Goal: Transaction & Acquisition: Purchase product/service

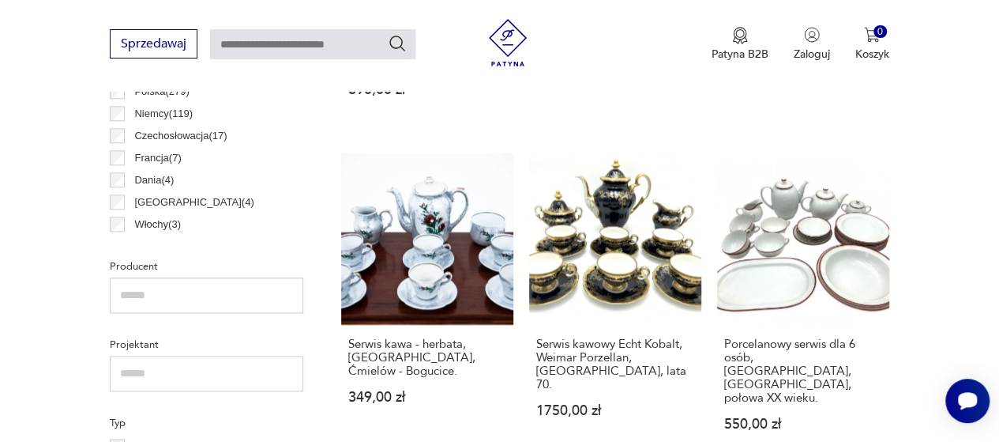
scroll to position [1129, 0]
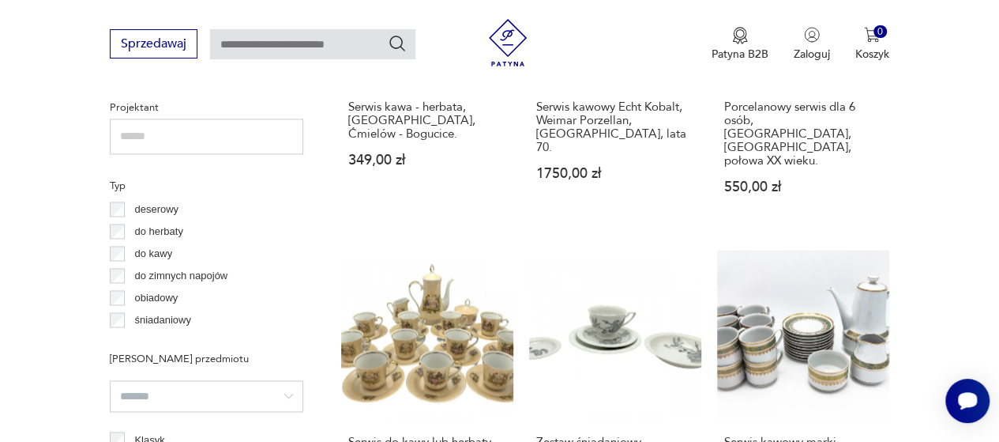
click at [150, 229] on p "do herbaty" at bounding box center [158, 231] width 48 height 17
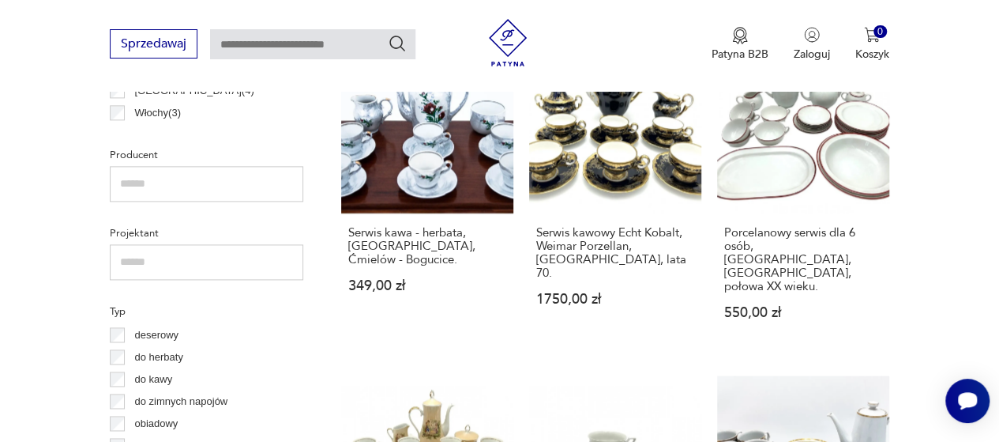
scroll to position [1115, 0]
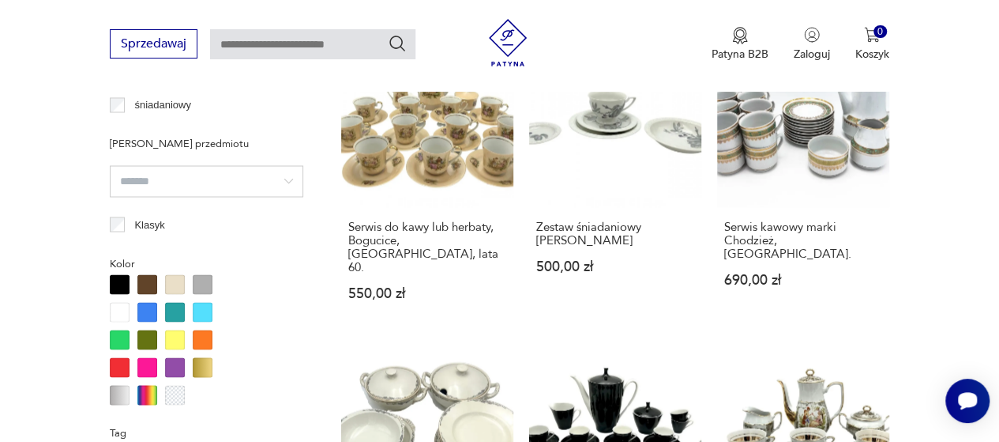
scroll to position [1366, 0]
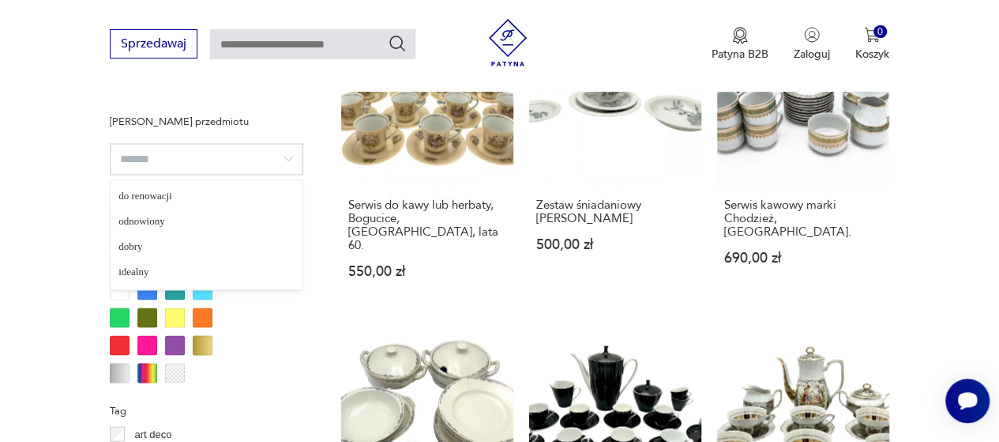
click at [179, 154] on input "search" at bounding box center [207, 159] width 194 height 32
type input "*******"
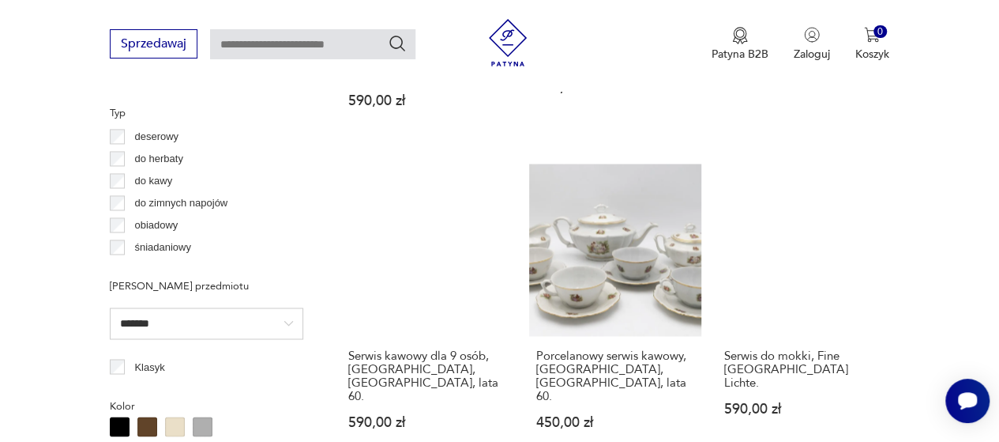
scroll to position [1287, 0]
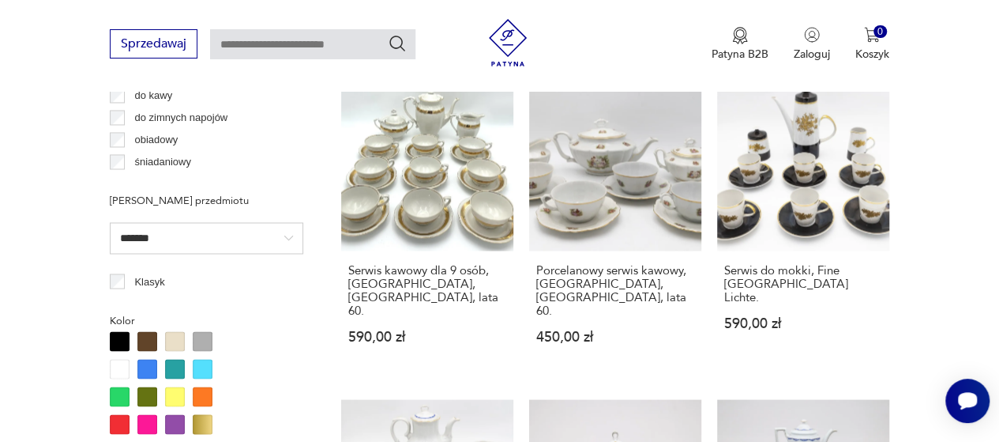
click at [196, 239] on input "*******" at bounding box center [207, 238] width 194 height 32
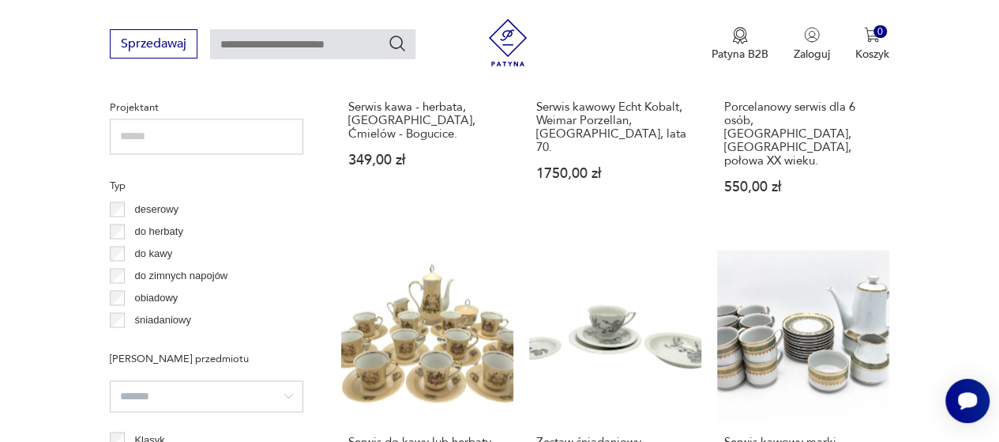
scroll to position [1287, 0]
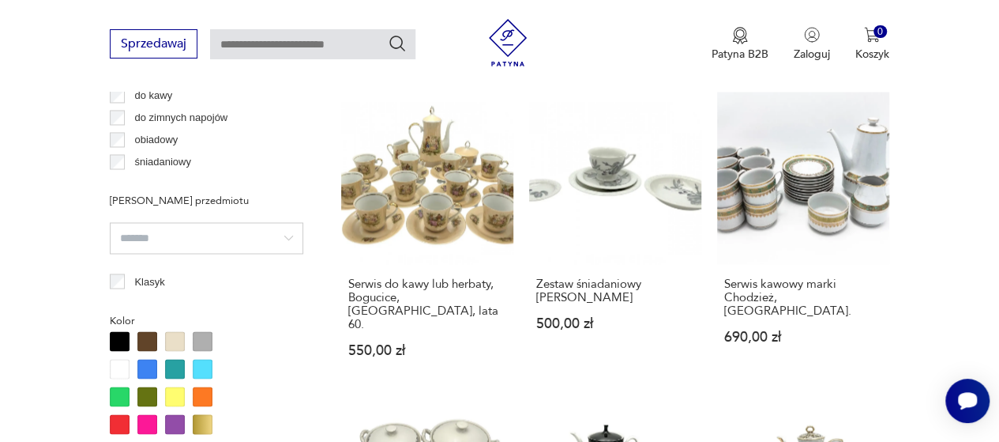
click at [203, 244] on input "search" at bounding box center [207, 238] width 194 height 32
type input "*******"
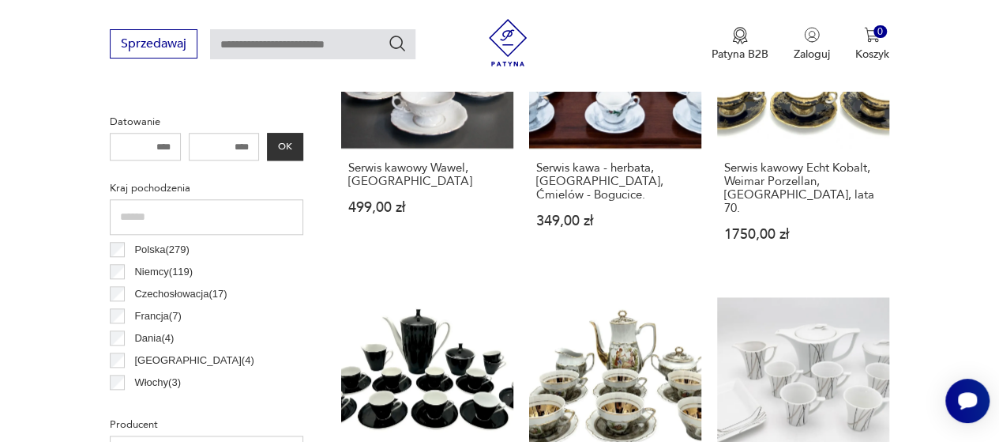
click at [147, 250] on p "Polska ( 279 )" at bounding box center [161, 249] width 54 height 17
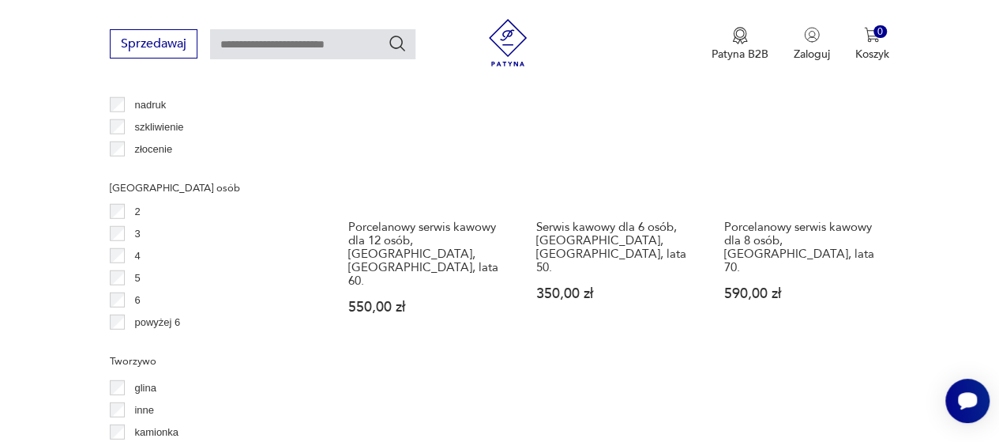
scroll to position [1919, 0]
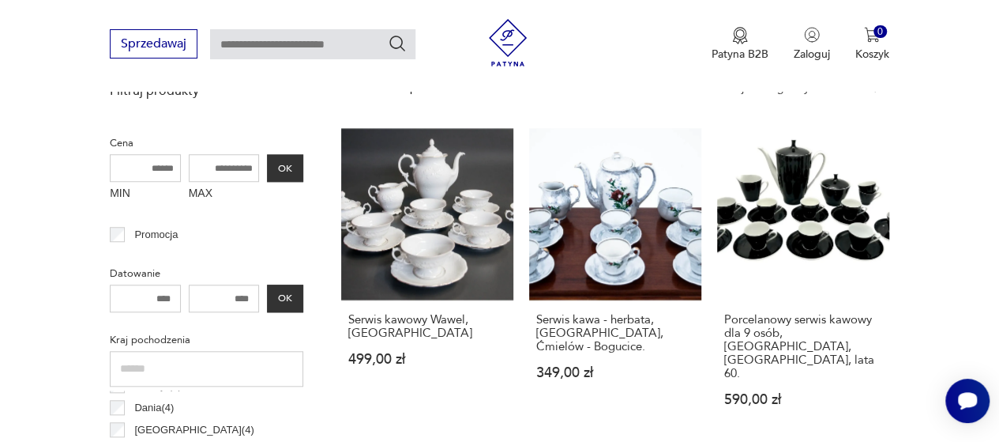
scroll to position [498, 0]
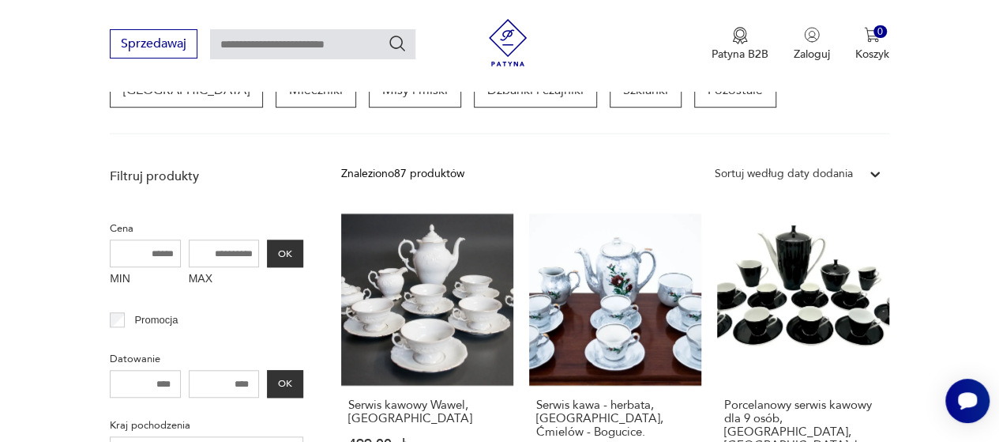
click at [776, 168] on div "Sortuj według daty dodania" at bounding box center [784, 173] width 138 height 17
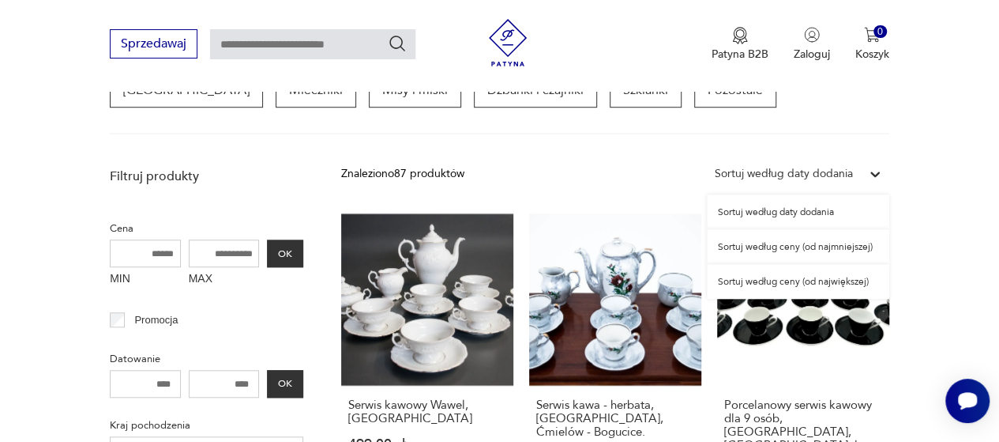
click at [776, 168] on div "Sortuj według daty dodania" at bounding box center [784, 173] width 138 height 17
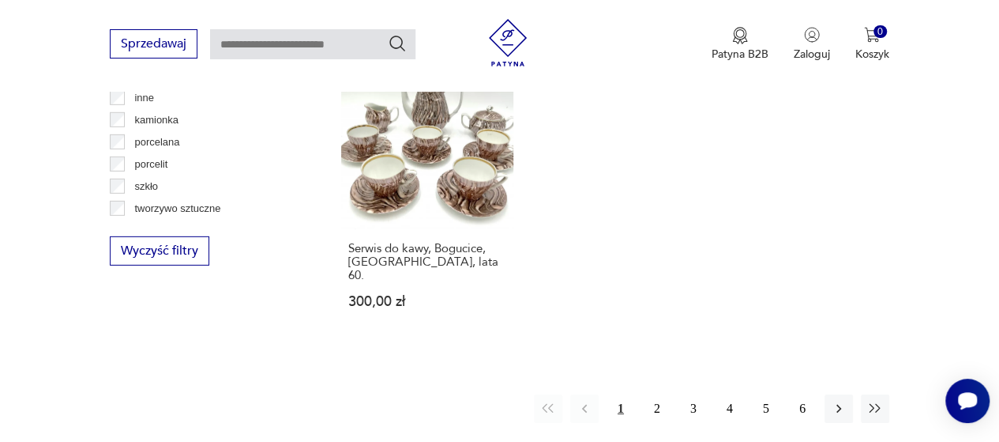
scroll to position [2314, 0]
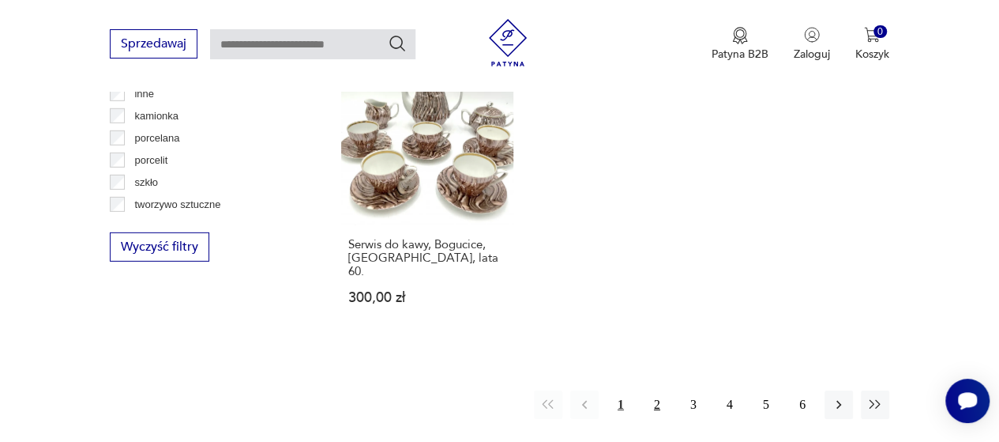
click at [659, 390] on button "2" at bounding box center [657, 404] width 28 height 28
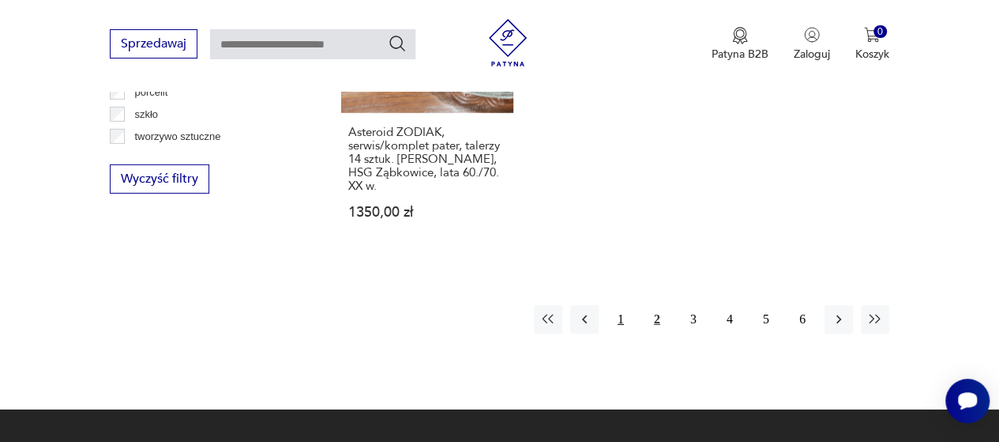
scroll to position [2393, 0]
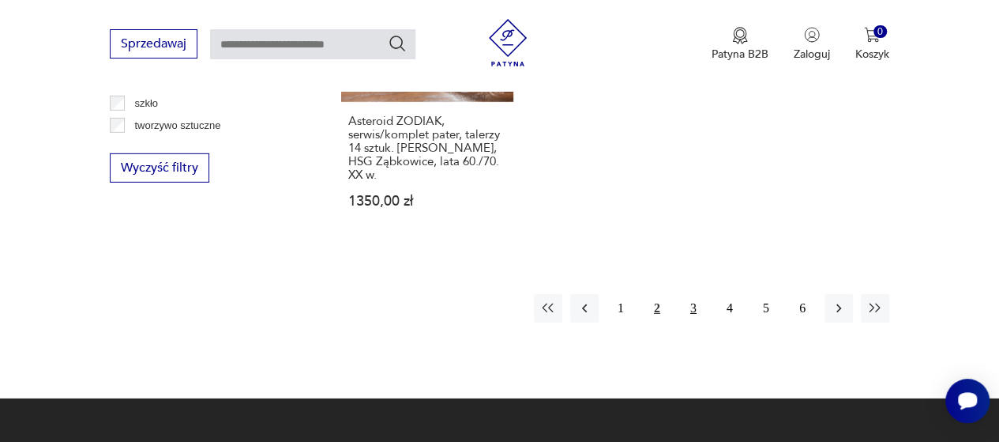
click at [690, 294] on button "3" at bounding box center [693, 308] width 28 height 28
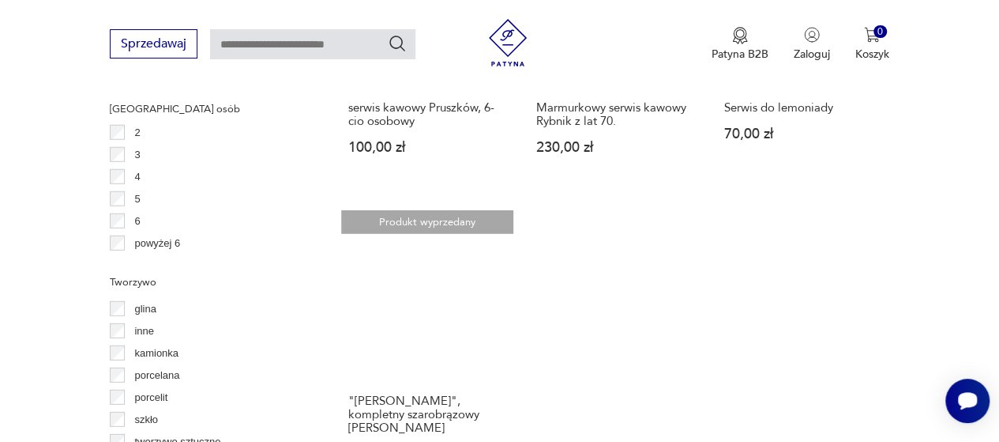
scroll to position [2314, 0]
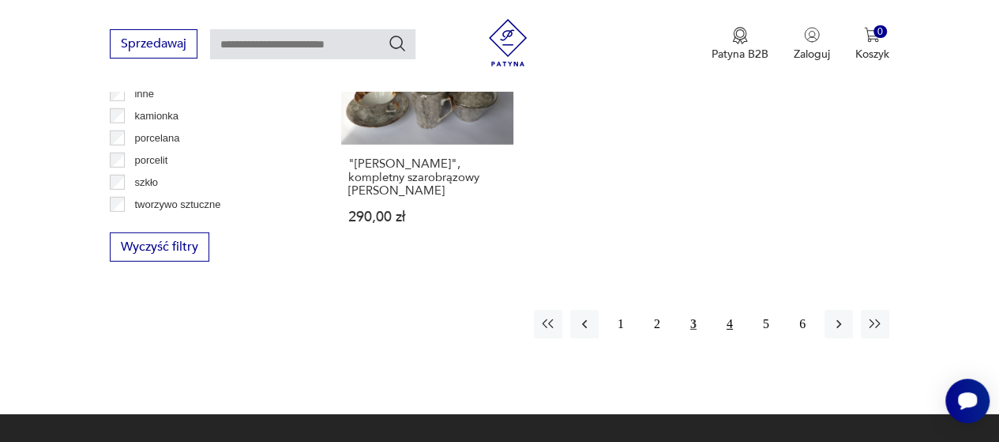
click at [725, 310] on button "4" at bounding box center [730, 324] width 28 height 28
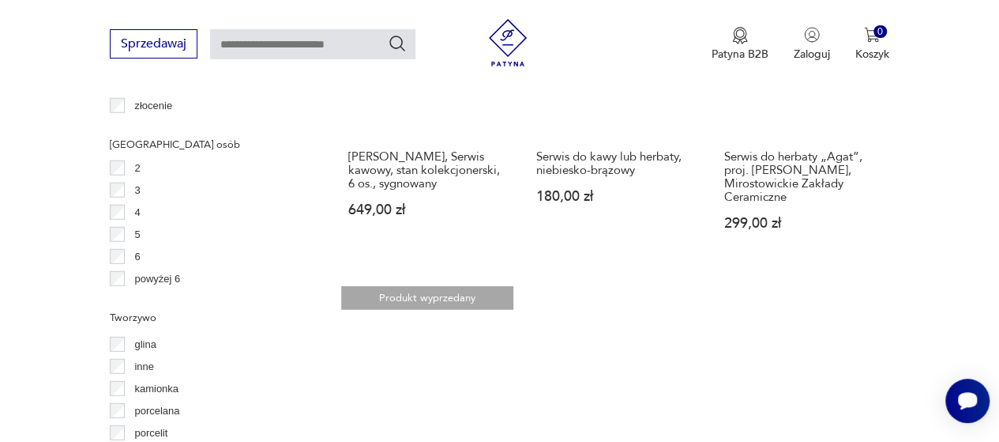
scroll to position [2235, 0]
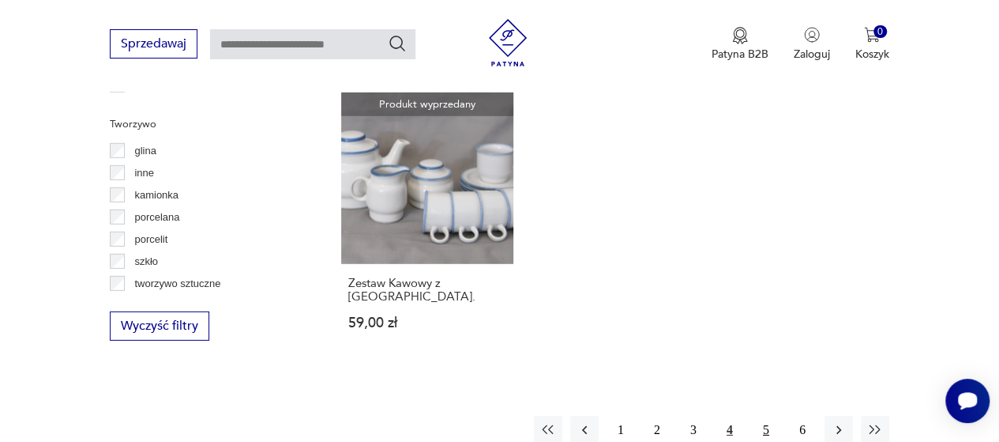
click at [766, 415] on button "5" at bounding box center [766, 429] width 28 height 28
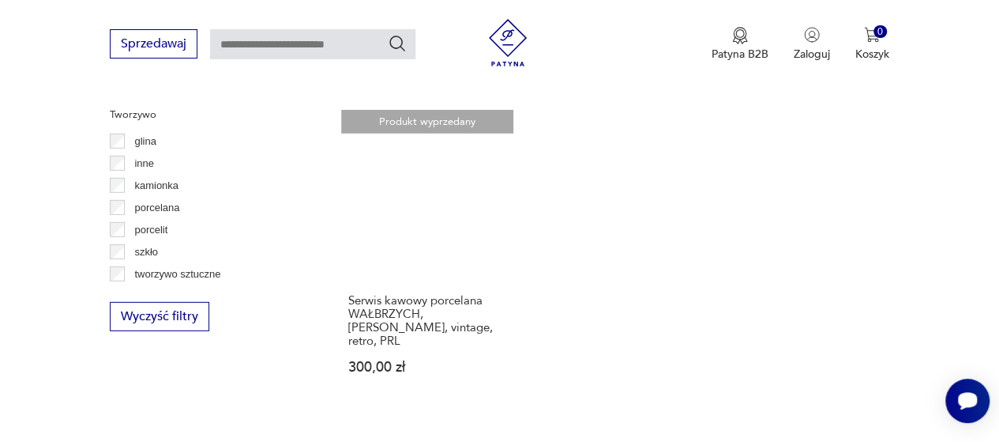
scroll to position [2393, 0]
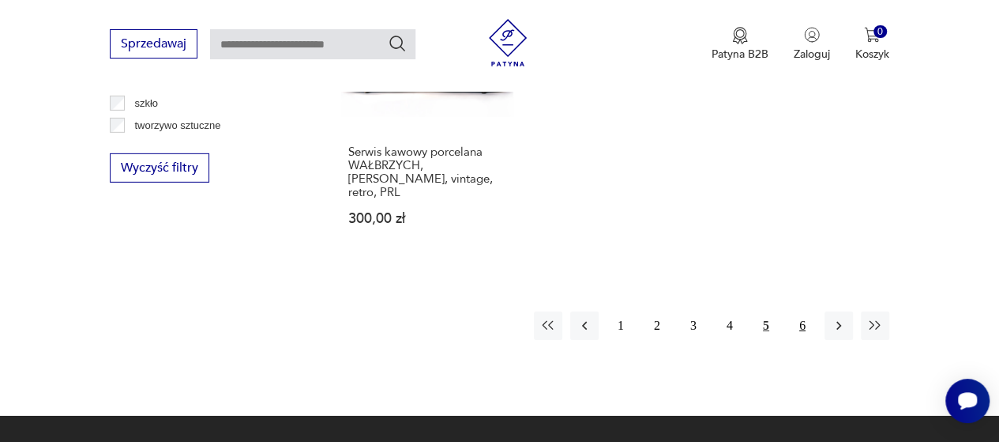
click at [799, 311] on button "6" at bounding box center [802, 325] width 28 height 28
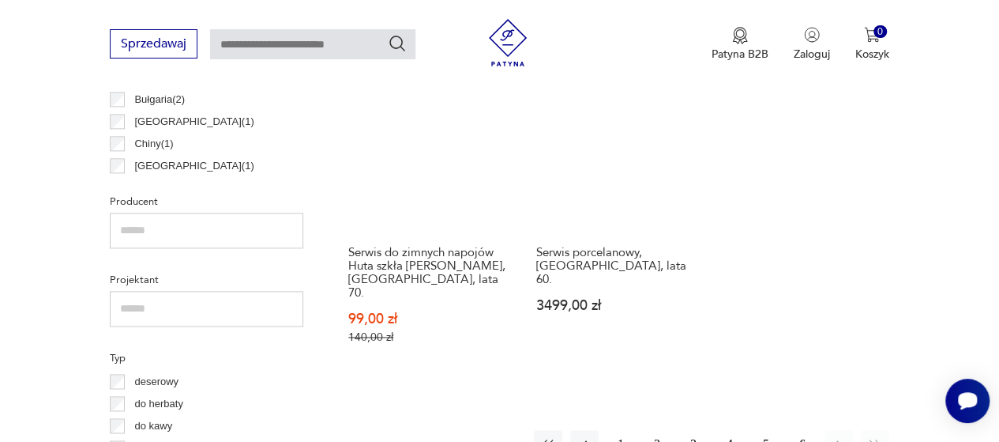
scroll to position [971, 0]
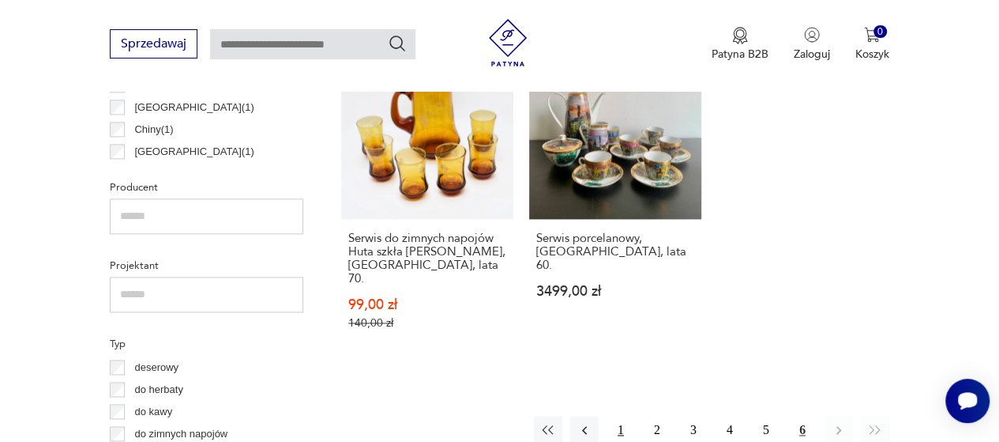
click at [621, 418] on button "1" at bounding box center [621, 429] width 28 height 28
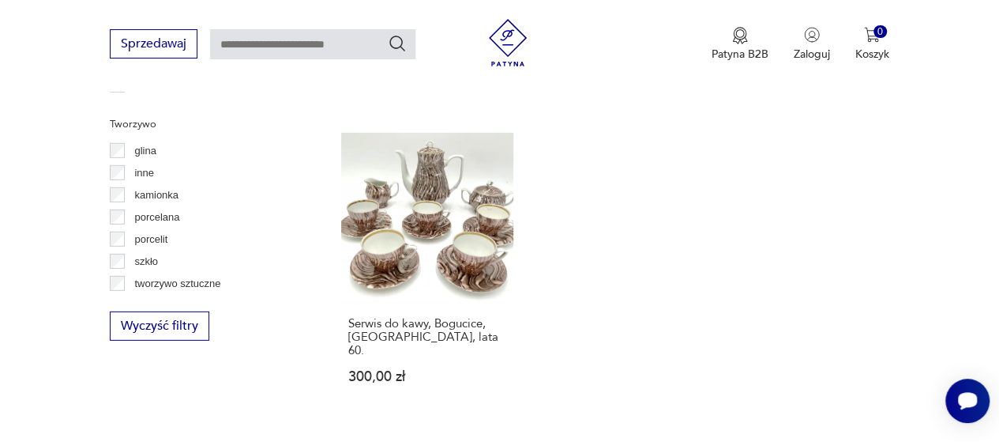
scroll to position [2235, 0]
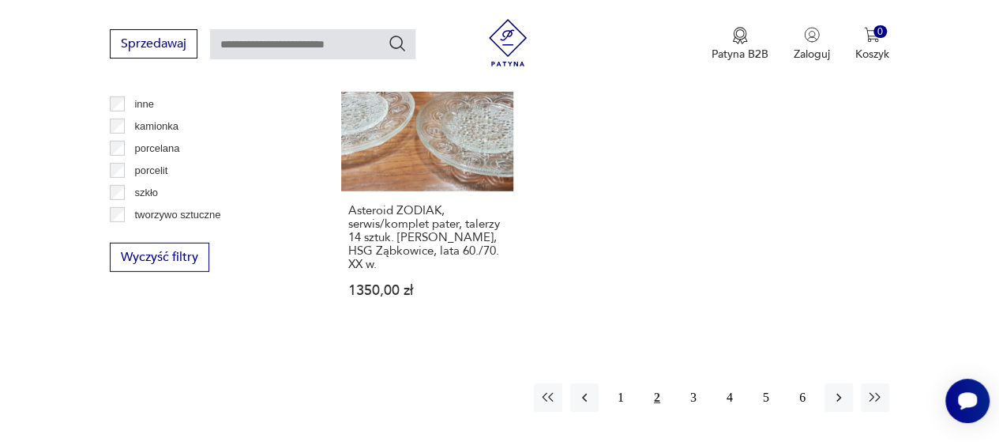
scroll to position [2393, 0]
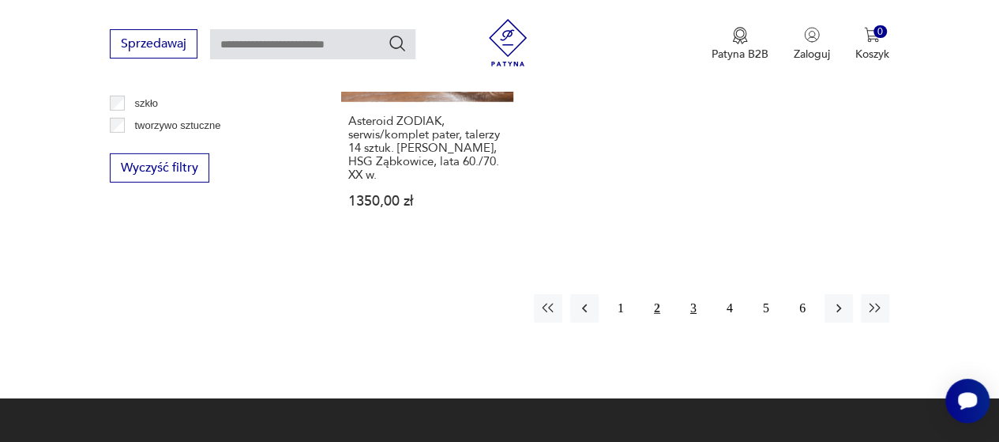
click at [686, 294] on button "3" at bounding box center [693, 308] width 28 height 28
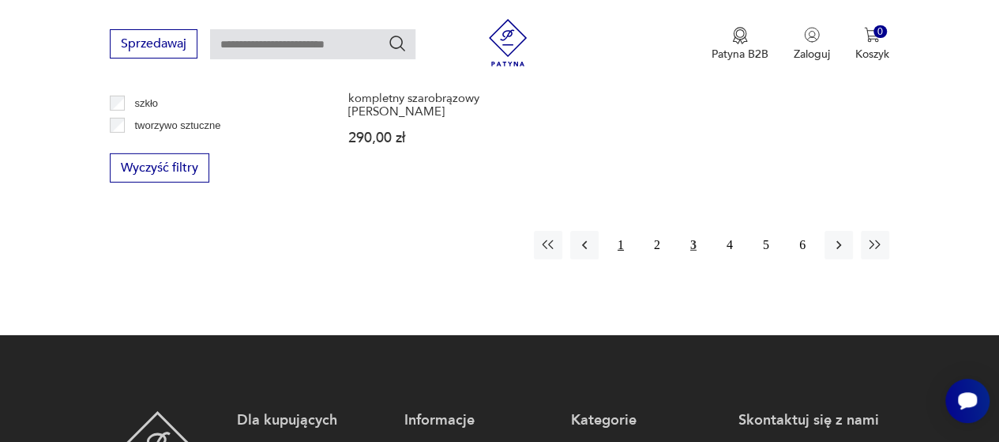
click at [621, 231] on button "1" at bounding box center [621, 245] width 28 height 28
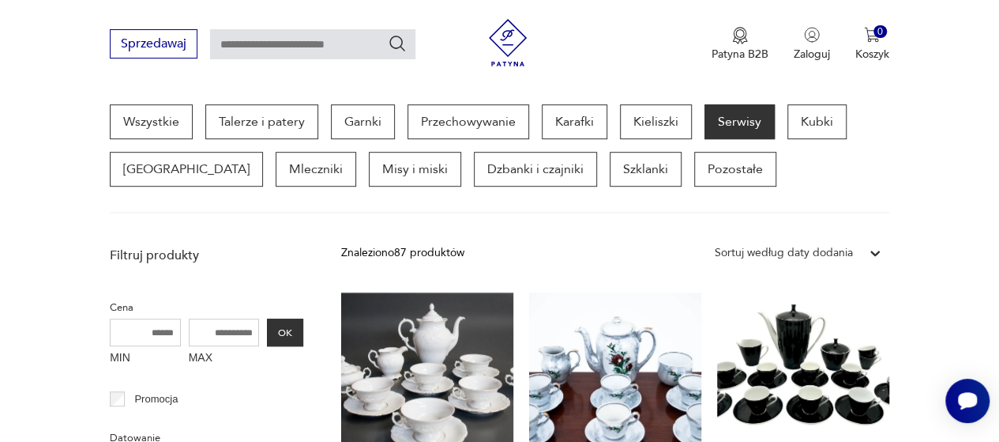
scroll to position [577, 0]
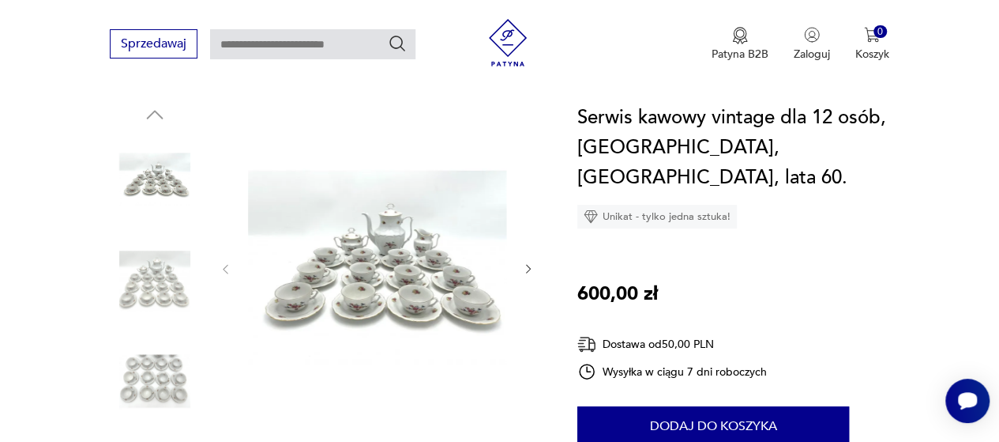
click at [149, 272] on img at bounding box center [155, 280] width 90 height 90
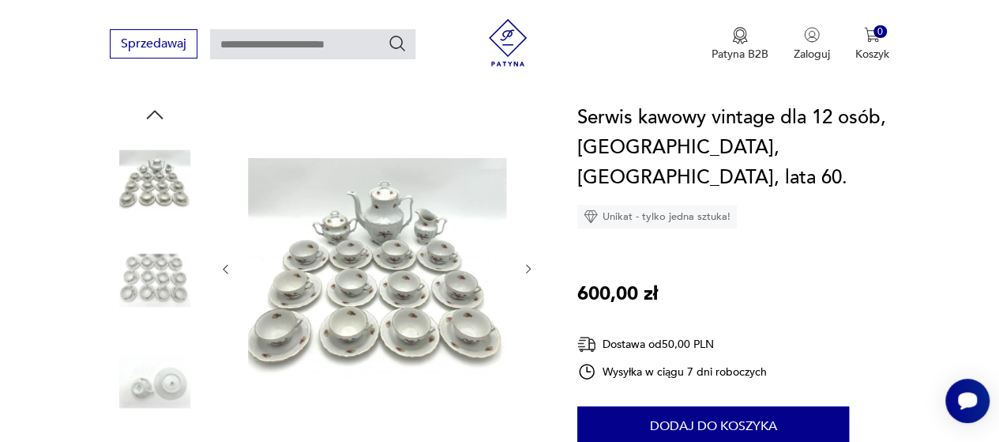
click at [146, 356] on img at bounding box center [155, 381] width 90 height 90
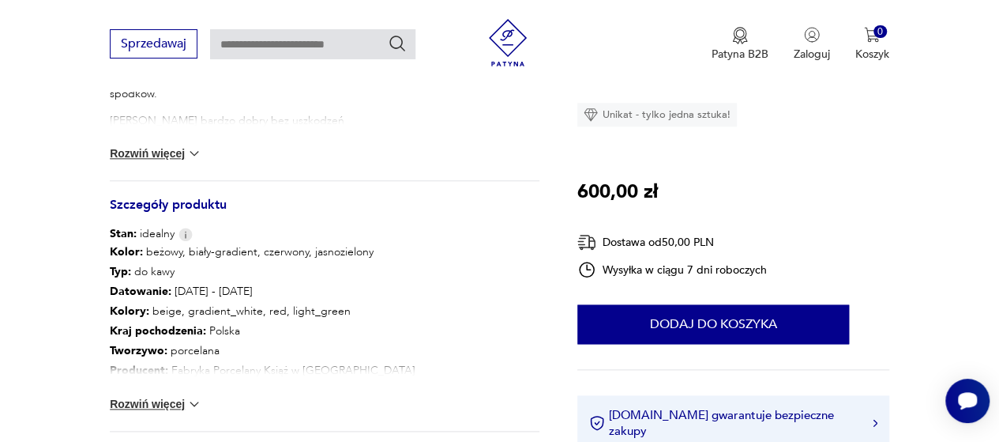
scroll to position [790, 0]
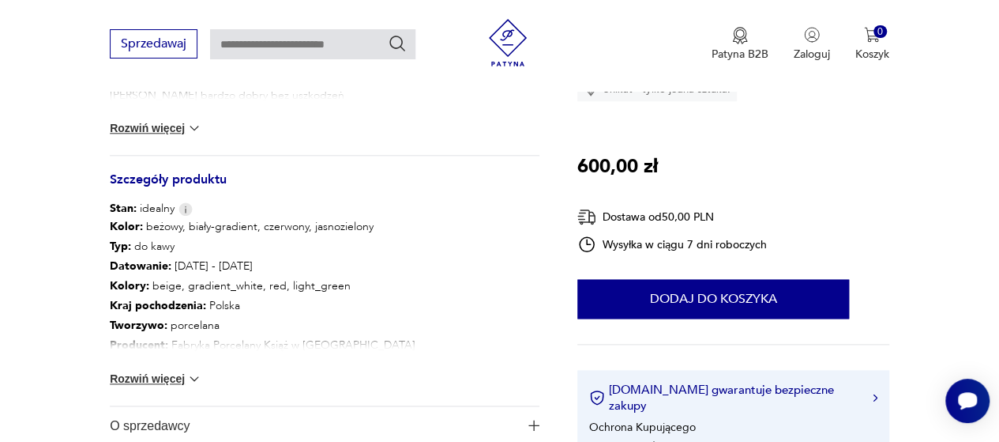
click at [175, 377] on button "Rozwiń więcej" at bounding box center [156, 378] width 92 height 16
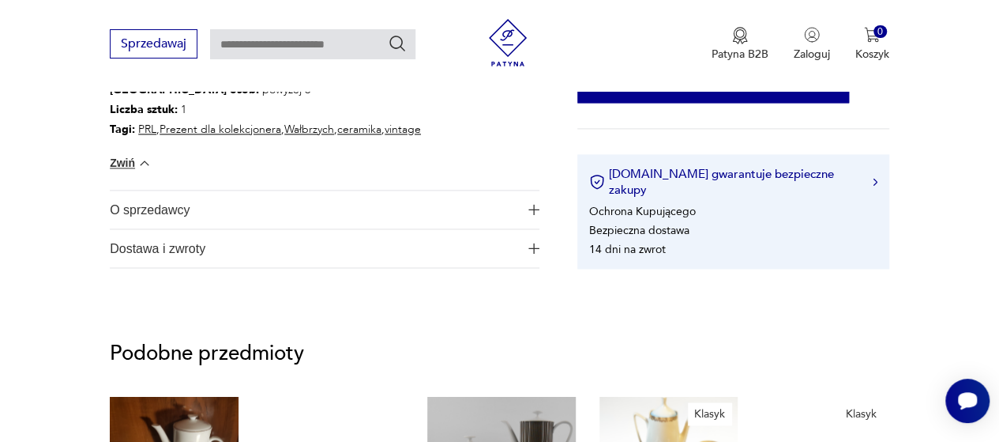
scroll to position [1106, 0]
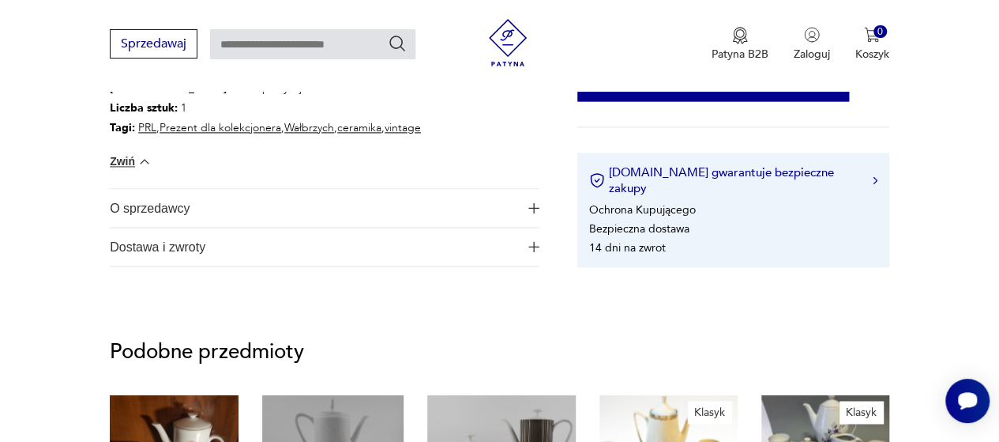
click at [524, 211] on button "O sprzedawcy" at bounding box center [325, 208] width 430 height 38
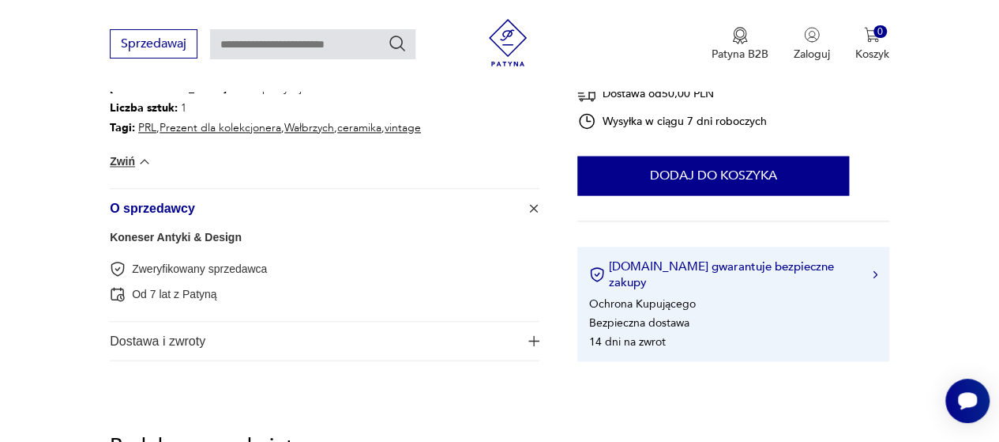
click at [530, 333] on button "Dostawa i zwroty" at bounding box center [325, 340] width 430 height 38
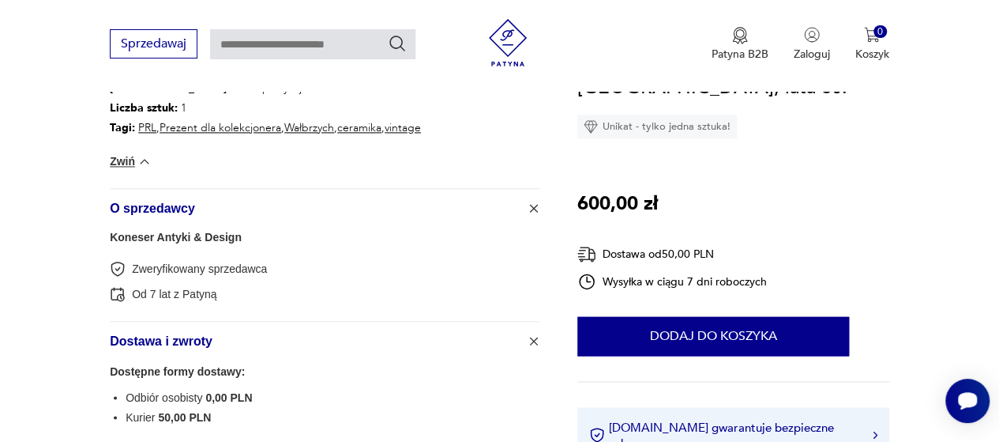
drag, startPoint x: 537, startPoint y: 336, endPoint x: 536, endPoint y: 284, distance: 51.4
click at [536, 336] on img "button" at bounding box center [534, 341] width 16 height 16
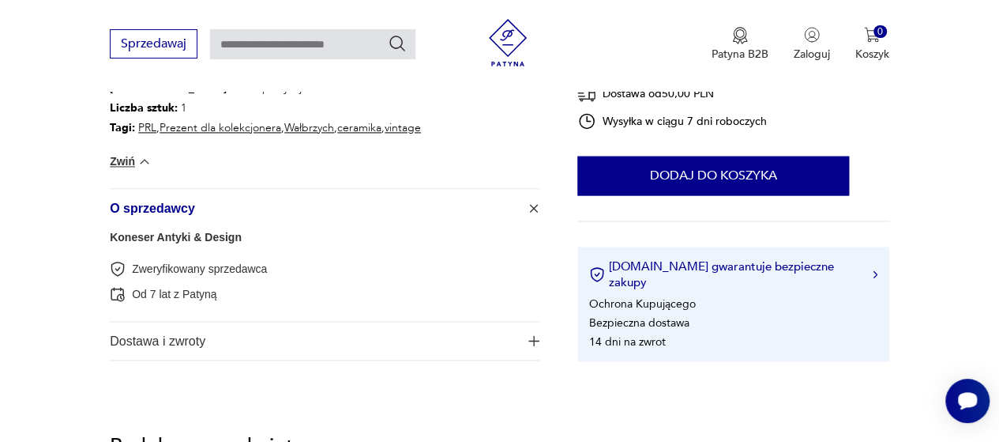
click at [536, 211] on img "button" at bounding box center [534, 208] width 16 height 16
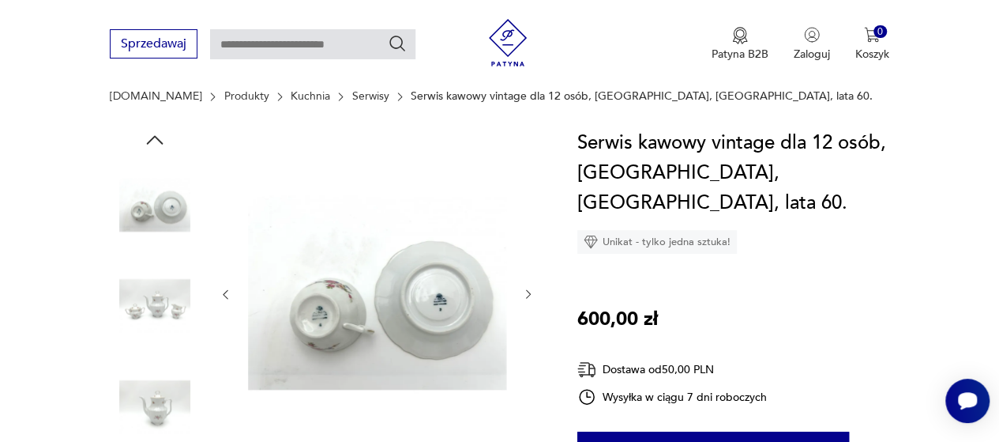
scroll to position [158, 0]
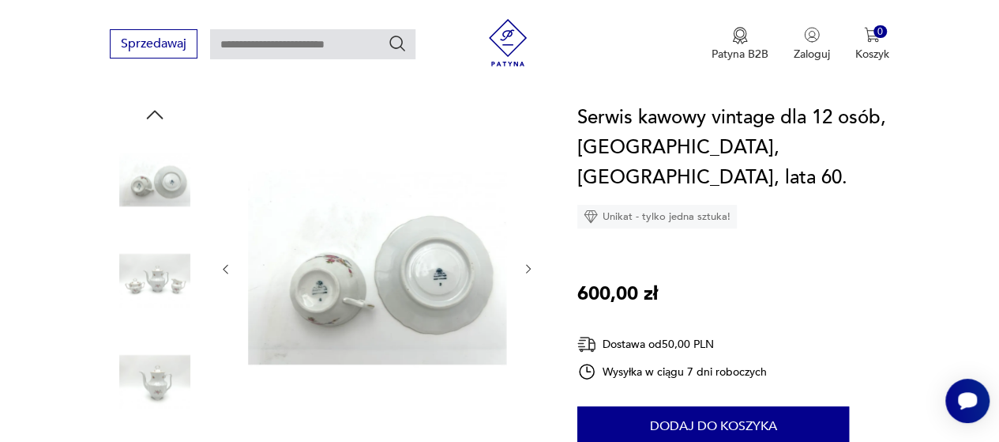
click at [161, 260] on img at bounding box center [155, 280] width 90 height 90
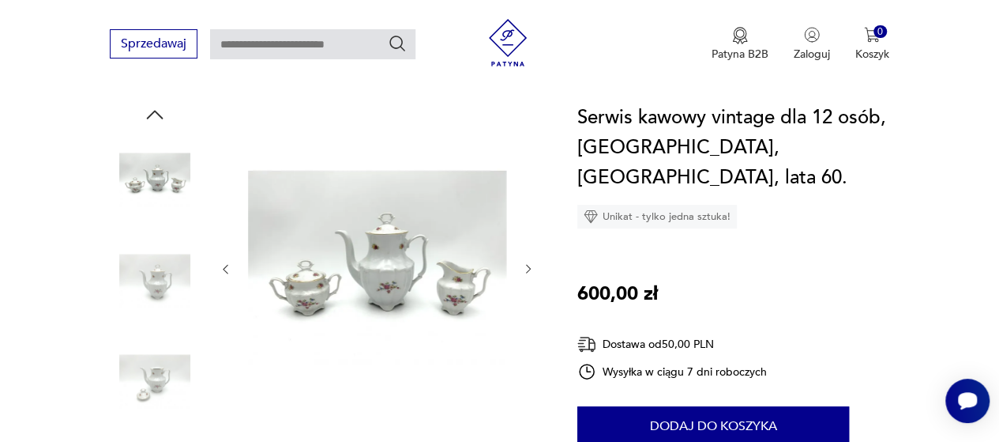
click at [524, 265] on icon "button" at bounding box center [528, 268] width 13 height 13
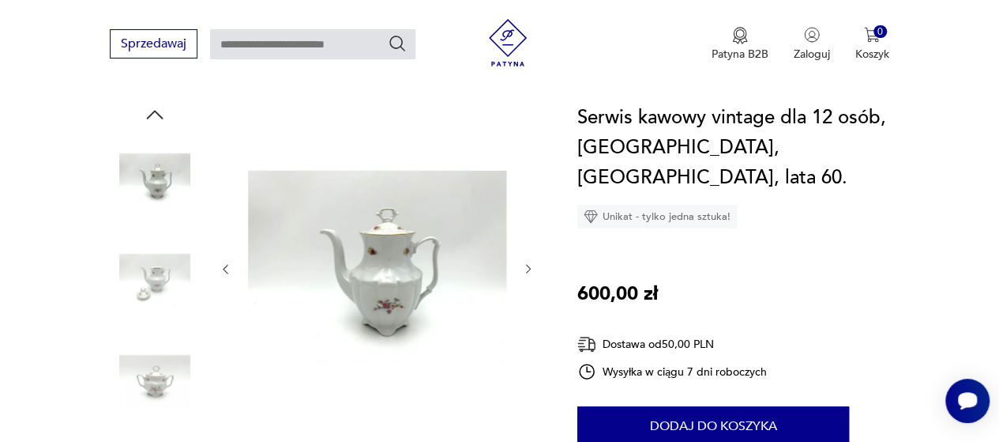
click at [524, 265] on icon "button" at bounding box center [528, 268] width 13 height 13
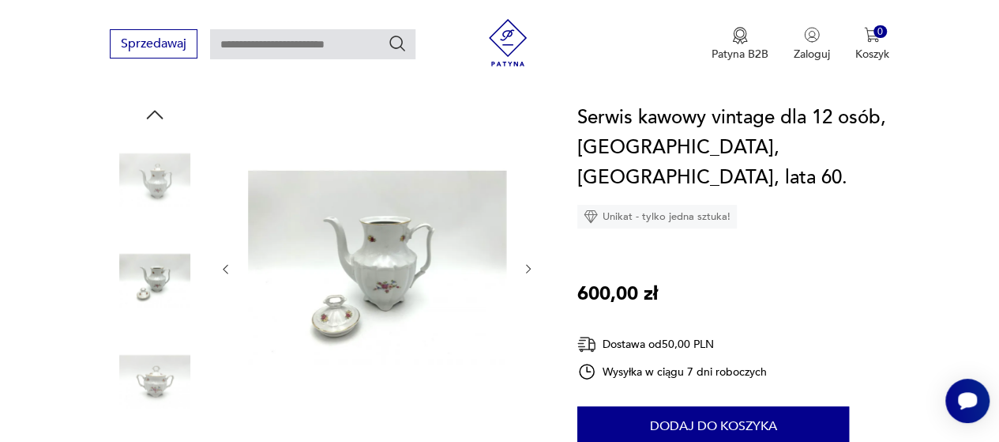
click at [524, 265] on icon "button" at bounding box center [528, 268] width 13 height 13
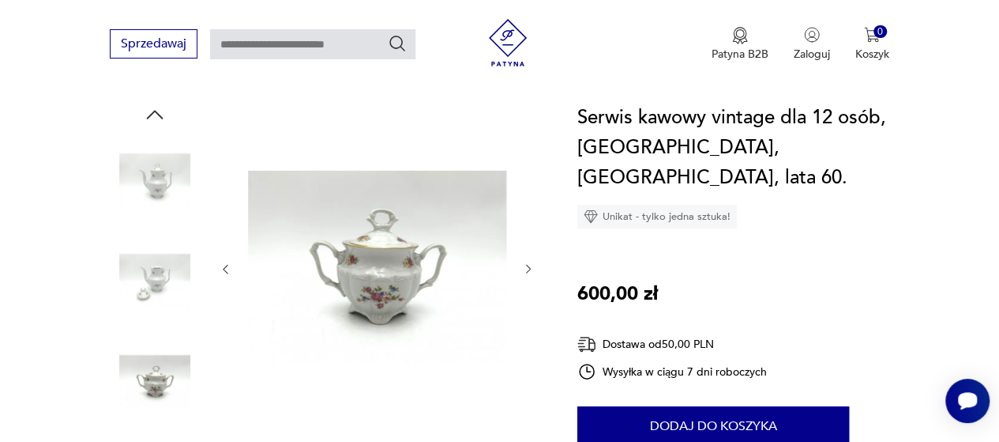
click at [524, 265] on icon "button" at bounding box center [528, 268] width 13 height 13
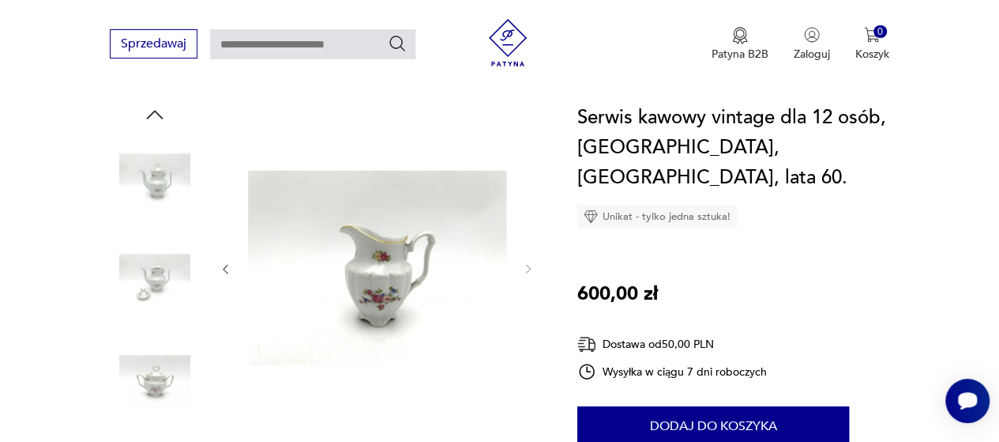
click at [215, 268] on div at bounding box center [325, 332] width 430 height 458
click at [218, 269] on div at bounding box center [325, 332] width 430 height 458
click at [150, 268] on img at bounding box center [155, 280] width 90 height 90
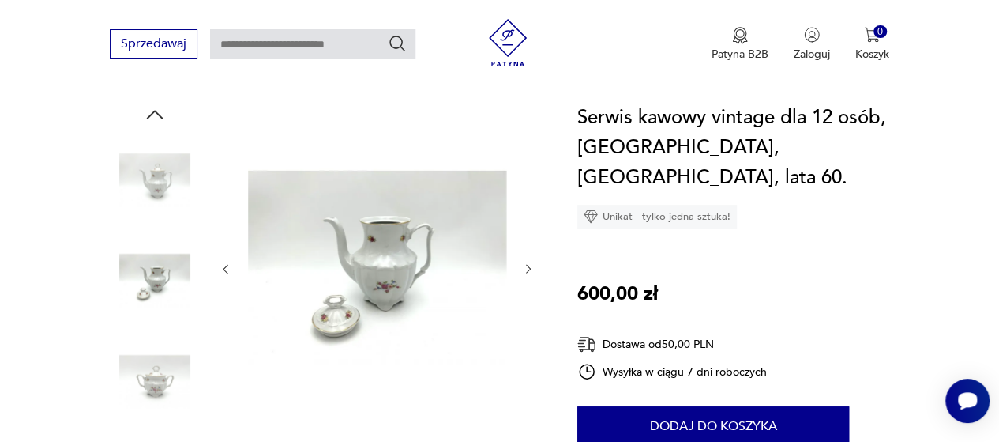
click at [139, 181] on img at bounding box center [155, 179] width 90 height 90
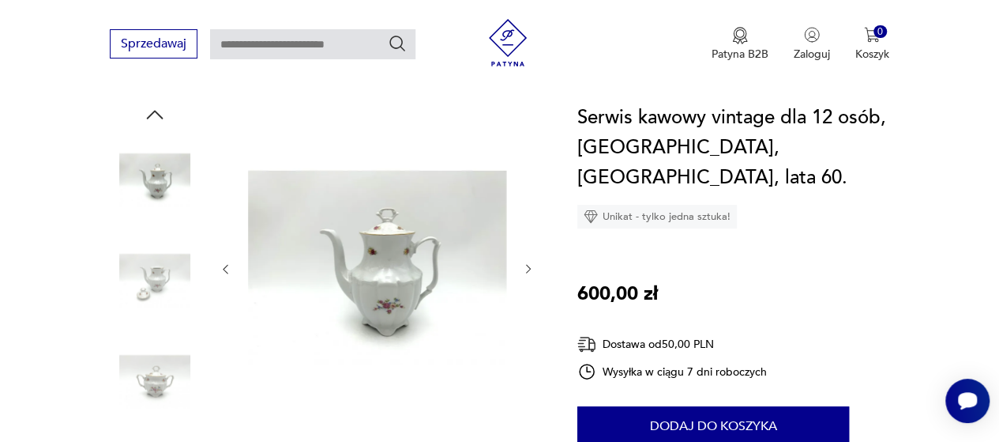
click at [128, 257] on img at bounding box center [155, 280] width 90 height 90
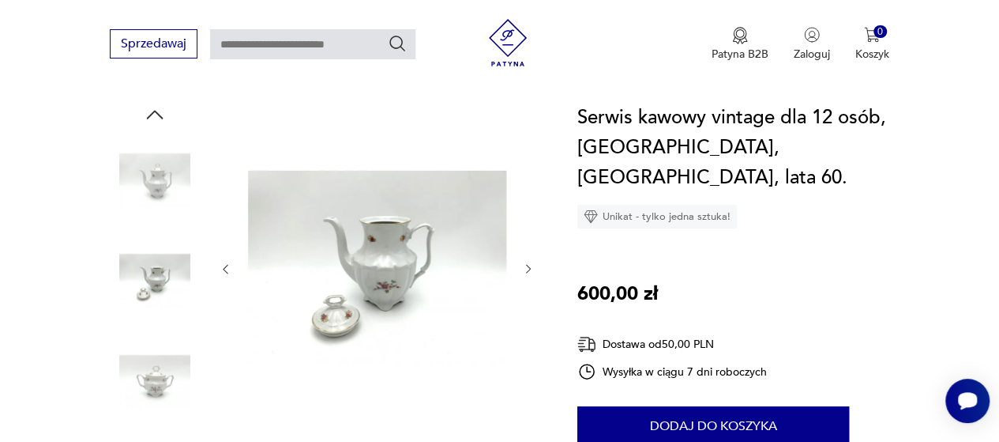
click at [137, 369] on img at bounding box center [155, 381] width 90 height 90
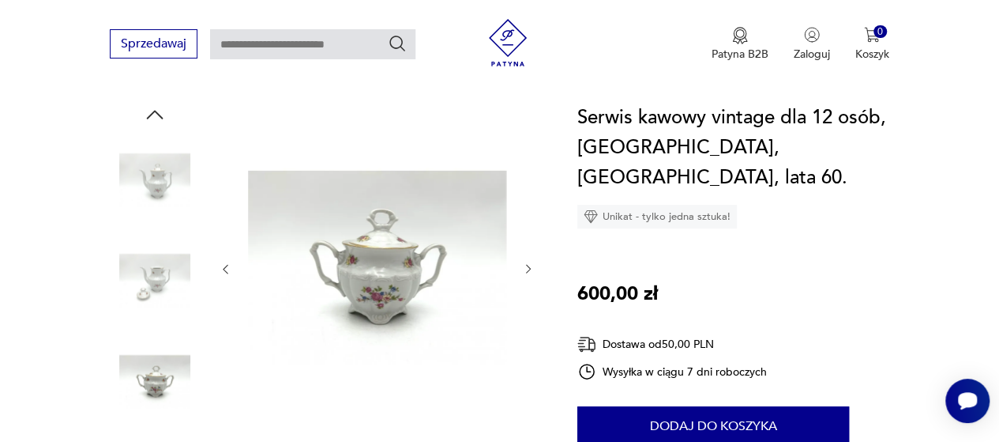
click at [152, 296] on img at bounding box center [155, 280] width 90 height 90
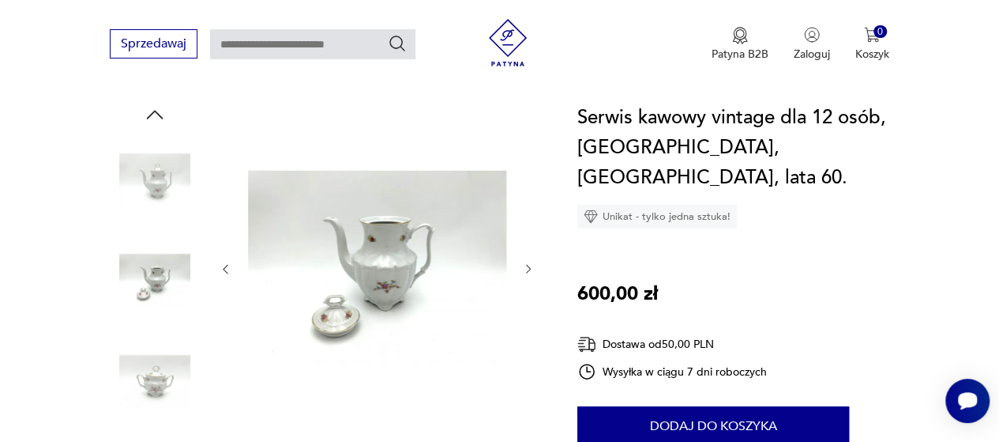
click at [528, 269] on icon "button" at bounding box center [528, 268] width 13 height 13
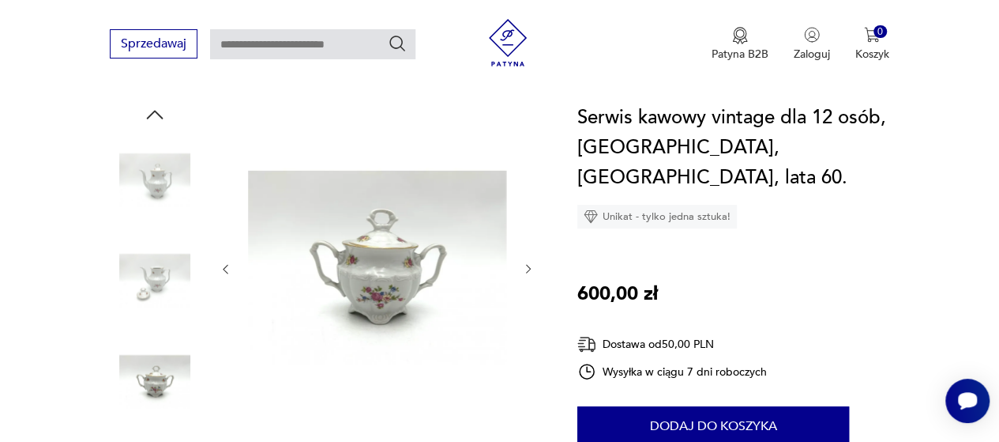
click at [528, 269] on icon "button" at bounding box center [528, 268] width 13 height 13
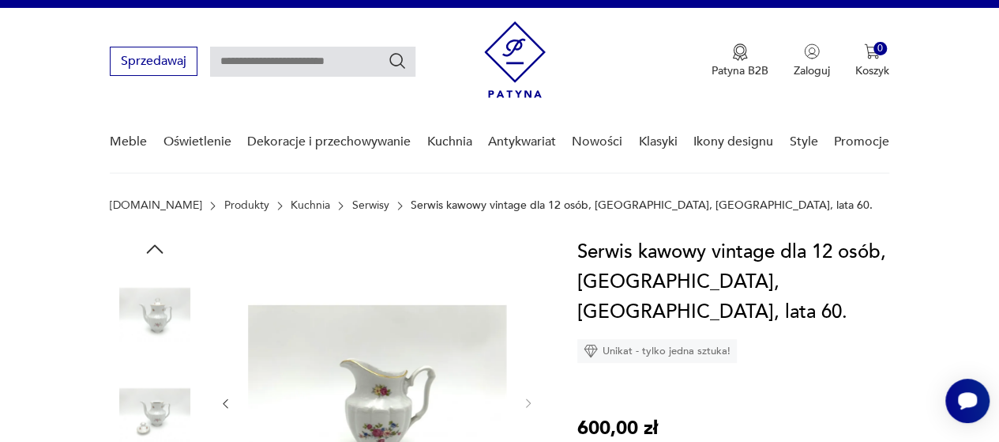
scroll to position [0, 0]
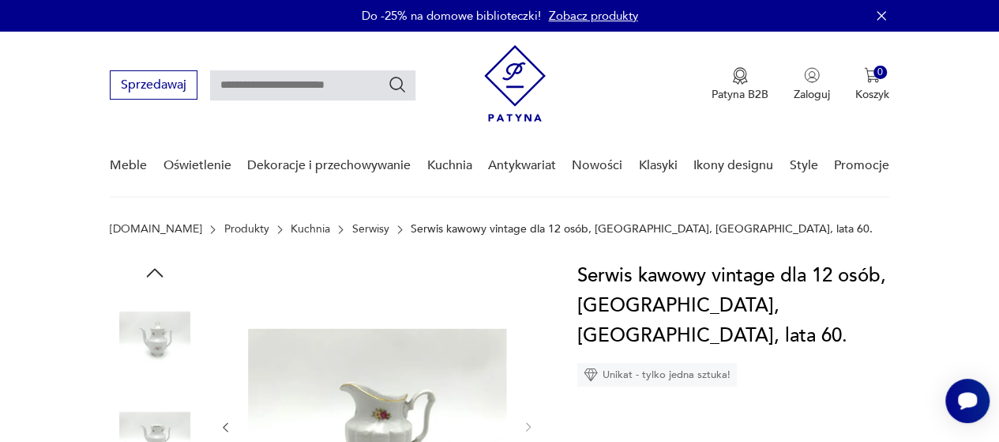
click at [156, 271] on icon "button" at bounding box center [155, 273] width 24 height 24
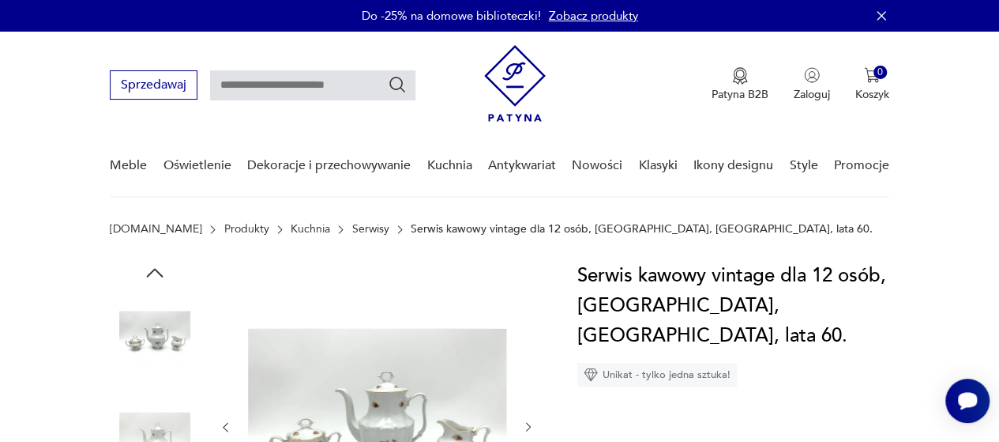
click at [156, 329] on img at bounding box center [155, 337] width 90 height 90
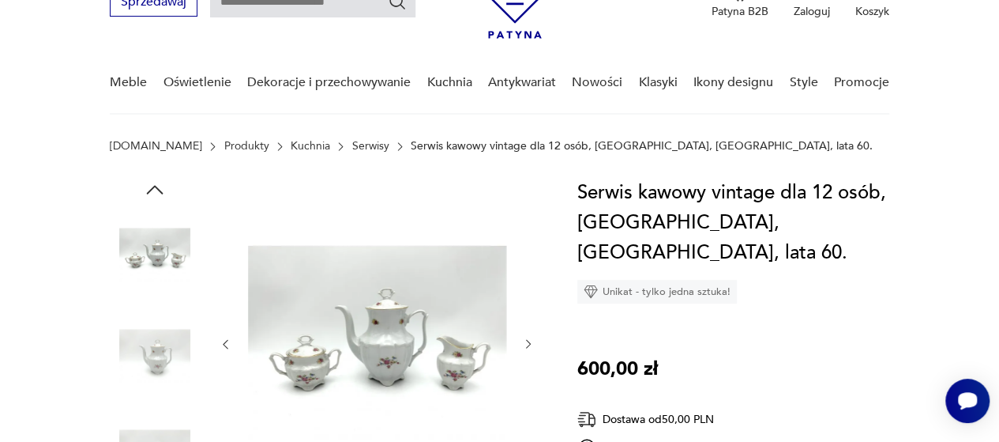
scroll to position [158, 0]
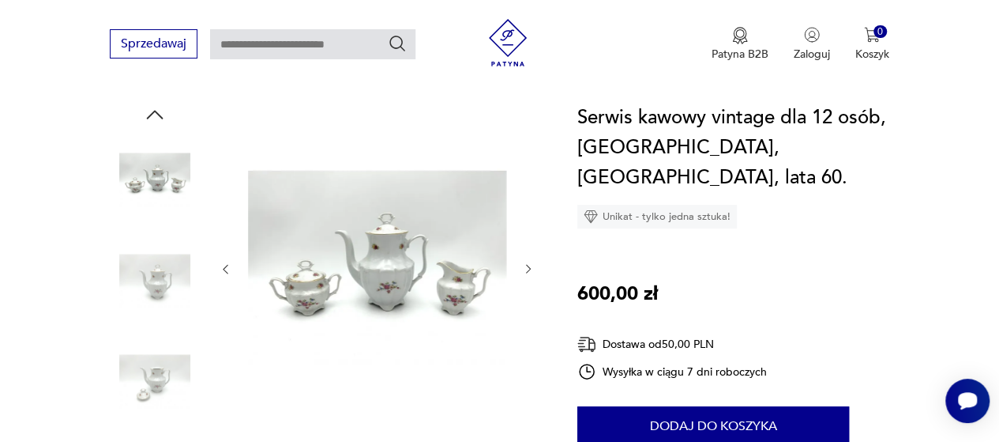
click at [150, 115] on icon "button" at bounding box center [155, 114] width 17 height 9
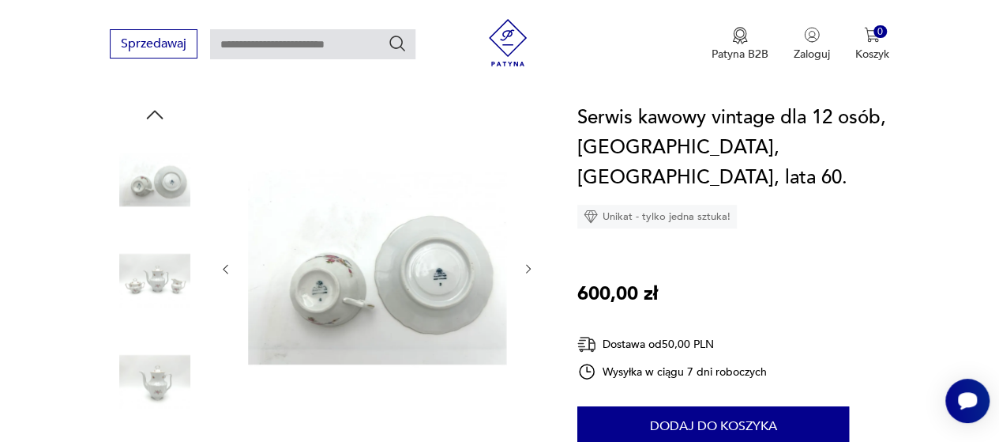
click at [150, 115] on icon "button" at bounding box center [155, 114] width 17 height 9
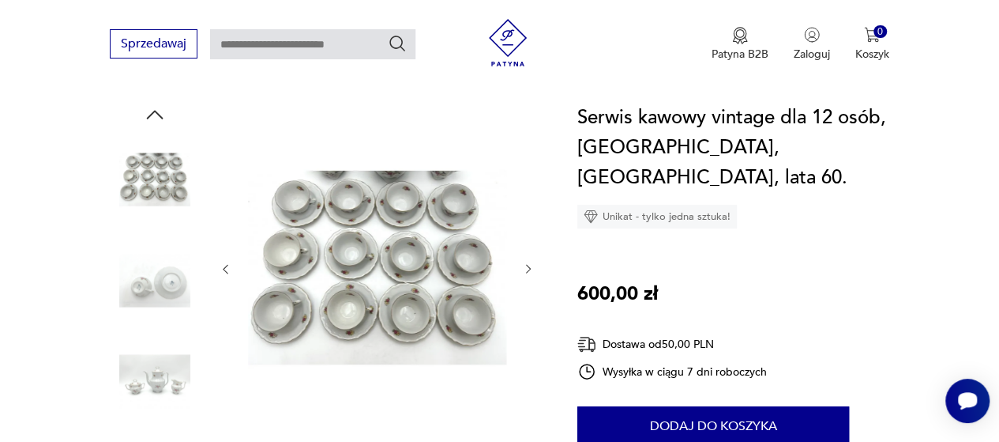
click at [150, 115] on icon "button" at bounding box center [155, 114] width 17 height 9
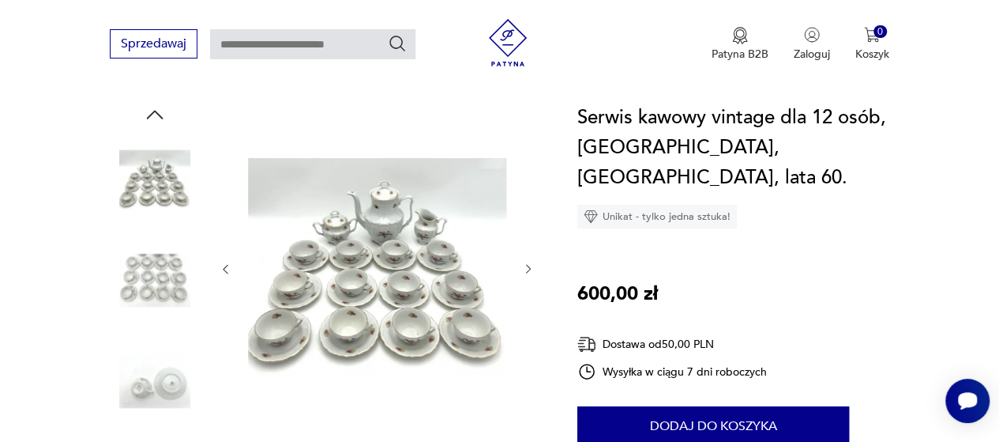
click at [150, 115] on icon "button" at bounding box center [155, 114] width 17 height 9
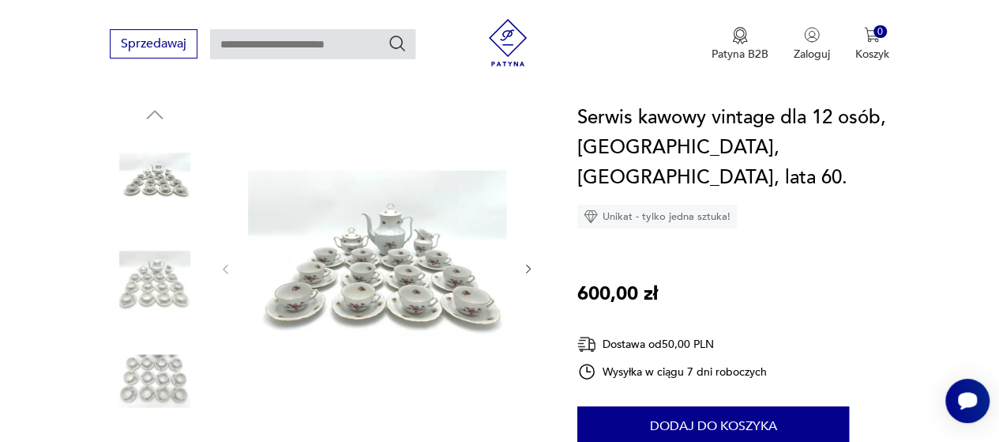
click at [521, 277] on div at bounding box center [377, 269] width 316 height 333
click at [521, 268] on div at bounding box center [377, 269] width 316 height 333
click at [524, 267] on icon "button" at bounding box center [528, 268] width 13 height 13
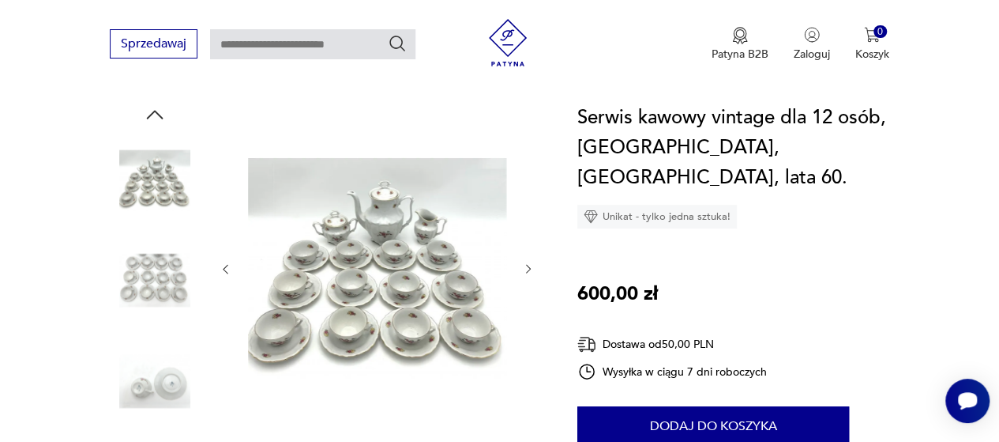
click at [524, 267] on icon "button" at bounding box center [528, 268] width 13 height 13
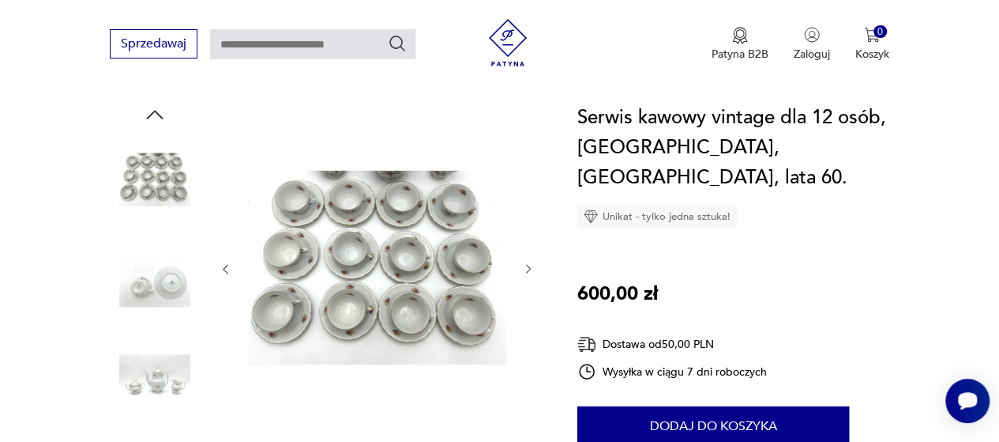
click at [524, 267] on icon "button" at bounding box center [528, 268] width 13 height 13
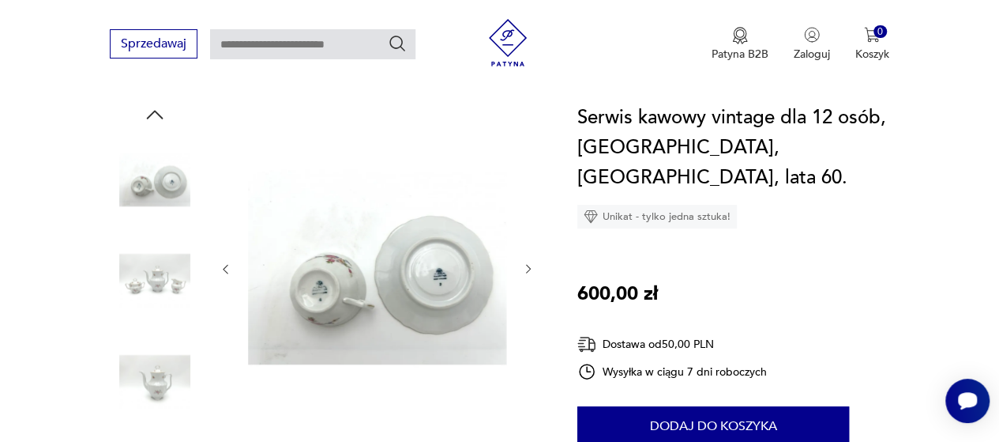
click at [524, 267] on icon "button" at bounding box center [528, 268] width 13 height 13
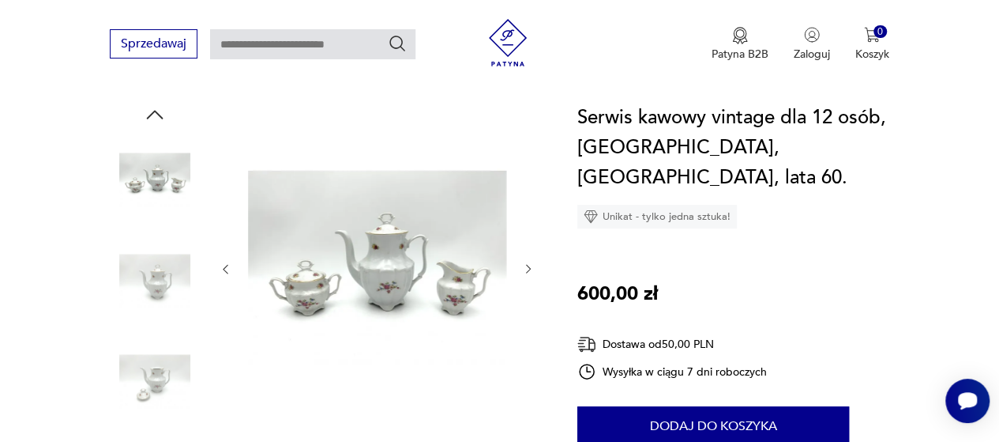
click at [531, 273] on icon "button" at bounding box center [528, 268] width 13 height 13
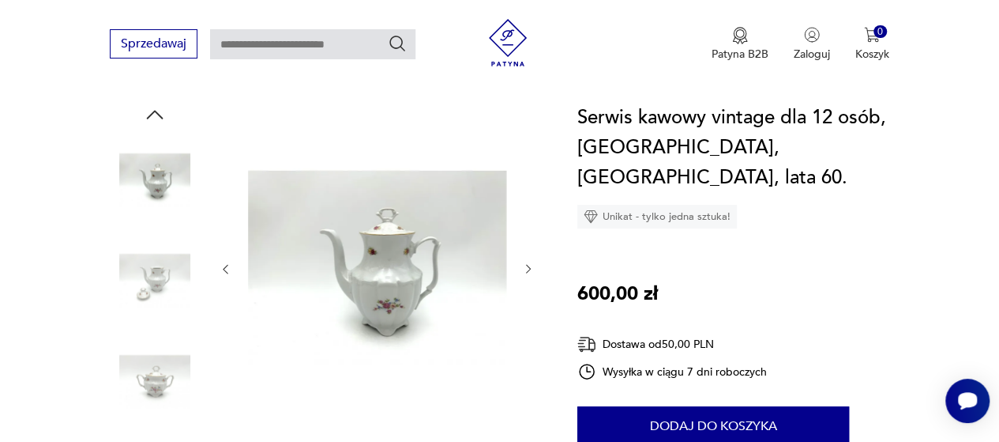
click at [531, 273] on icon "button" at bounding box center [528, 268] width 13 height 13
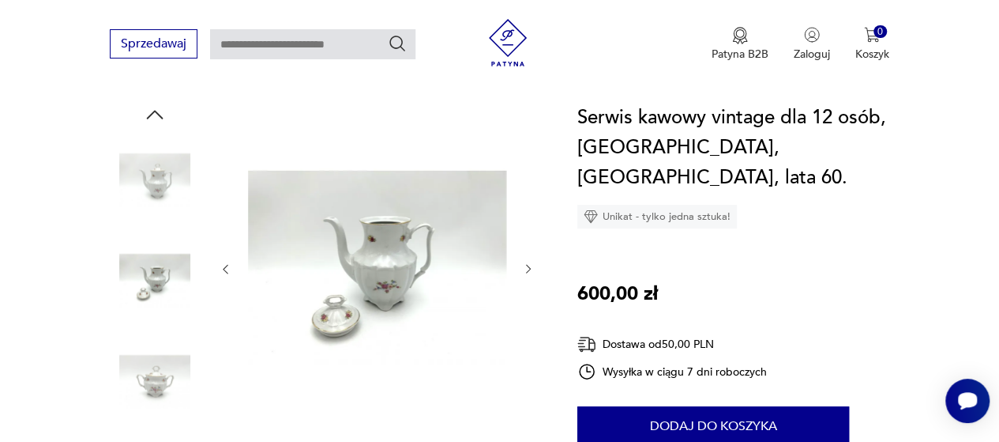
click at [531, 273] on icon "button" at bounding box center [528, 268] width 13 height 13
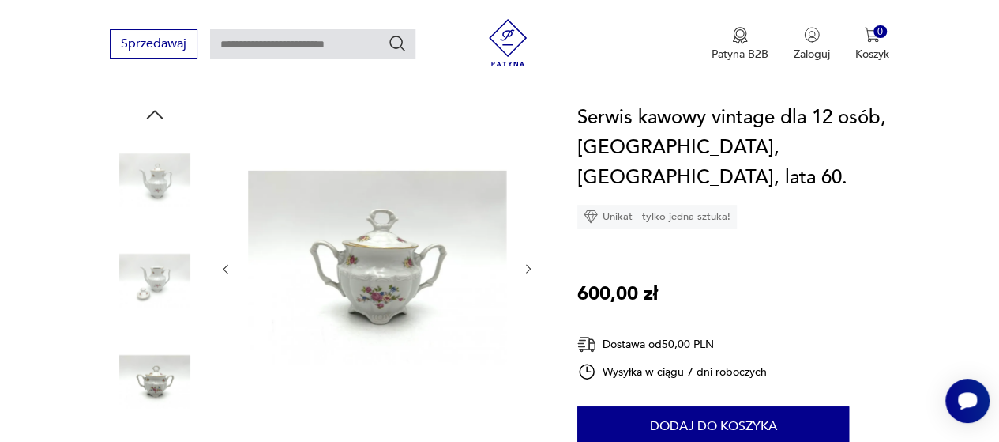
click at [531, 273] on icon "button" at bounding box center [528, 268] width 13 height 13
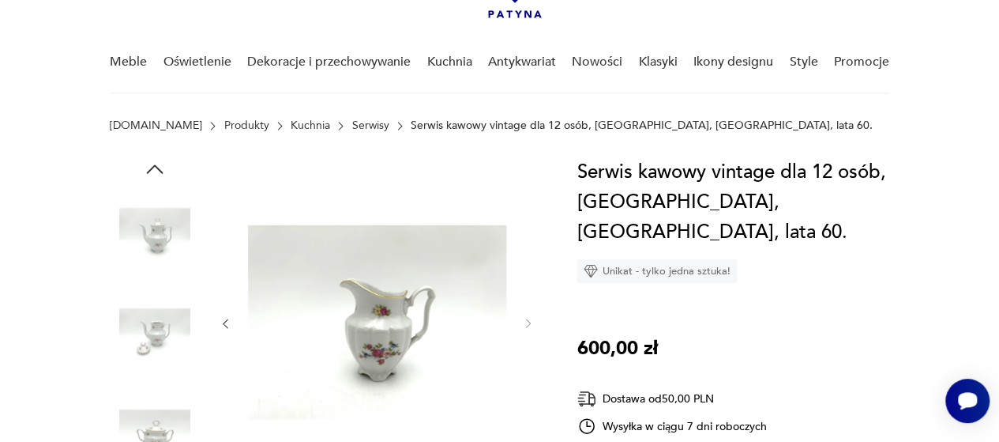
scroll to position [79, 0]
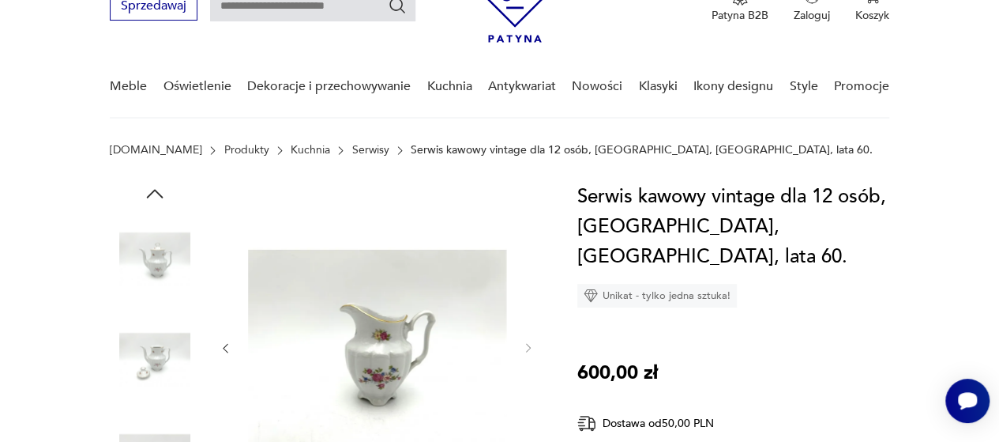
click at [161, 197] on icon "button" at bounding box center [155, 194] width 24 height 24
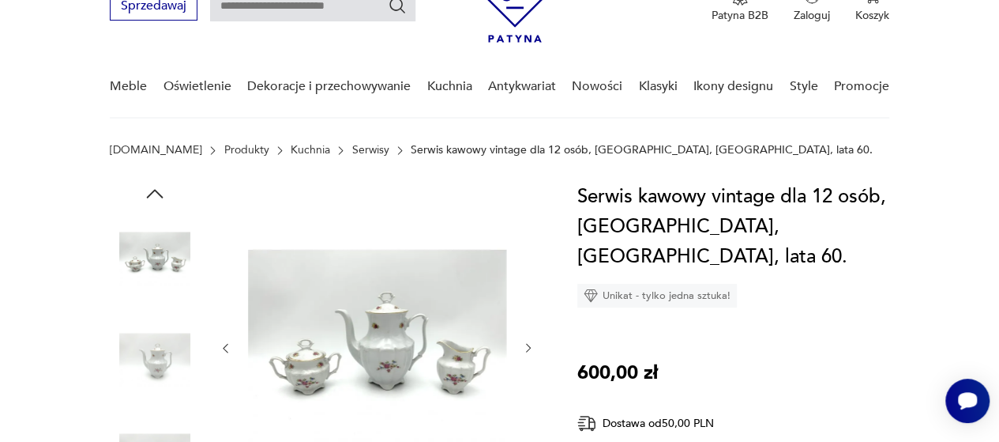
click at [161, 197] on icon "button" at bounding box center [155, 194] width 24 height 24
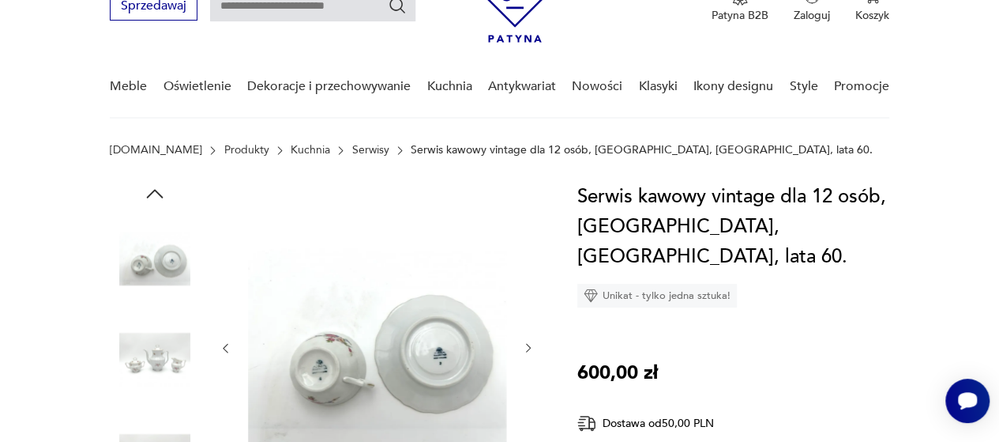
click at [156, 197] on icon "button" at bounding box center [155, 194] width 24 height 24
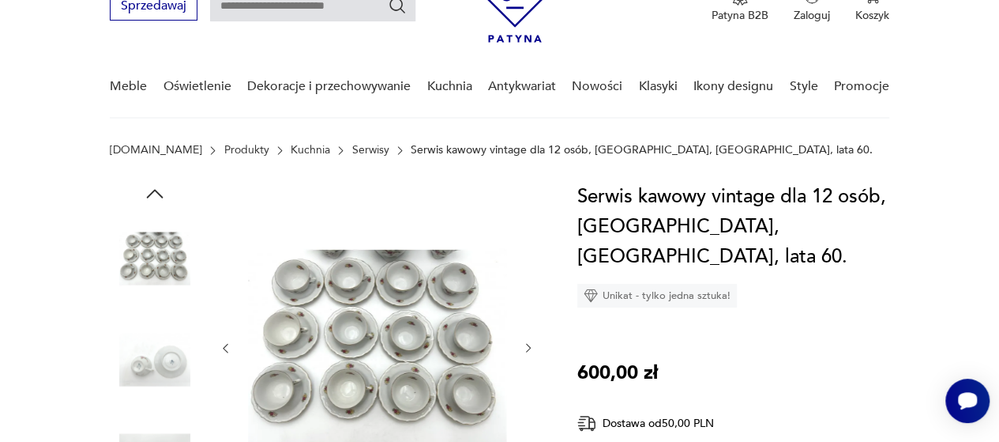
click at [156, 197] on icon "button" at bounding box center [155, 194] width 24 height 24
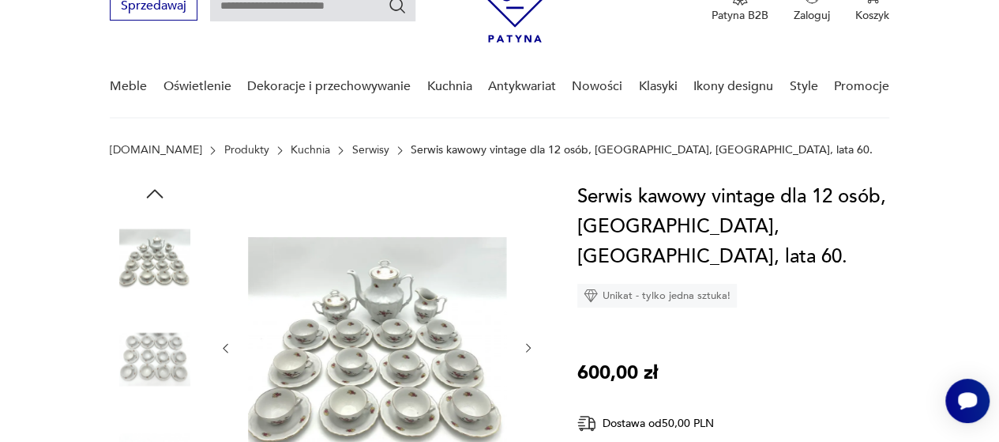
click at [156, 197] on icon "button" at bounding box center [155, 194] width 24 height 24
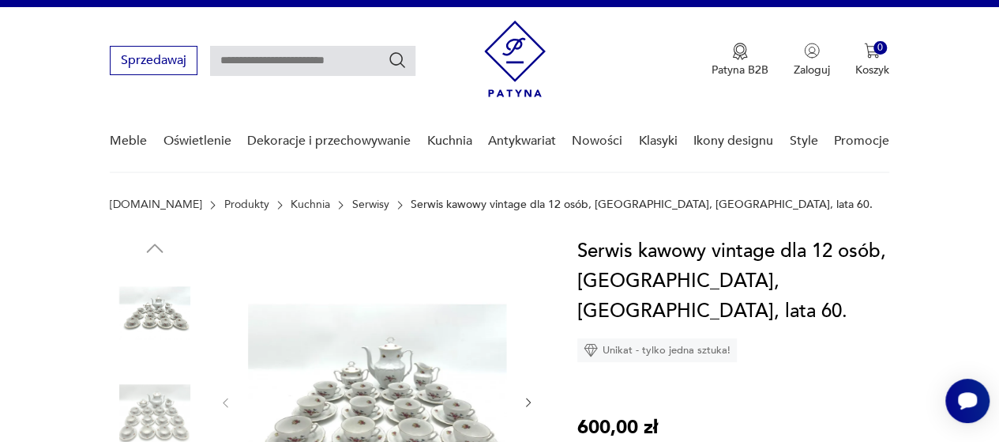
scroll to position [0, 0]
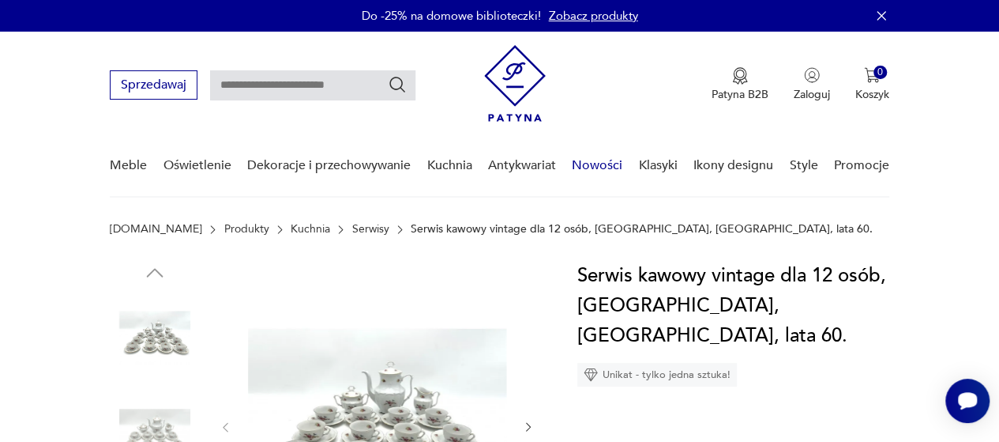
click at [592, 160] on link "Nowości" at bounding box center [597, 165] width 51 height 61
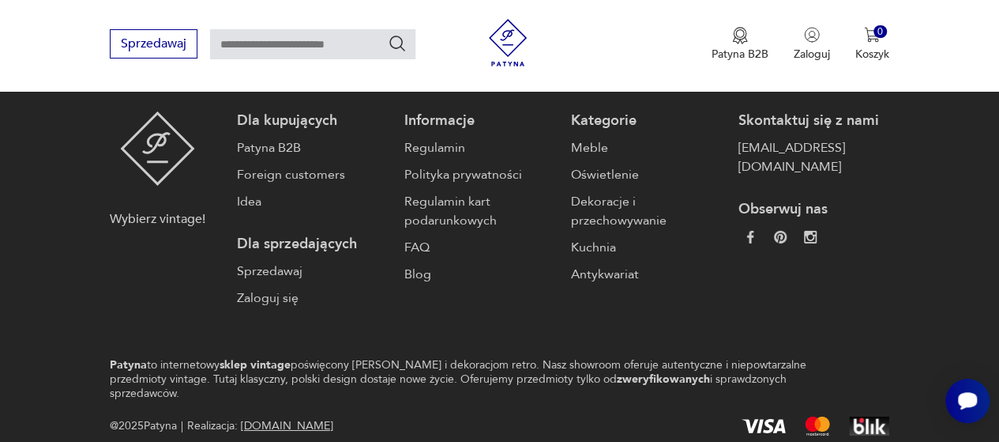
scroll to position [2333, 0]
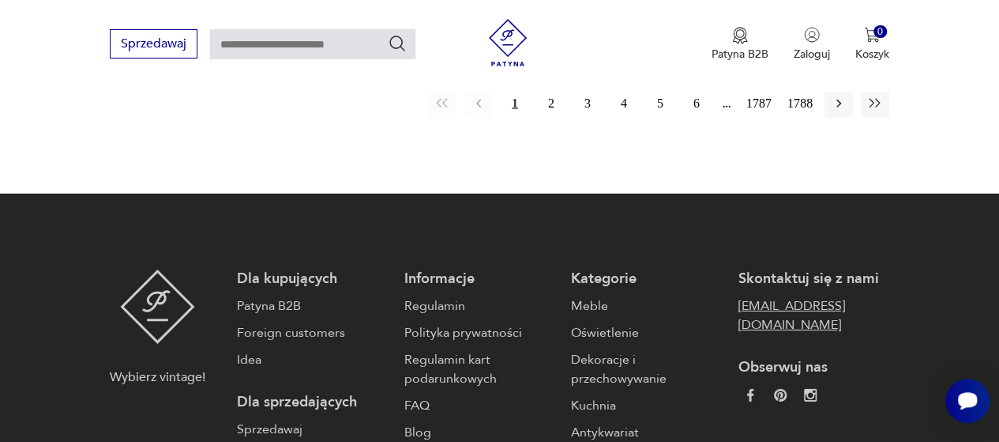
click at [741, 296] on link "[EMAIL_ADDRESS][DOMAIN_NAME]" at bounding box center [813, 315] width 151 height 38
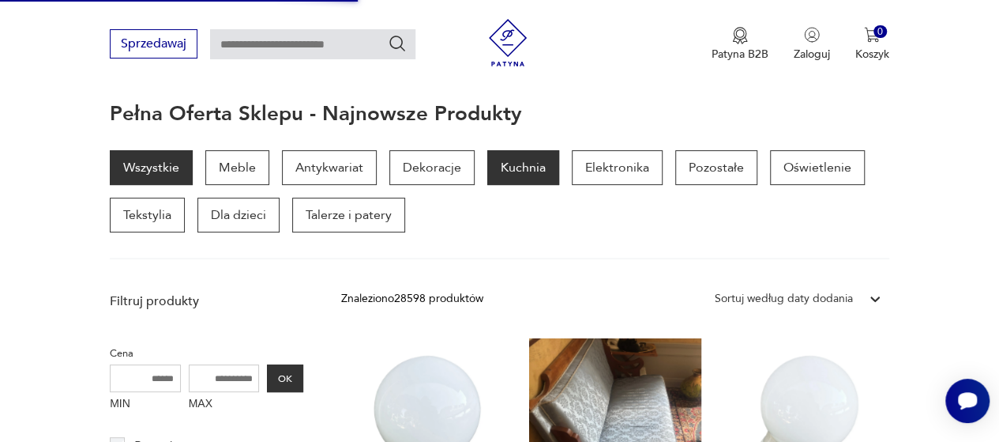
scroll to position [237, 0]
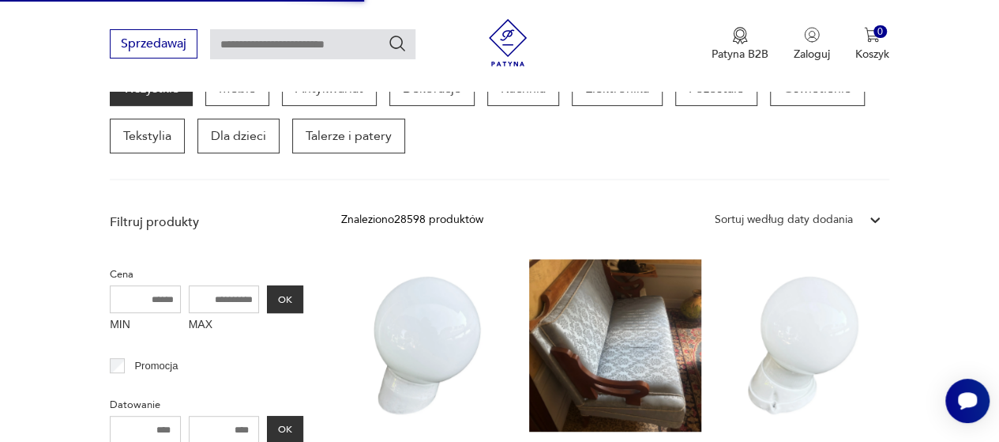
click at [513, 150] on div "Wszystkie Meble Antykwariat Dekoracje Kuchnia Elektronika Pozostałe Oświetlenie…" at bounding box center [500, 112] width 780 height 82
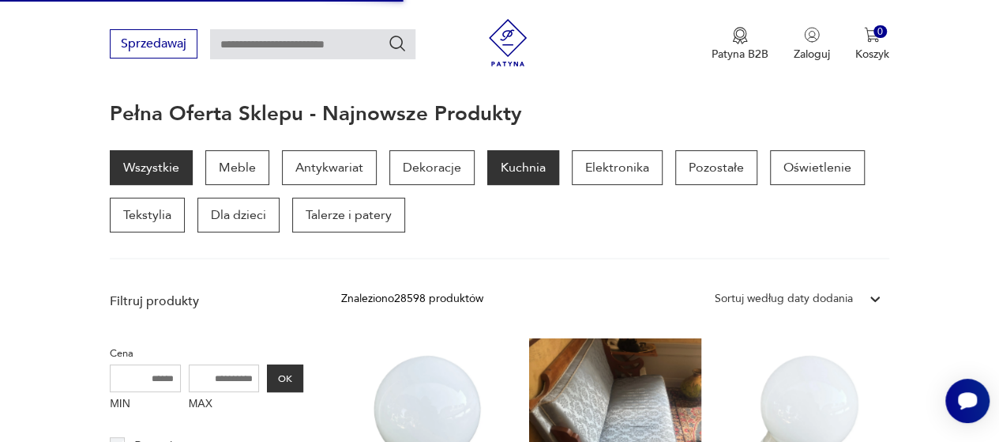
click at [513, 178] on p "Kuchnia" at bounding box center [523, 167] width 72 height 35
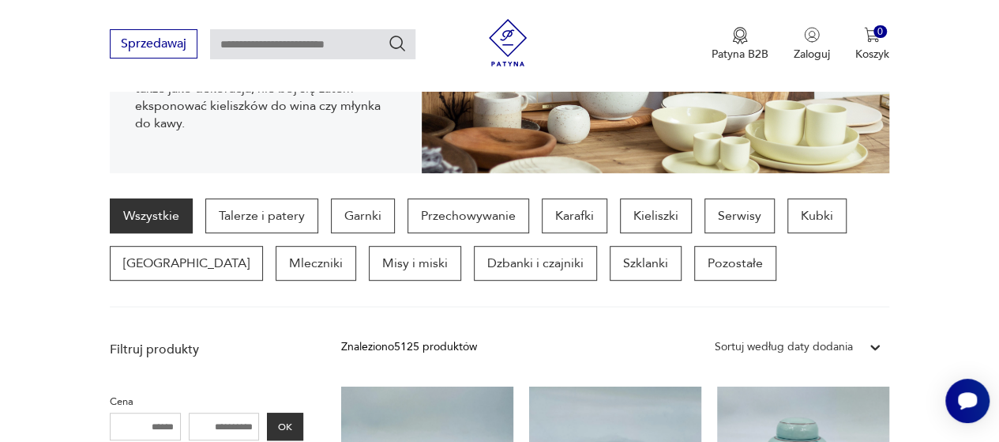
scroll to position [340, 0]
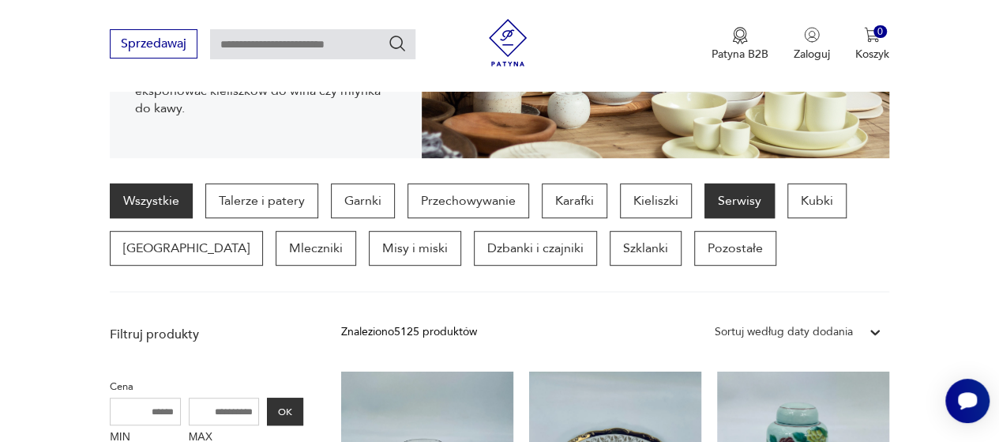
click at [734, 205] on p "Serwisy" at bounding box center [740, 200] width 70 height 35
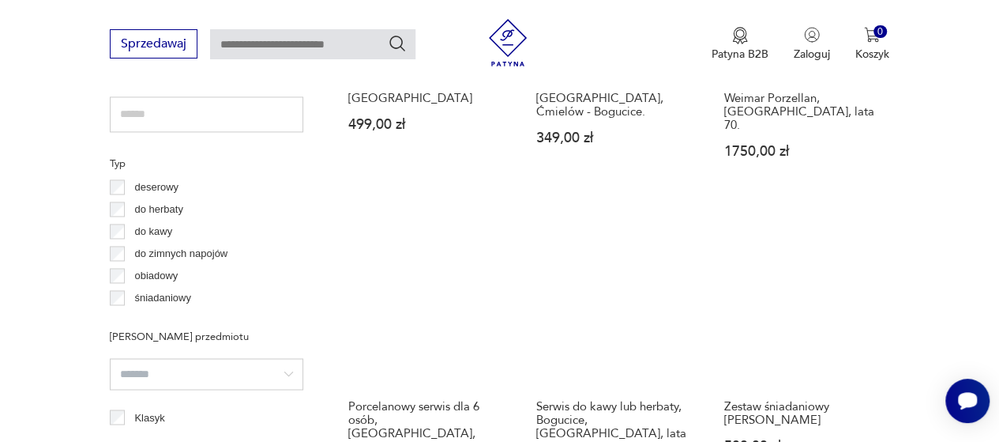
scroll to position [1208, 0]
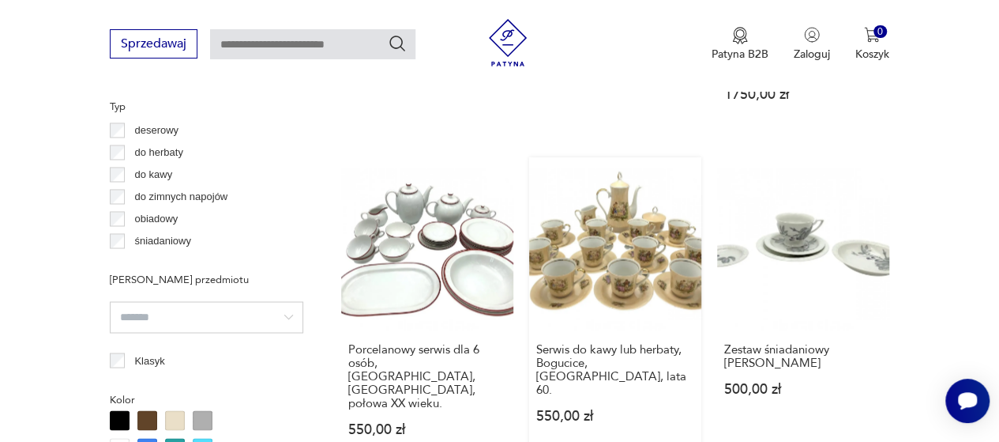
click at [595, 241] on link "Serwis do kawy lub herbaty, Bogucice, [GEOGRAPHIC_DATA], lata 60. 550,00 zł" at bounding box center [615, 311] width 172 height 309
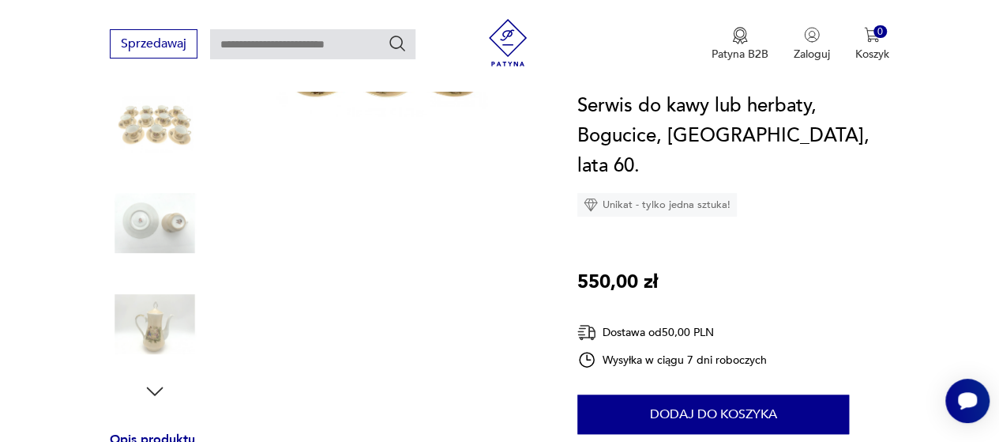
scroll to position [553, 0]
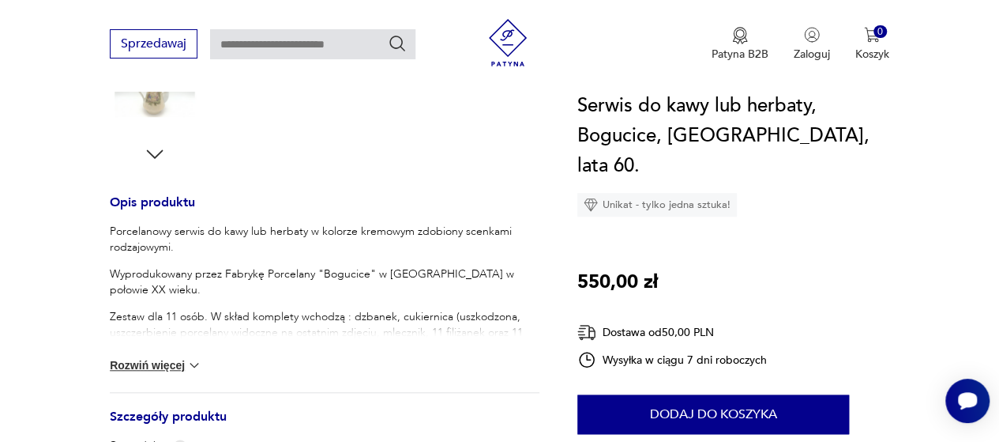
click at [146, 360] on button "Rozwiń więcej" at bounding box center [156, 365] width 92 height 16
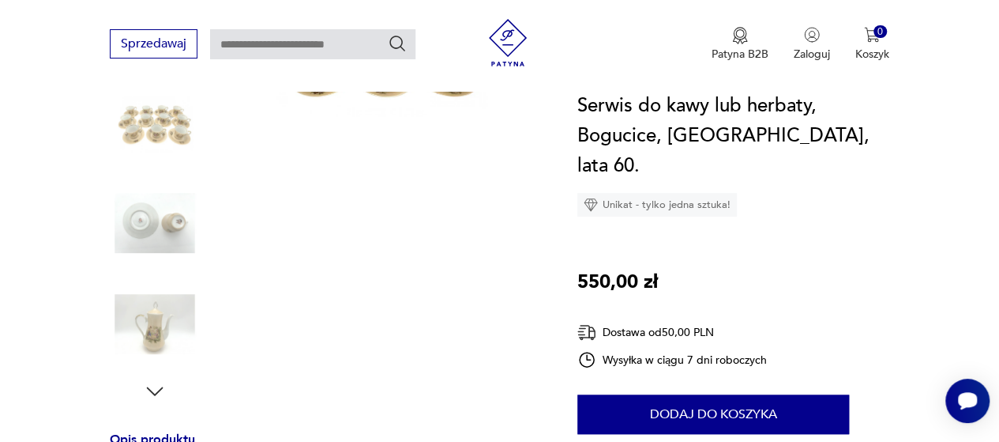
scroll to position [79, 0]
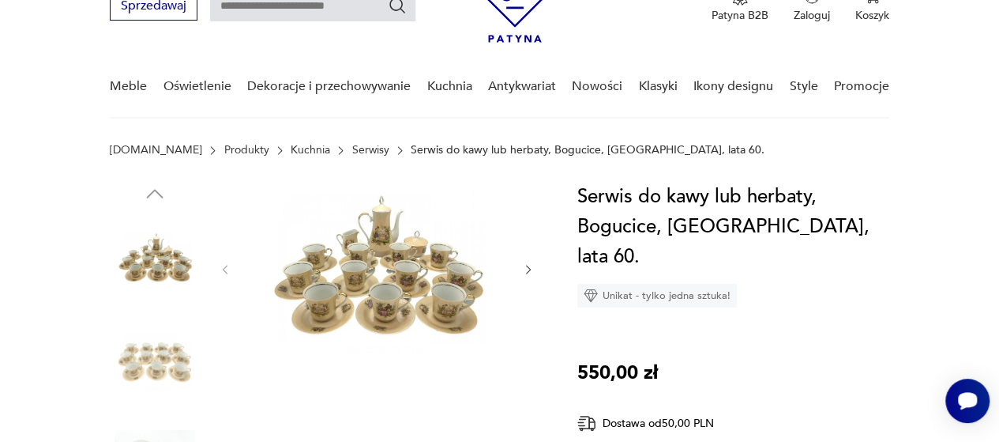
click at [154, 350] on img at bounding box center [155, 359] width 90 height 90
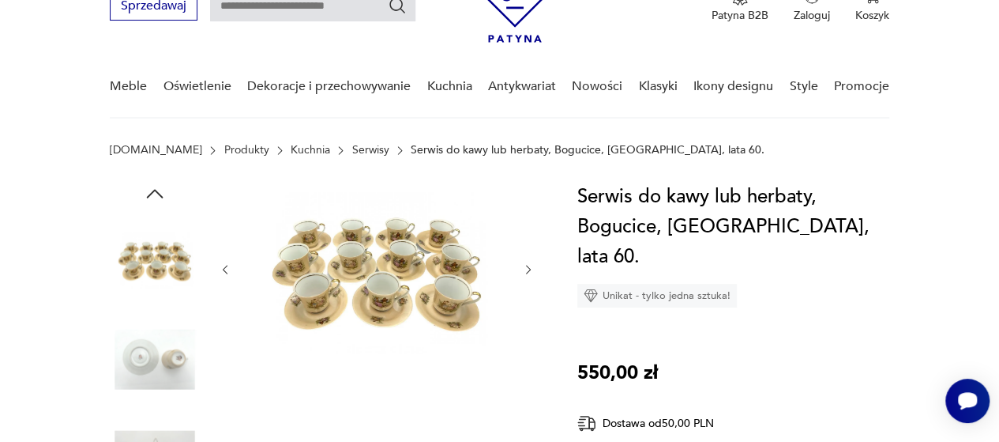
click at [168, 394] on img at bounding box center [155, 359] width 90 height 90
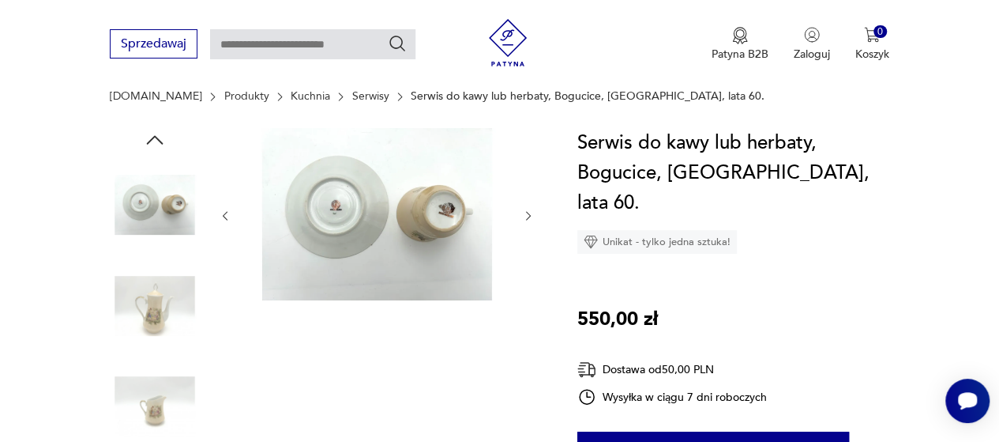
scroll to position [158, 0]
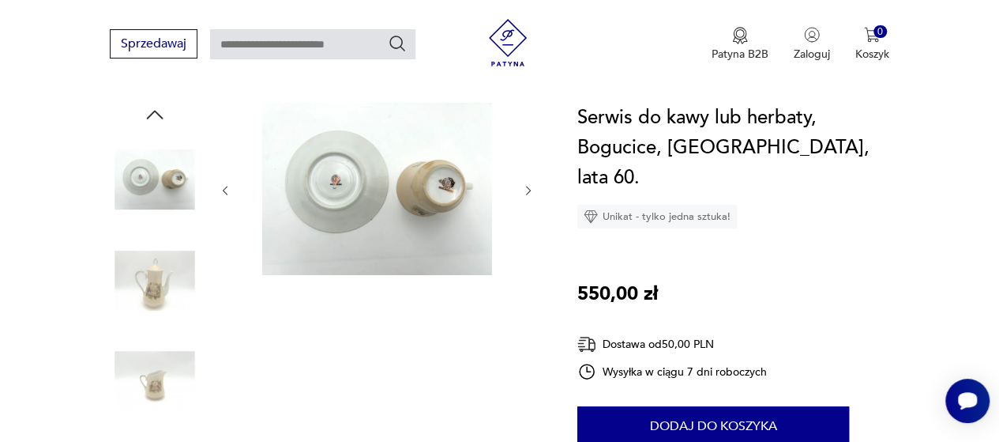
click at [160, 385] on img at bounding box center [155, 381] width 90 height 90
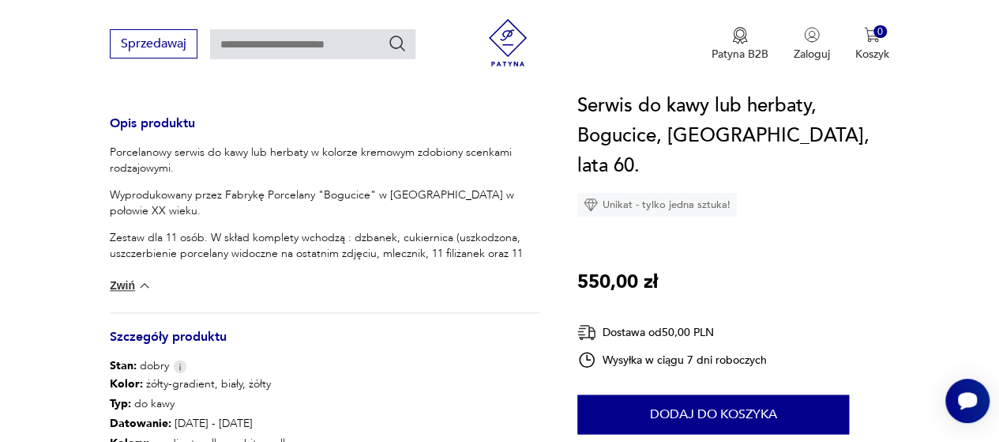
scroll to position [1027, 0]
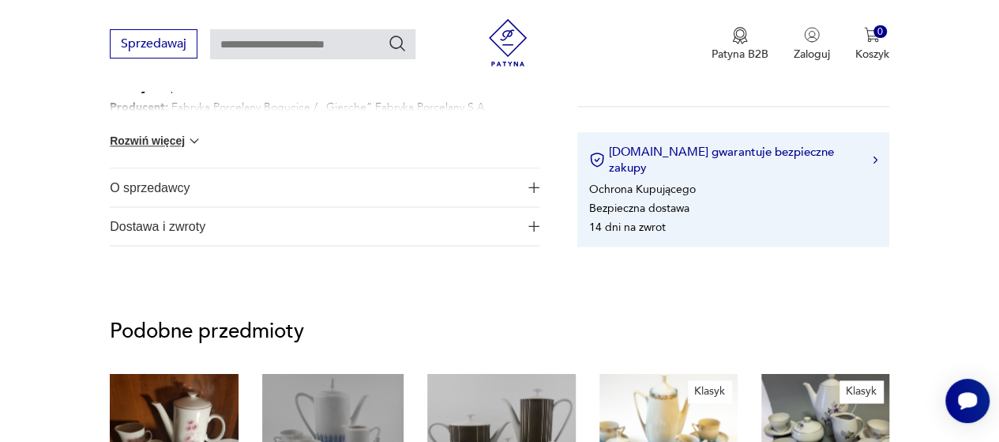
click at [396, 190] on span "O sprzedawcy" at bounding box center [314, 187] width 408 height 38
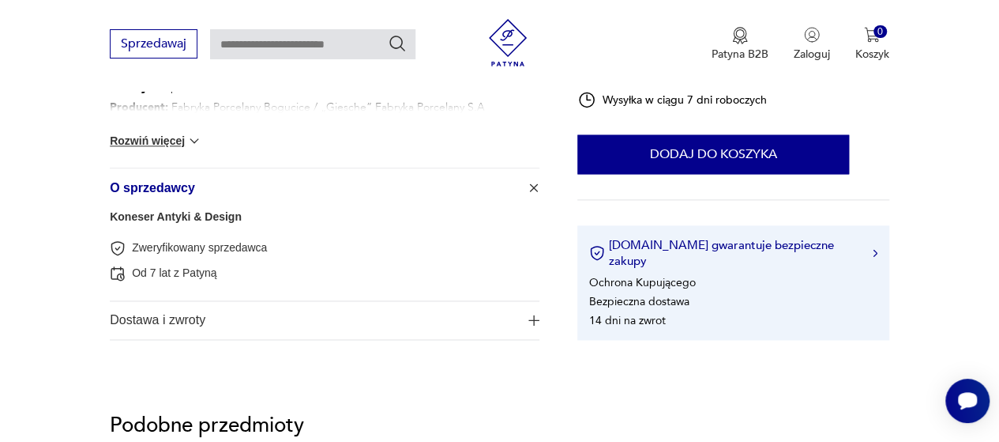
click at [396, 190] on span "O sprzedawcy" at bounding box center [314, 187] width 408 height 38
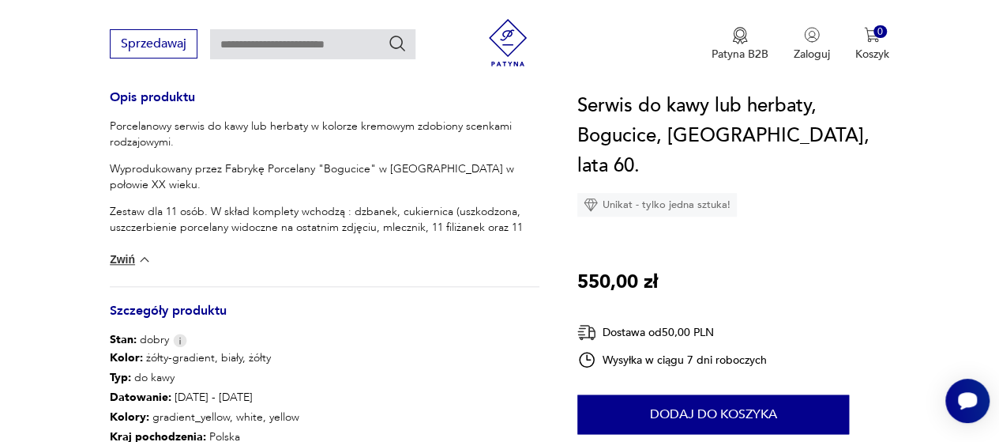
scroll to position [632, 0]
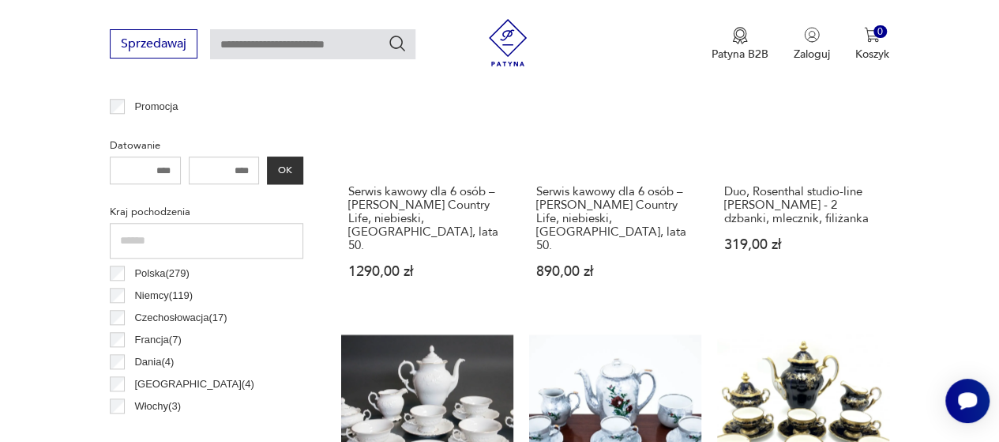
scroll to position [790, 0]
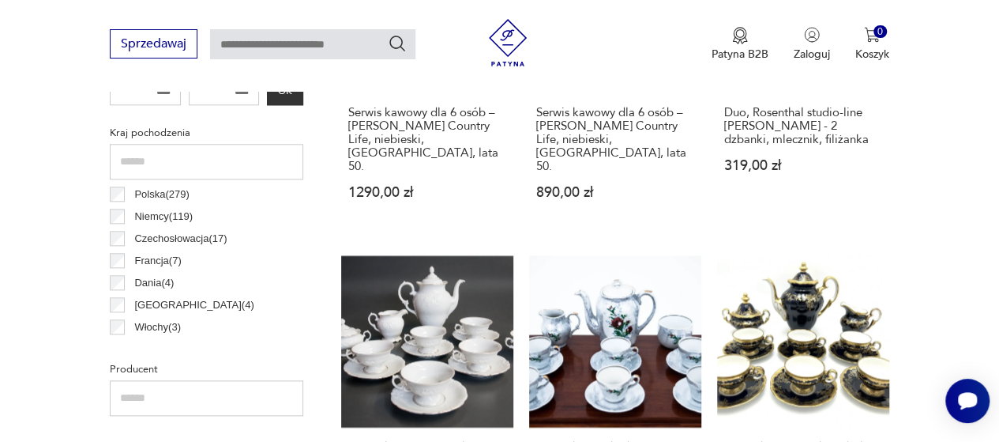
click at [136, 195] on p "Polska ( 279 )" at bounding box center [161, 194] width 54 height 17
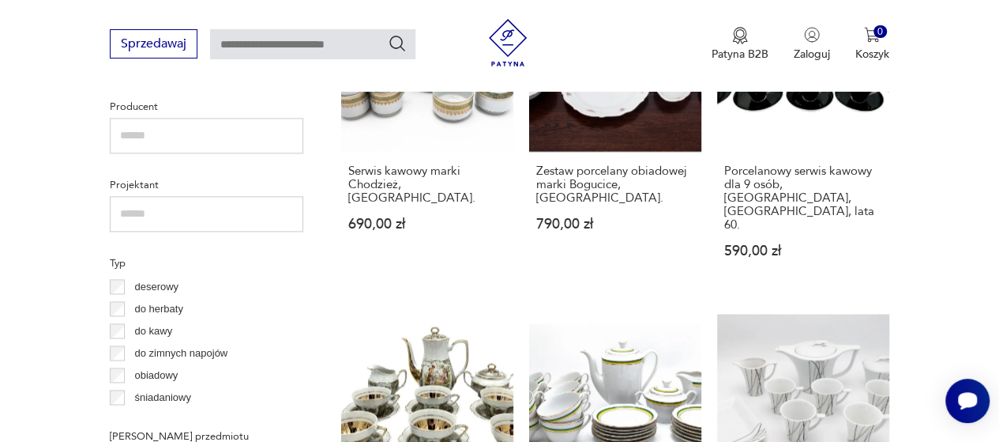
scroll to position [1178, 0]
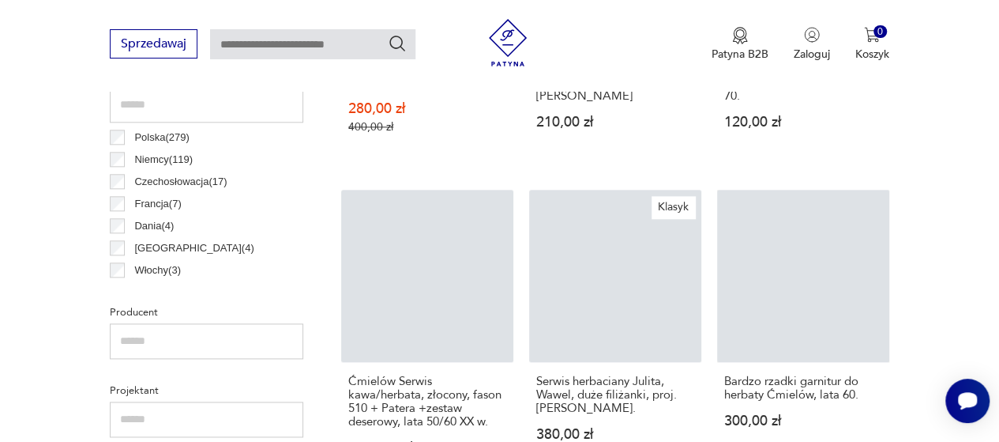
scroll to position [1247, 0]
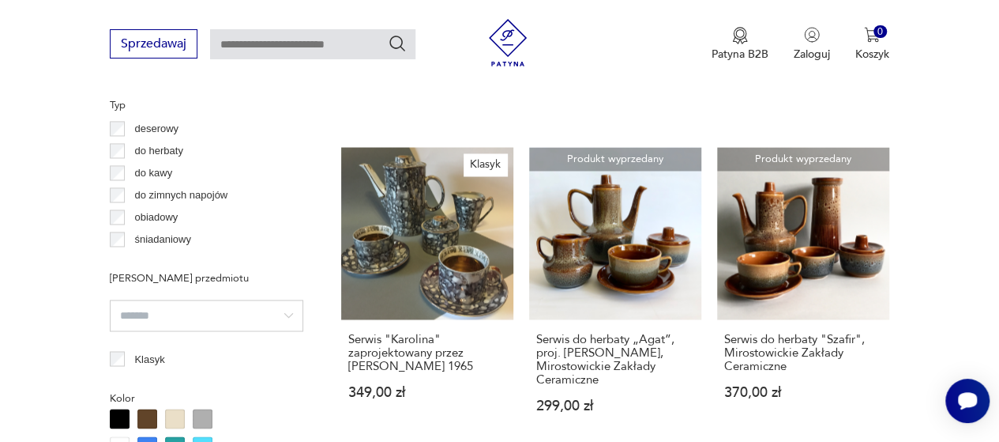
scroll to position [1287, 0]
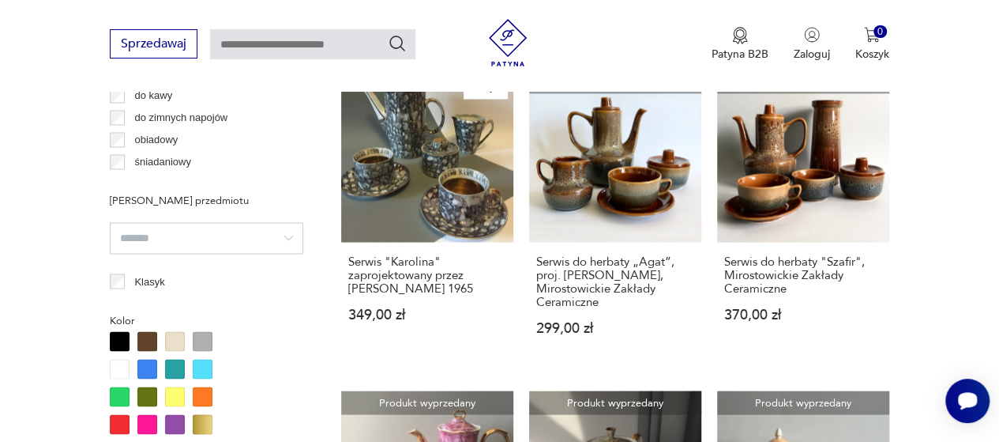
click at [155, 232] on input "search" at bounding box center [207, 238] width 194 height 32
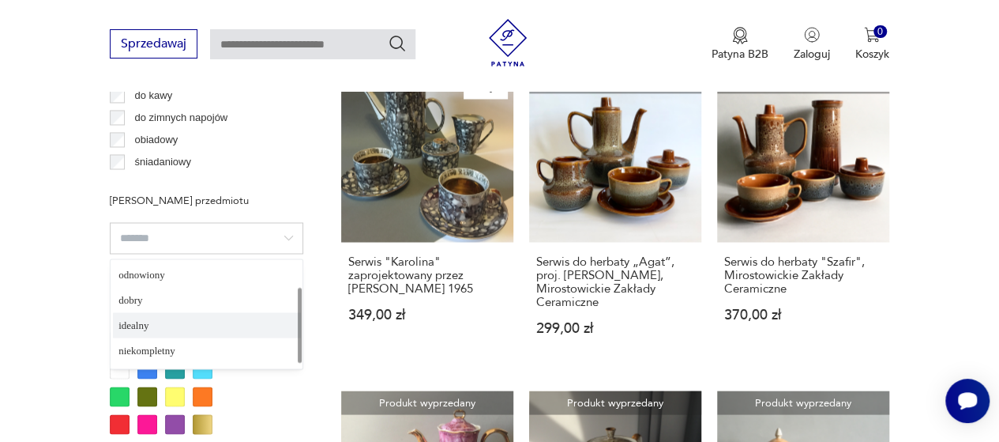
scroll to position [47, 0]
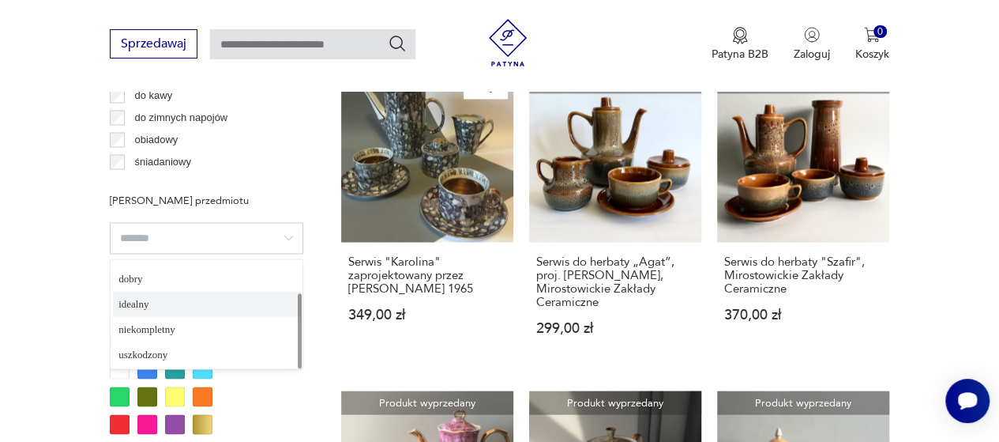
type input "*******"
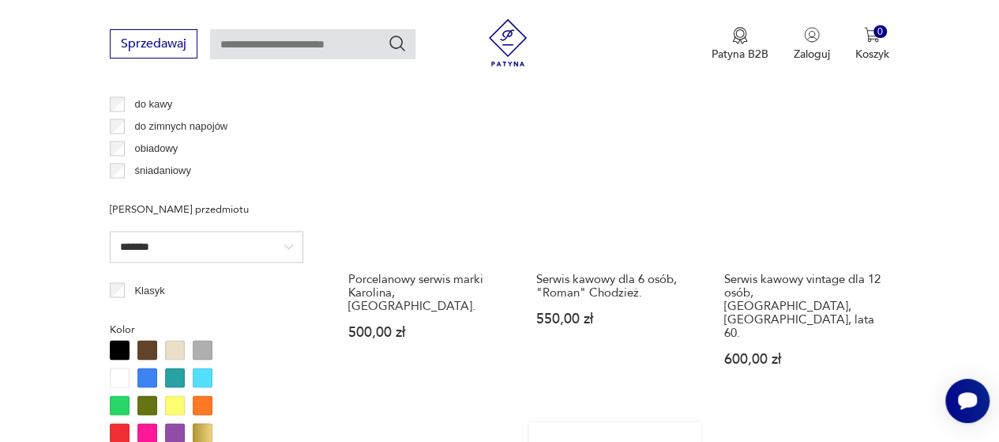
scroll to position [1208, 0]
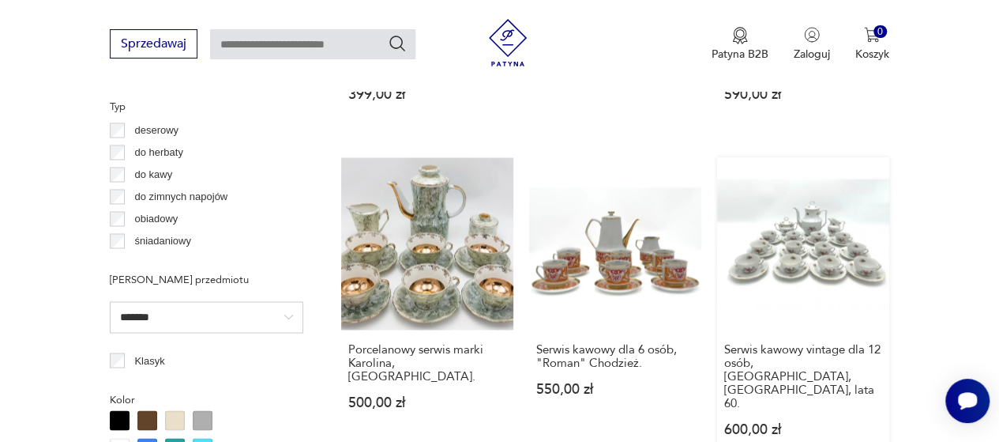
click at [832, 234] on link "Serwis kawowy vintage dla 12 osób, Wałbrzych, Polska, lata 60. 600,00 zł" at bounding box center [803, 311] width 172 height 309
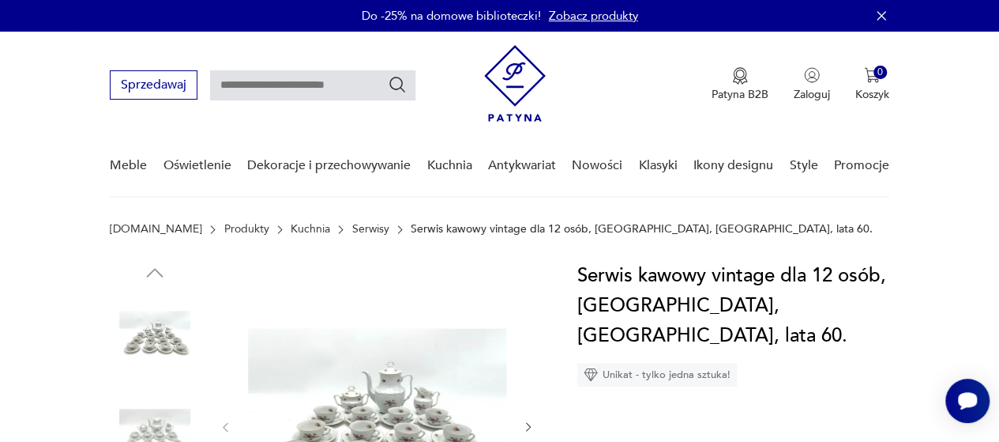
scroll to position [237, 0]
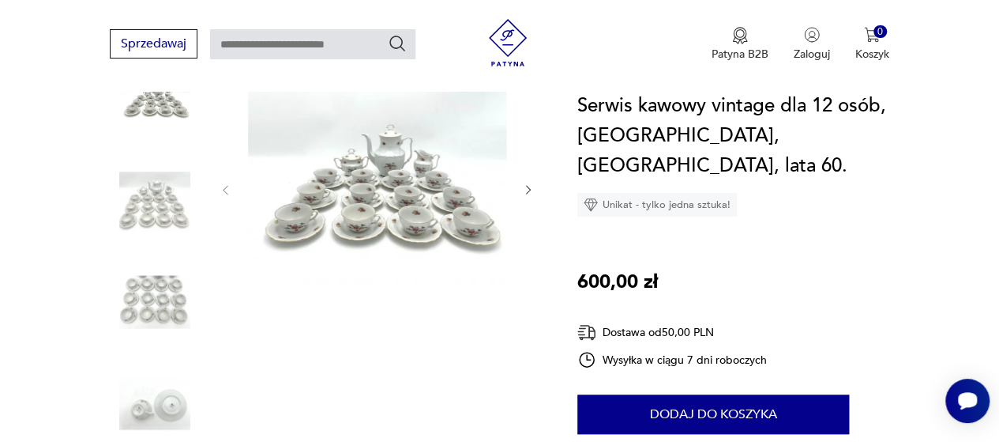
click at [157, 110] on img at bounding box center [155, 100] width 90 height 90
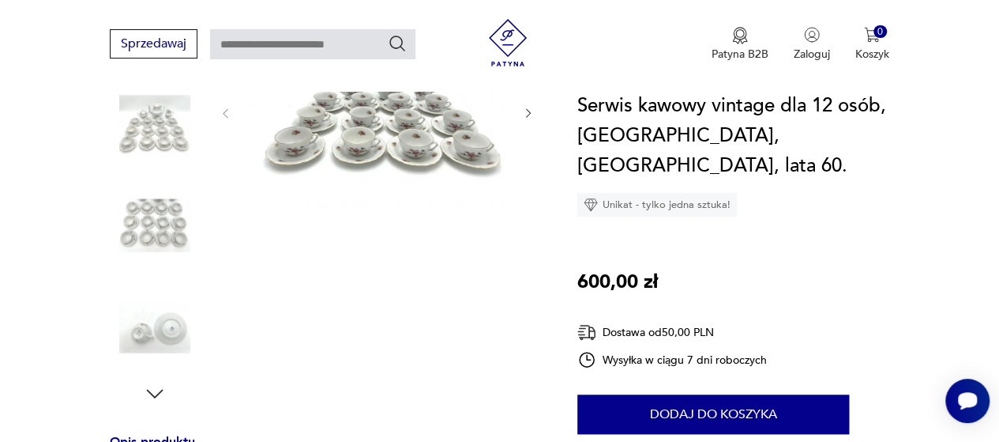
scroll to position [316, 0]
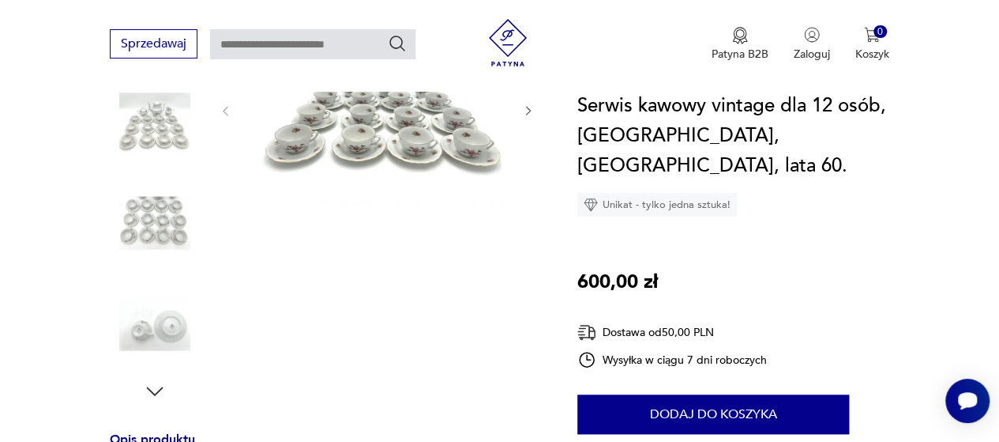
click at [170, 329] on img at bounding box center [155, 324] width 90 height 90
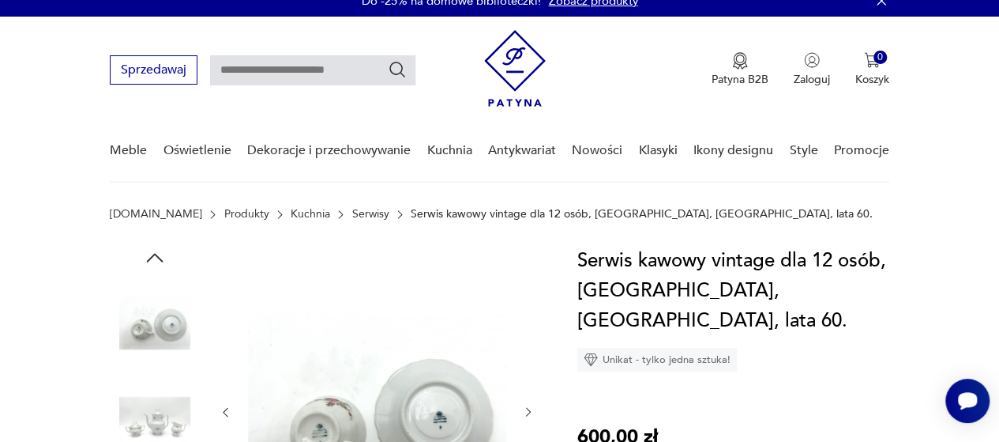
scroll to position [0, 0]
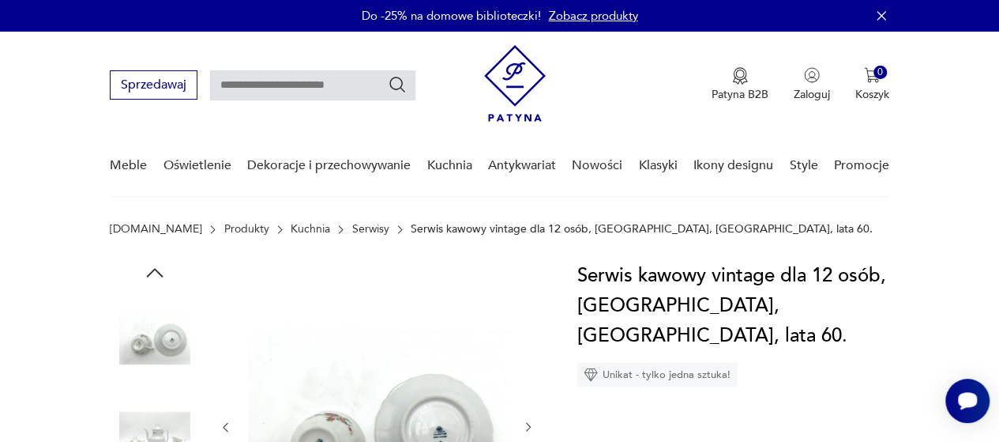
click at [163, 269] on icon "button" at bounding box center [155, 273] width 24 height 24
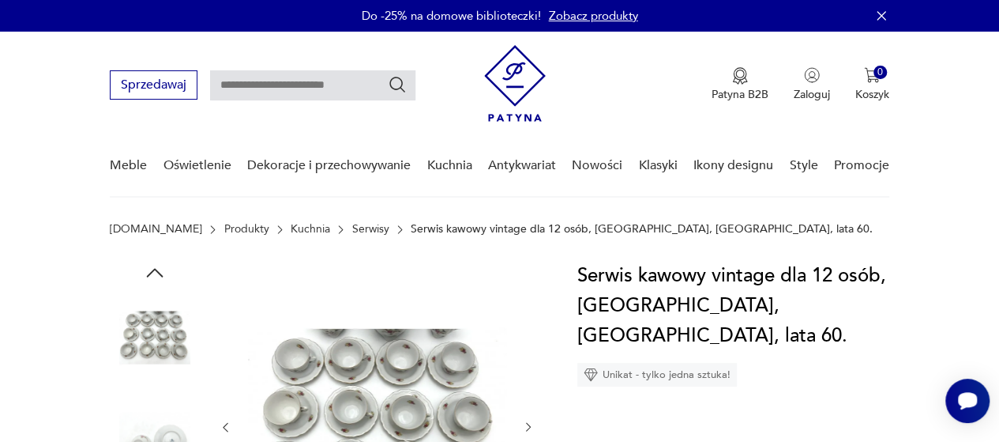
click at [163, 269] on icon "button" at bounding box center [155, 273] width 24 height 24
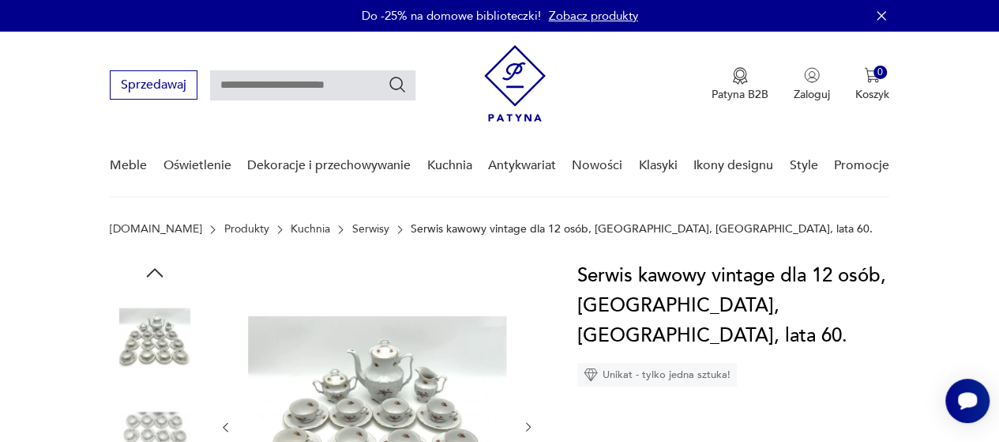
click at [163, 269] on icon "button" at bounding box center [155, 273] width 24 height 24
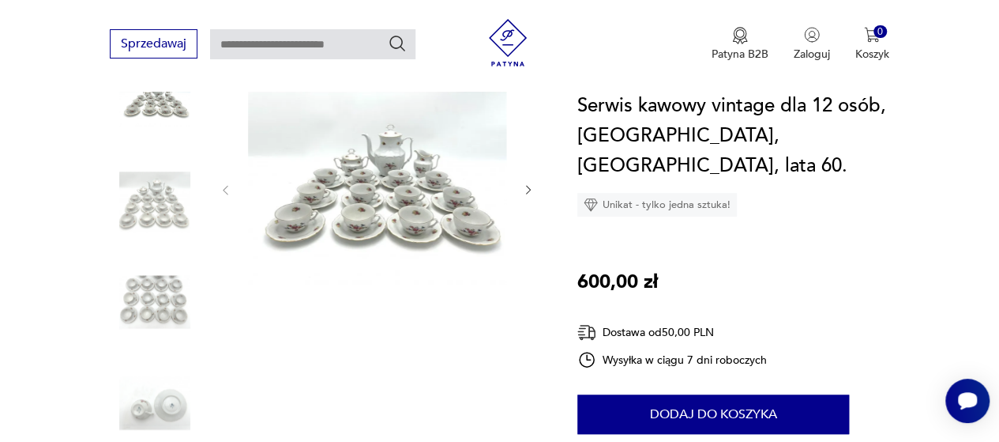
scroll to position [316, 0]
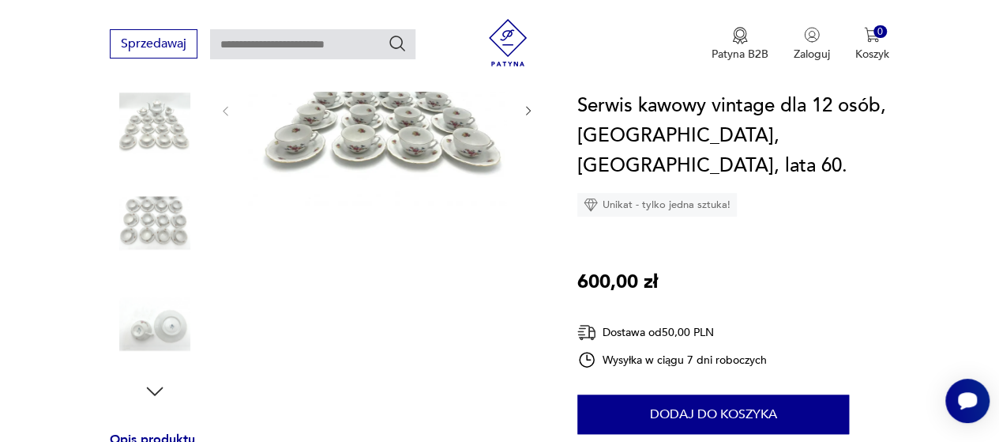
click at [160, 392] on icon "button" at bounding box center [155, 391] width 24 height 24
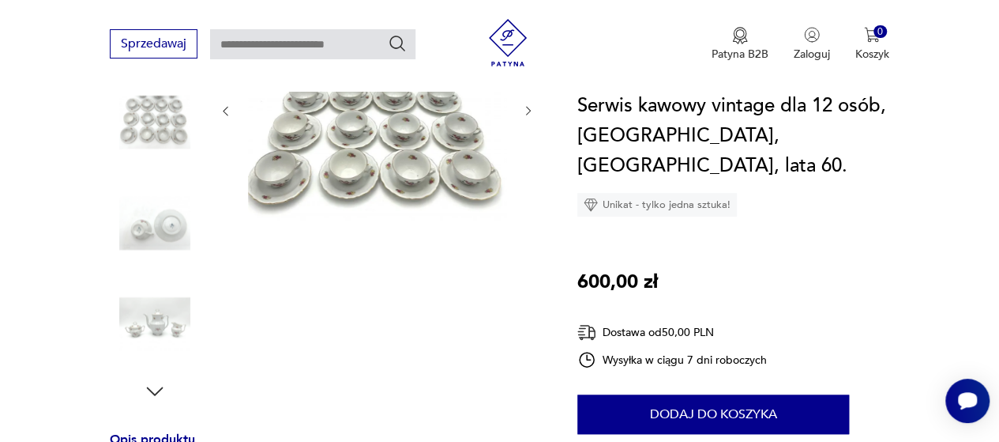
click at [160, 392] on icon "button" at bounding box center [155, 391] width 24 height 24
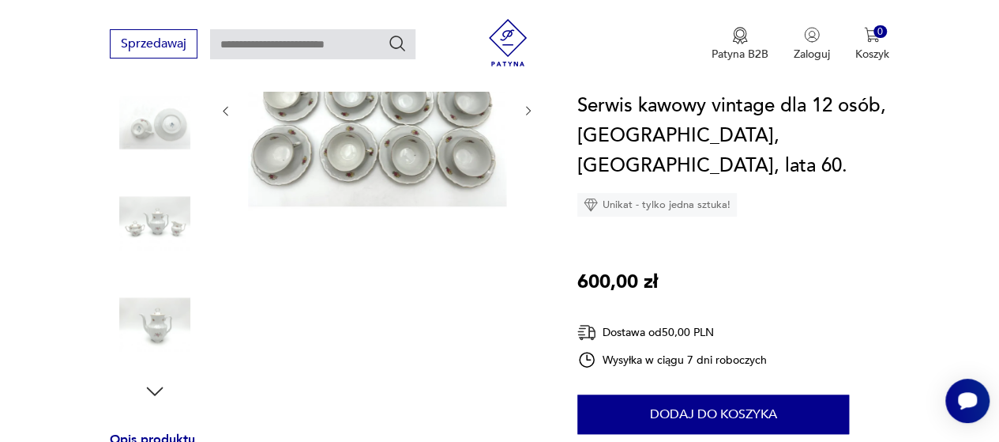
click at [160, 392] on icon "button" at bounding box center [155, 391] width 24 height 24
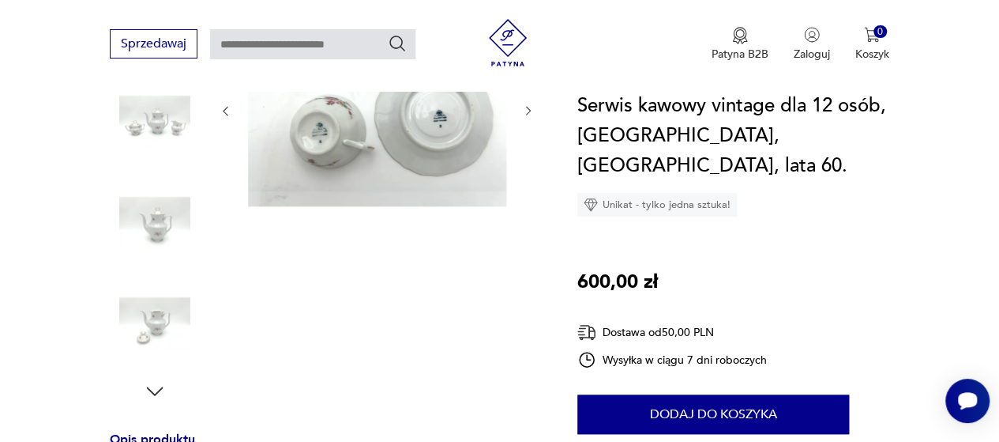
click at [160, 392] on icon "button" at bounding box center [155, 391] width 24 height 24
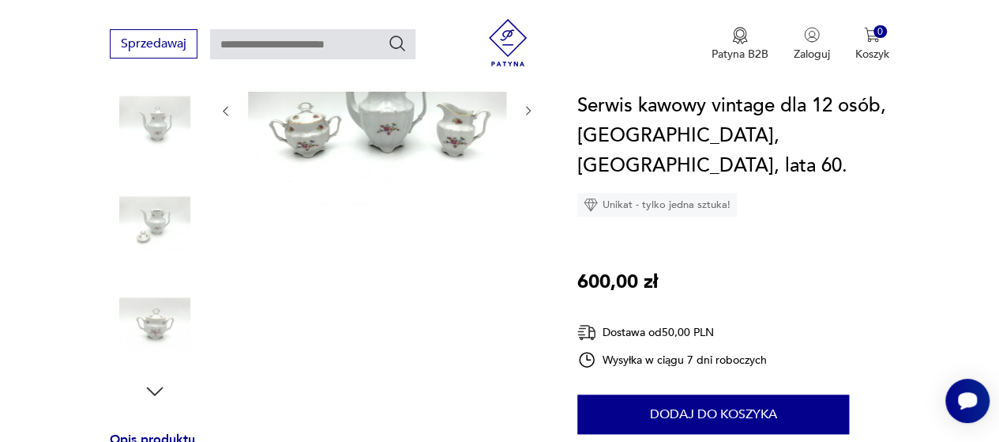
click at [160, 392] on icon "button" at bounding box center [155, 391] width 24 height 24
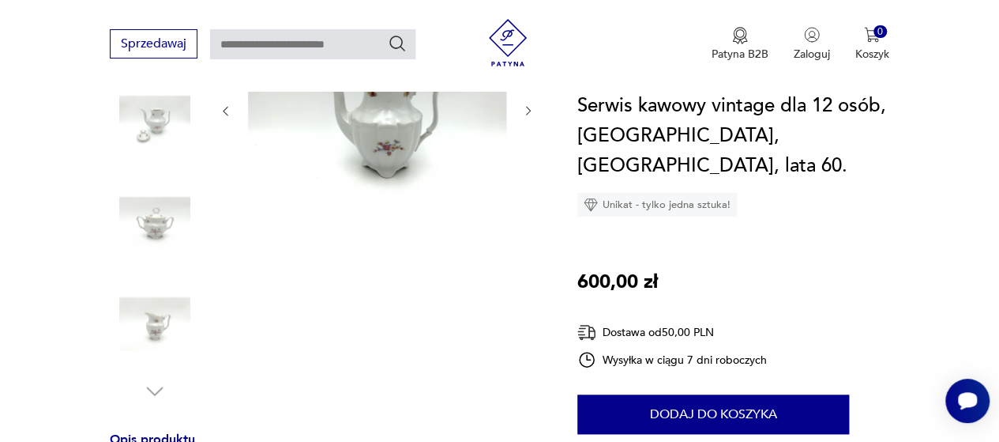
click at [168, 241] on img at bounding box center [155, 223] width 90 height 90
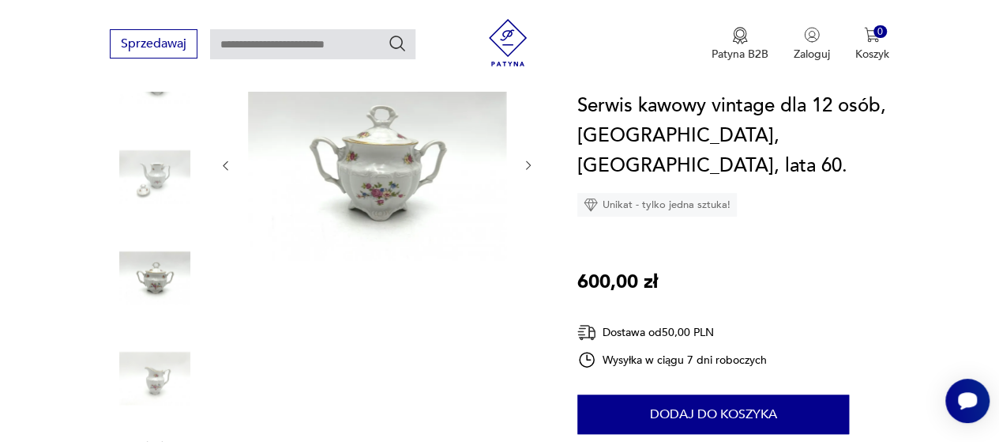
scroll to position [237, 0]
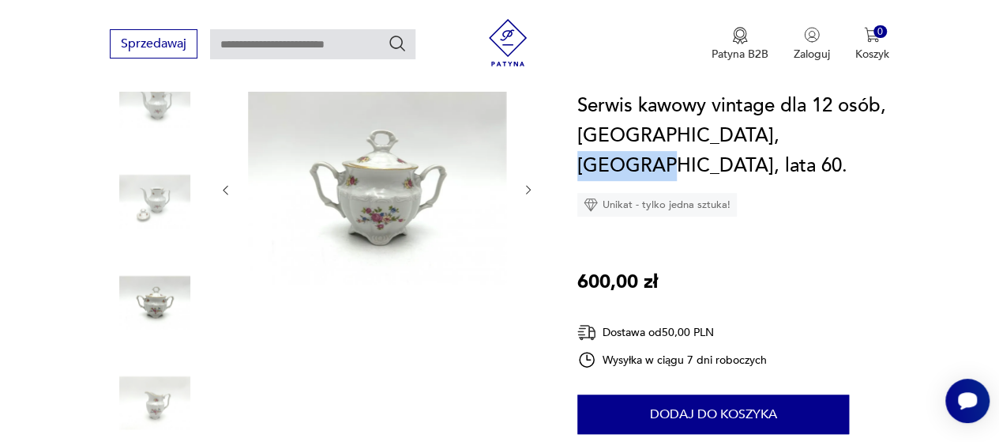
drag, startPoint x: 742, startPoint y: 132, endPoint x: 819, endPoint y: 132, distance: 76.6
click at [819, 132] on h1 "Serwis kawowy vintage dla 12 osób, Wałbrzych, Polska, lata 60." at bounding box center [733, 136] width 312 height 90
click at [816, 137] on h1 "Serwis kawowy vintage dla 12 osób, Wałbrzych, Polska, lata 60." at bounding box center [733, 136] width 312 height 90
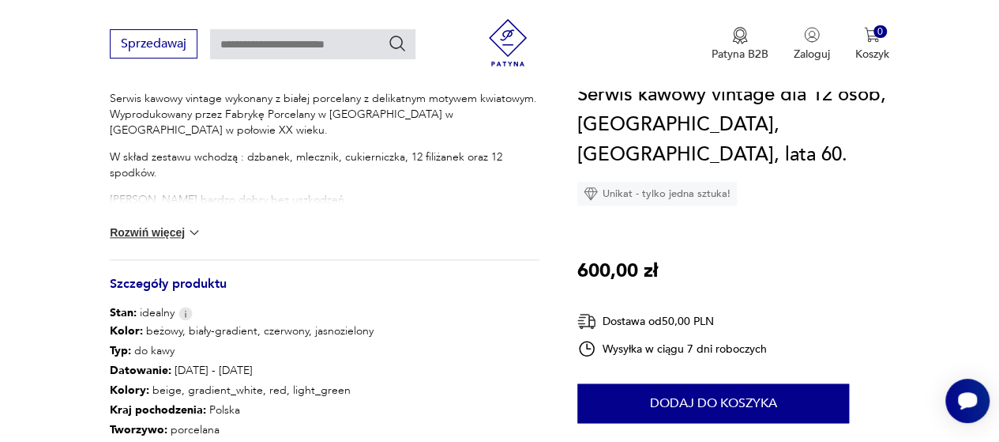
scroll to position [711, 0]
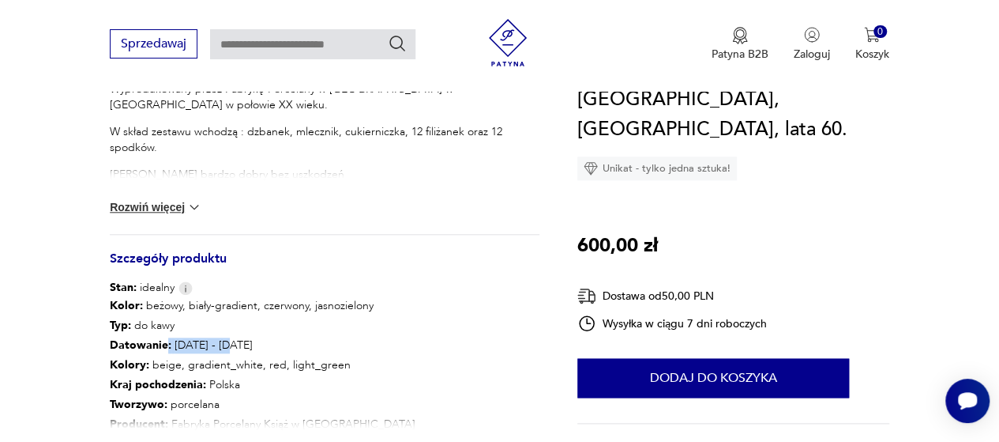
drag, startPoint x: 163, startPoint y: 345, endPoint x: 245, endPoint y: 353, distance: 81.7
click at [245, 353] on p "Datowanie : 1960 - 1970" at bounding box center [265, 345] width 311 height 20
click at [257, 347] on p "Datowanie : 1960 - 1970" at bounding box center [265, 345] width 311 height 20
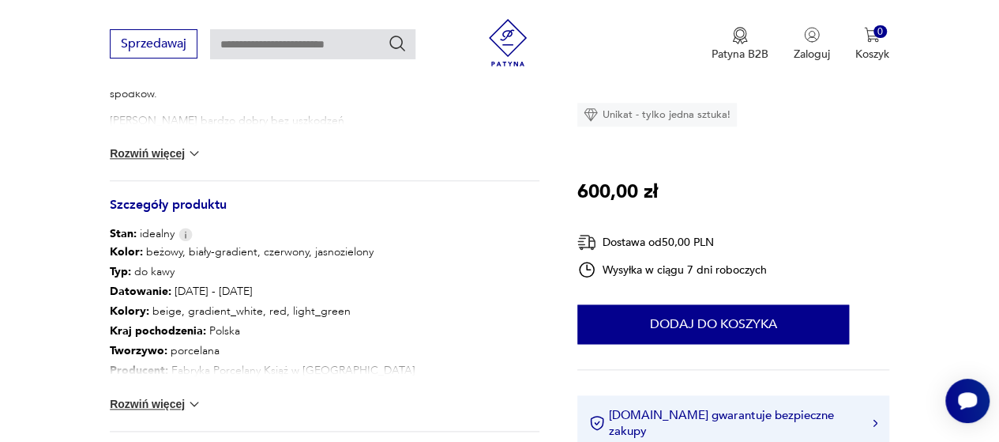
scroll to position [790, 0]
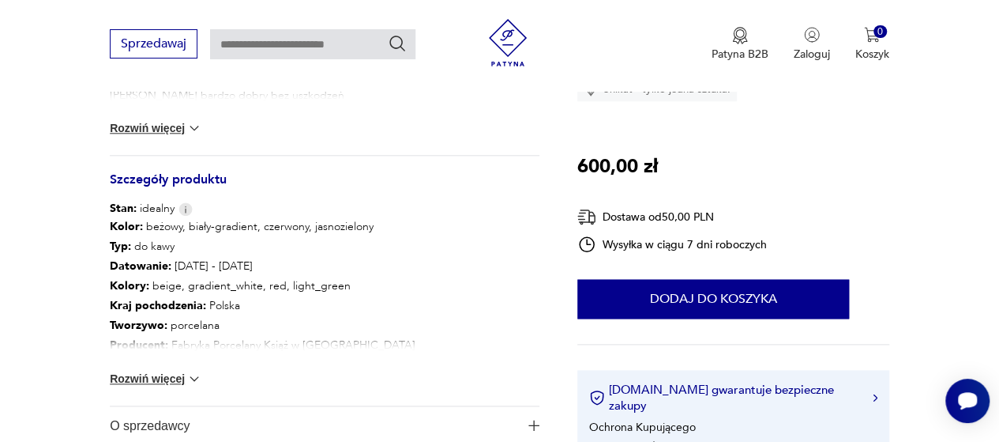
click at [186, 374] on img at bounding box center [194, 378] width 16 height 16
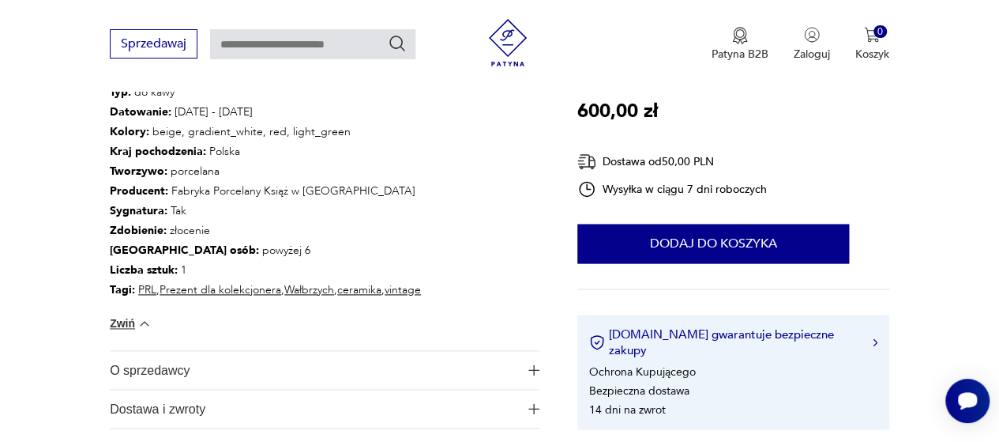
scroll to position [1027, 0]
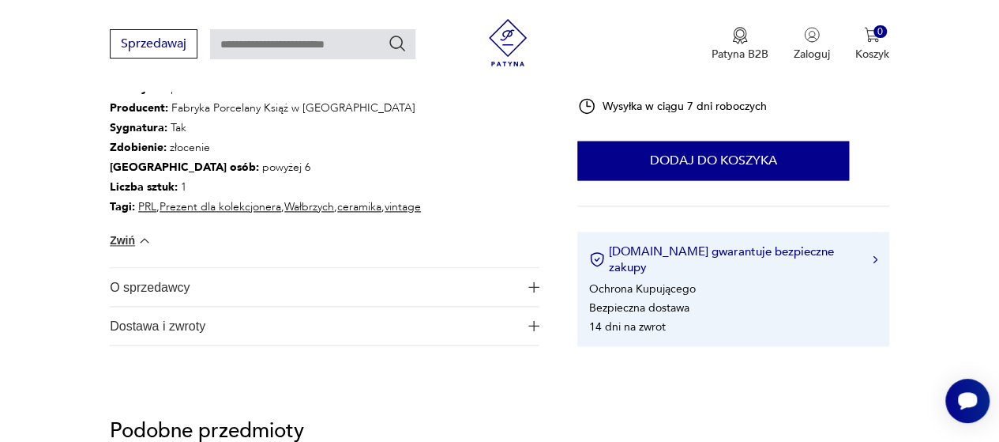
click at [212, 297] on span "O sprzedawcy" at bounding box center [314, 287] width 408 height 38
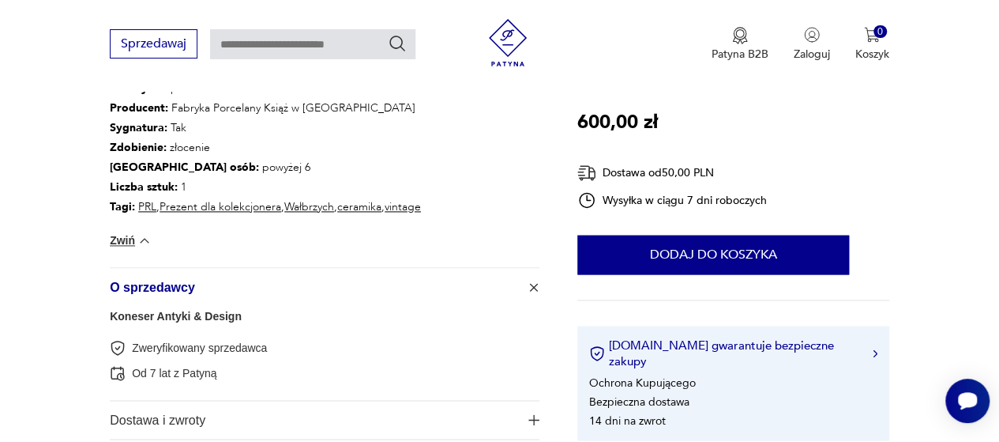
click at [212, 297] on span "O sprzedawcy" at bounding box center [314, 287] width 408 height 38
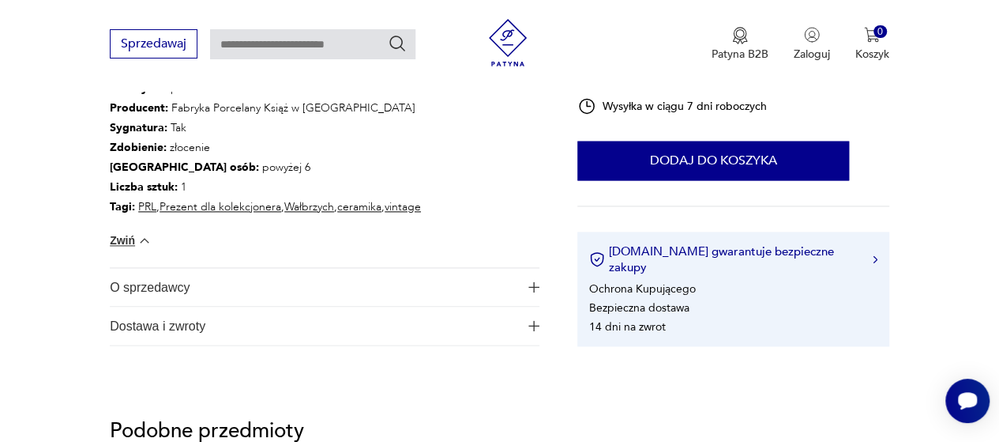
click at [218, 323] on span "Dostawa i zwroty" at bounding box center [314, 325] width 408 height 38
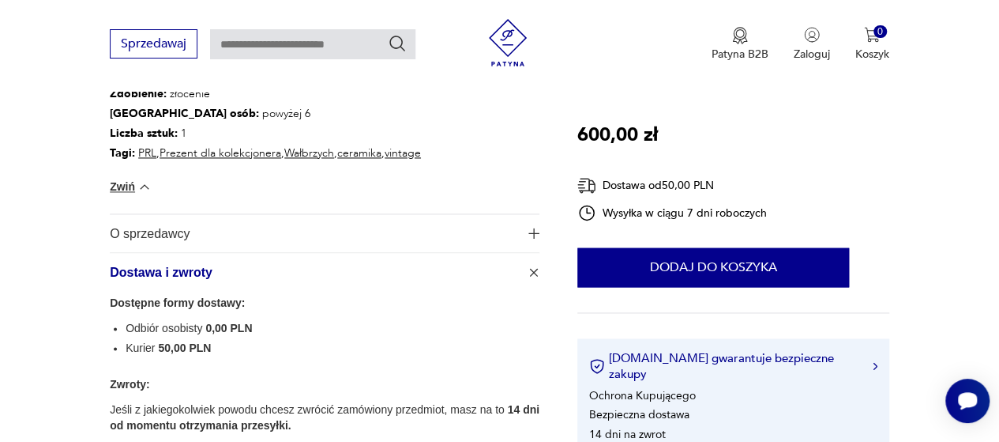
scroll to position [1106, 0]
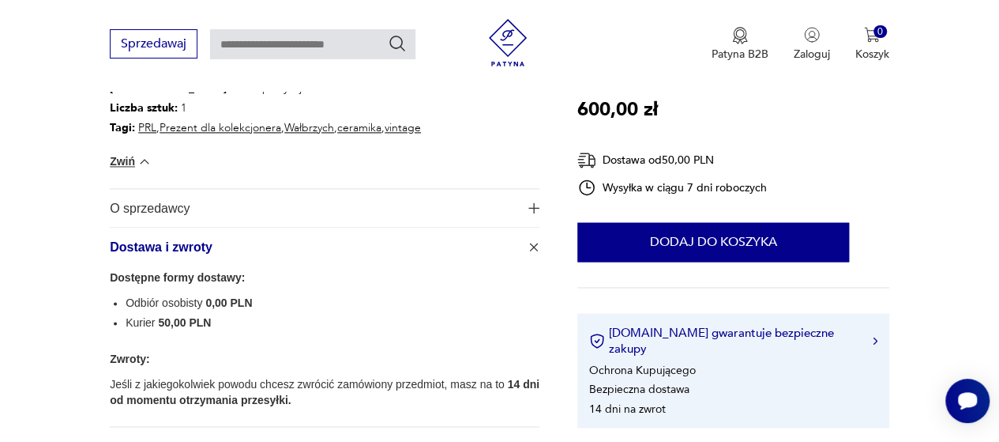
click at [239, 250] on span "Dostawa i zwroty" at bounding box center [314, 246] width 408 height 38
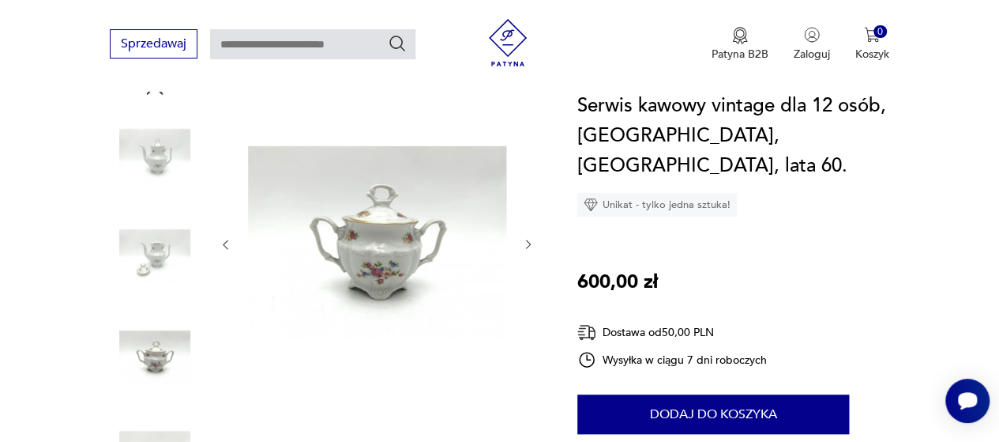
scroll to position [158, 0]
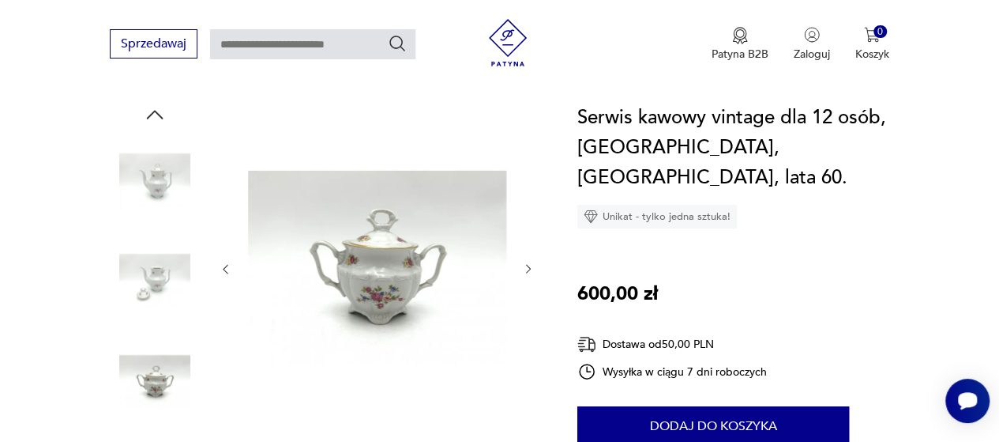
click at [531, 277] on div at bounding box center [377, 269] width 316 height 333
click at [528, 274] on icon "button" at bounding box center [528, 268] width 13 height 13
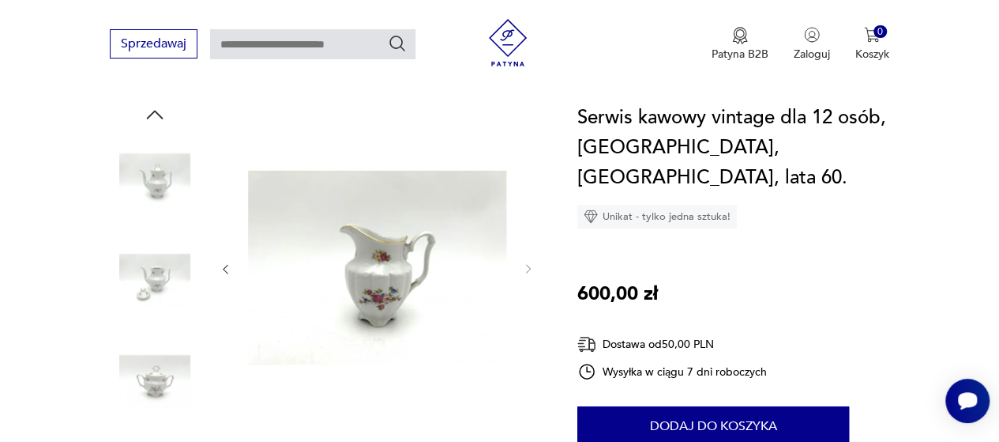
click at [221, 268] on icon "button" at bounding box center [225, 268] width 13 height 13
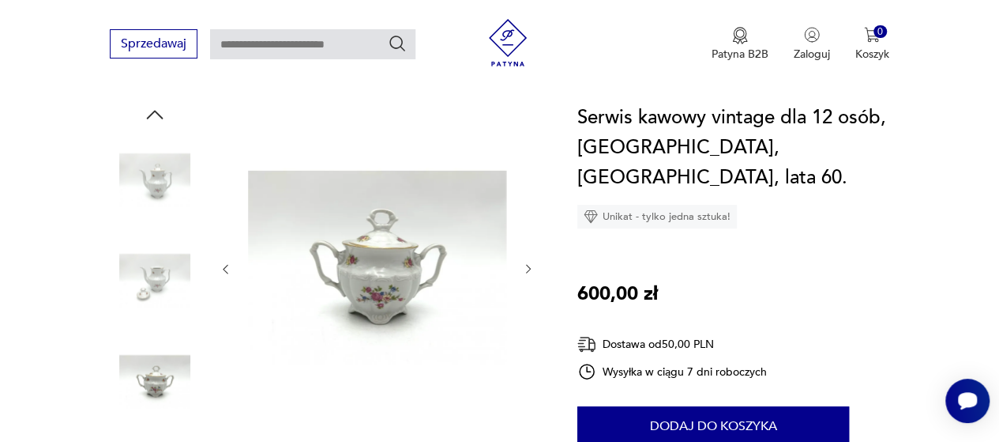
click at [522, 268] on icon "button" at bounding box center [528, 268] width 13 height 13
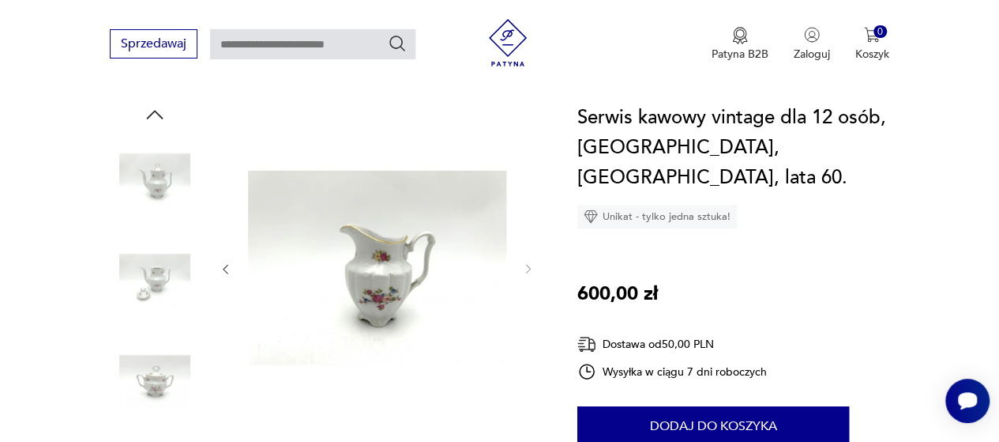
click at [231, 266] on div at bounding box center [377, 269] width 316 height 333
click at [231, 266] on icon "button" at bounding box center [225, 268] width 13 height 13
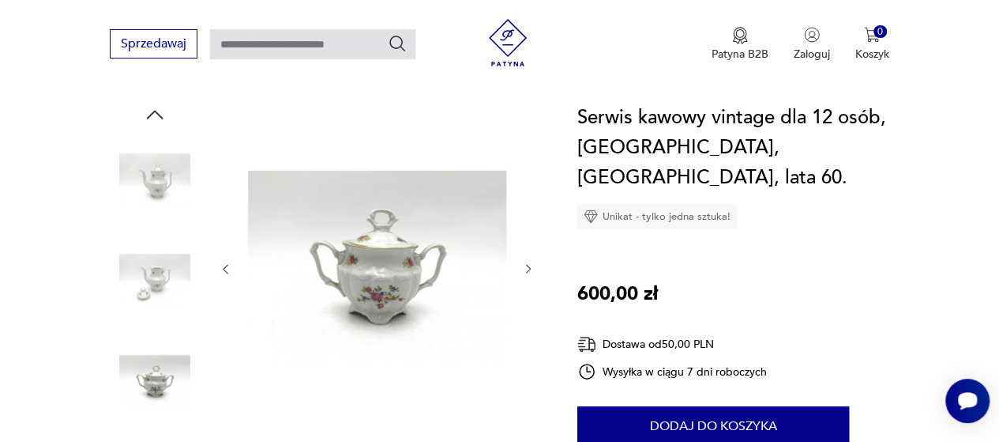
click at [231, 266] on icon "button" at bounding box center [225, 268] width 13 height 13
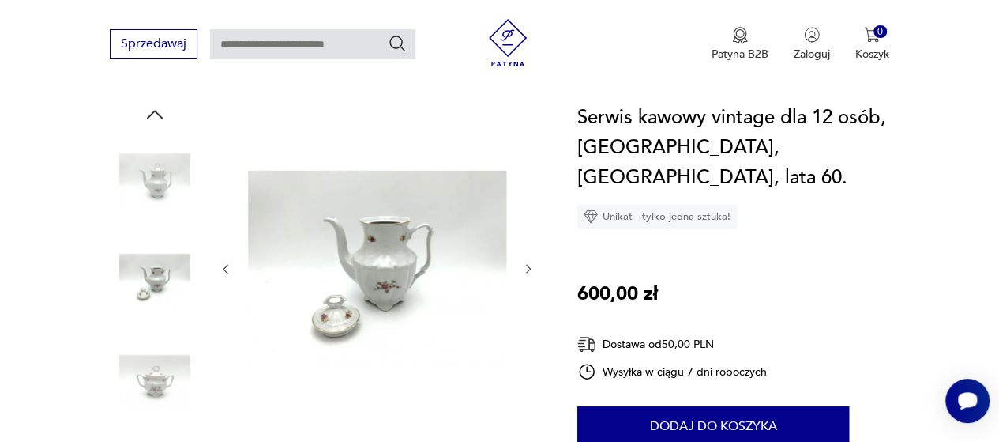
click at [223, 269] on icon "button" at bounding box center [225, 268] width 13 height 13
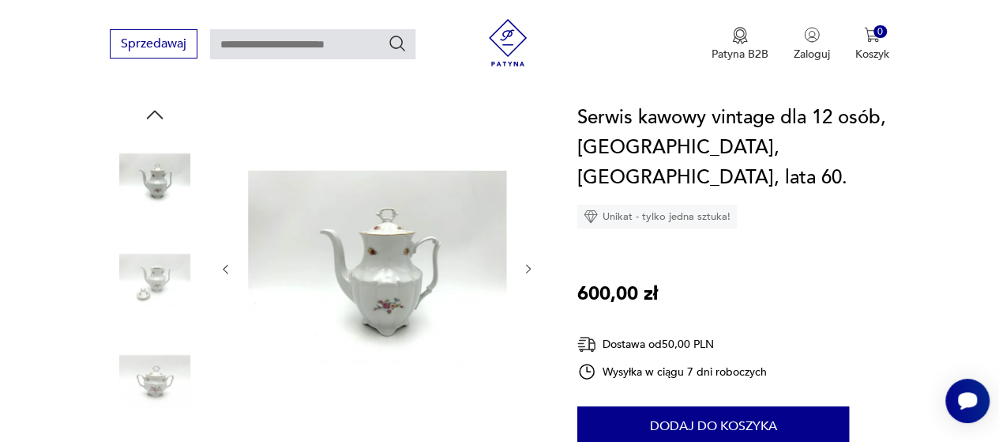
click at [223, 269] on icon "button" at bounding box center [225, 268] width 13 height 13
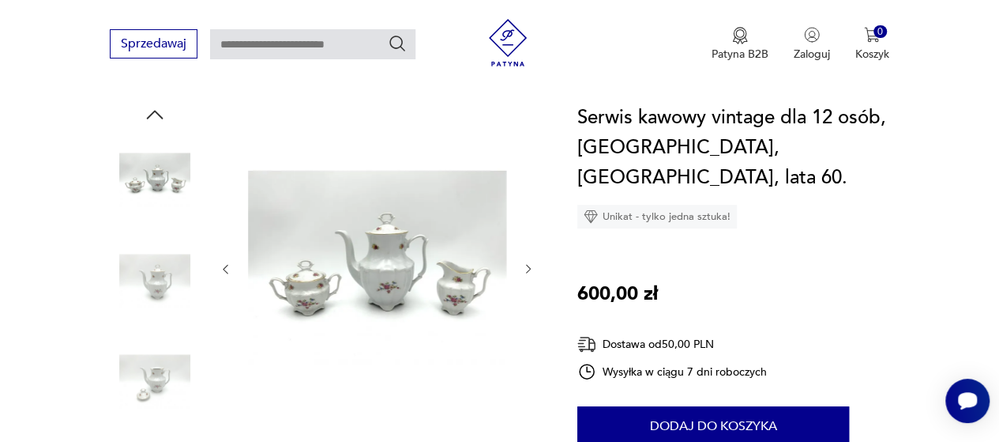
click at [223, 269] on icon "button" at bounding box center [225, 268] width 13 height 13
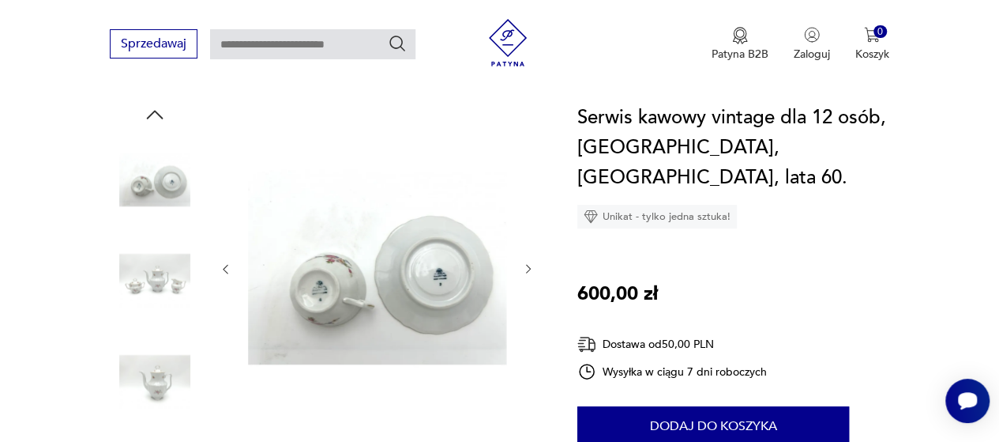
click at [220, 268] on icon "button" at bounding box center [225, 268] width 13 height 13
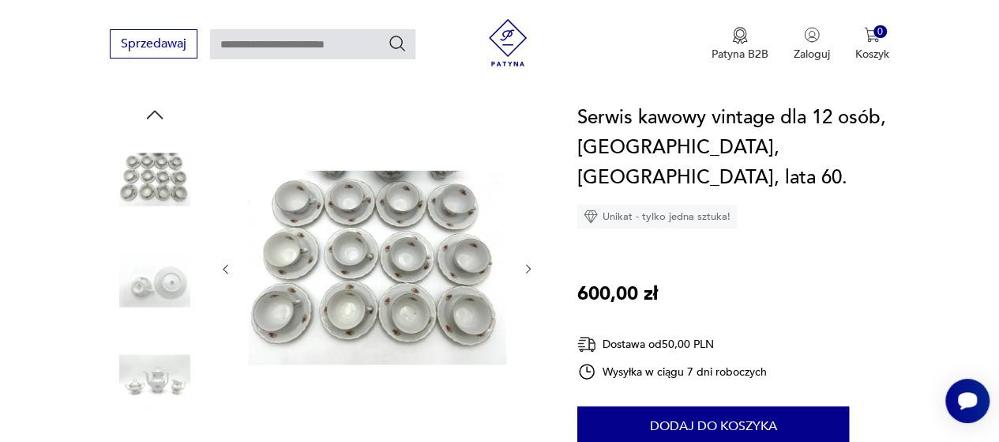
click at [227, 276] on button "button" at bounding box center [225, 269] width 13 height 16
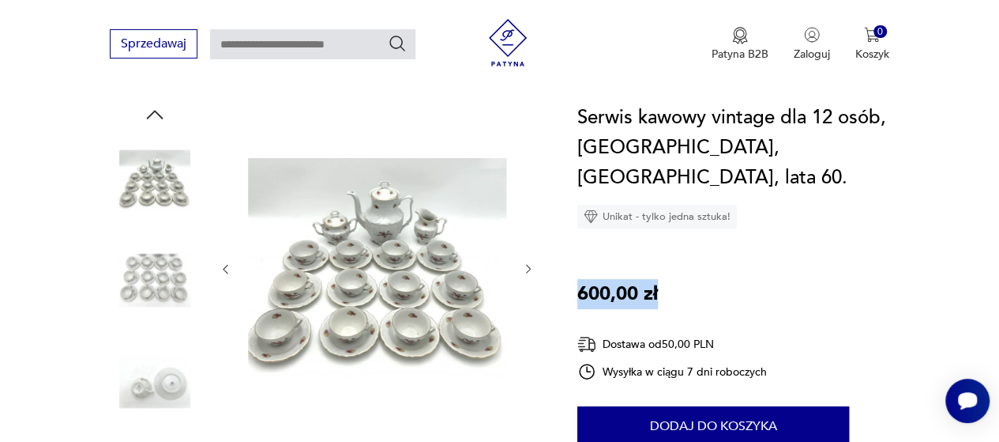
drag, startPoint x: 577, startPoint y: 260, endPoint x: 671, endPoint y: 270, distance: 95.3
click at [672, 268] on div "Serwis kawowy vintage dla 12 osób, Wałbrzych, Polska, lata 60. Unikat - tylko j…" at bounding box center [733, 357] width 312 height 509
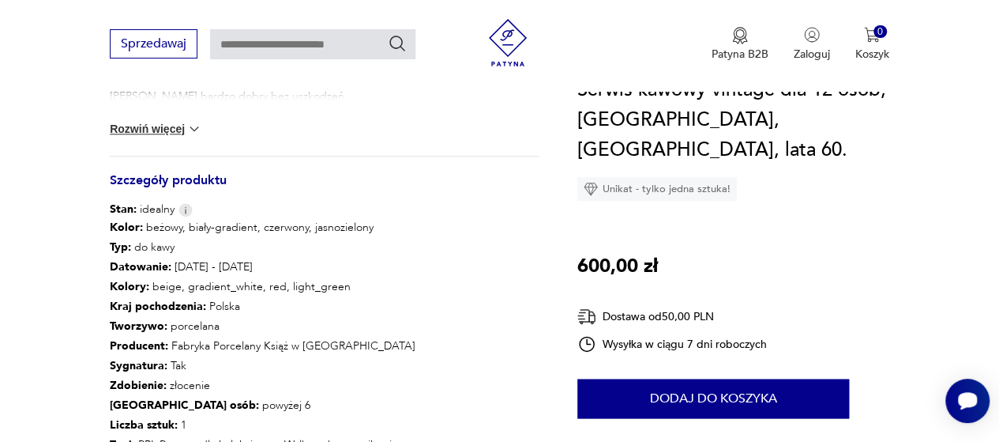
scroll to position [790, 0]
click at [165, 129] on button "Rozwiń więcej" at bounding box center [156, 128] width 92 height 16
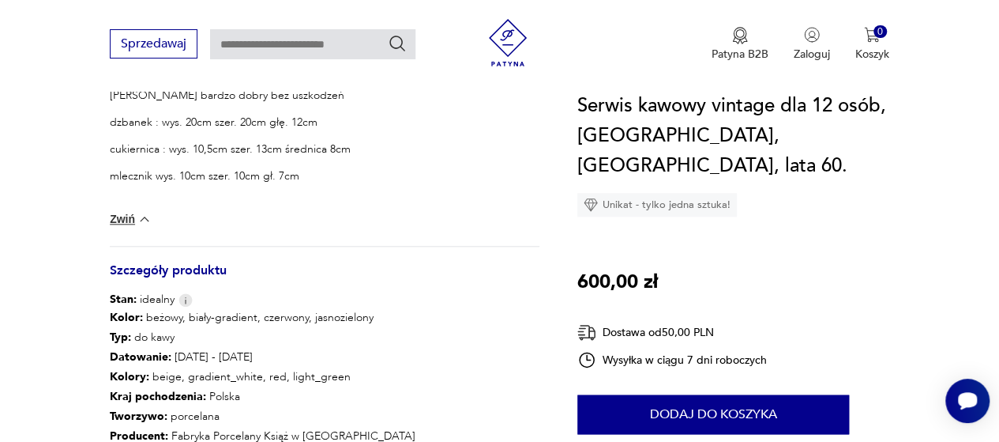
scroll to position [711, 0]
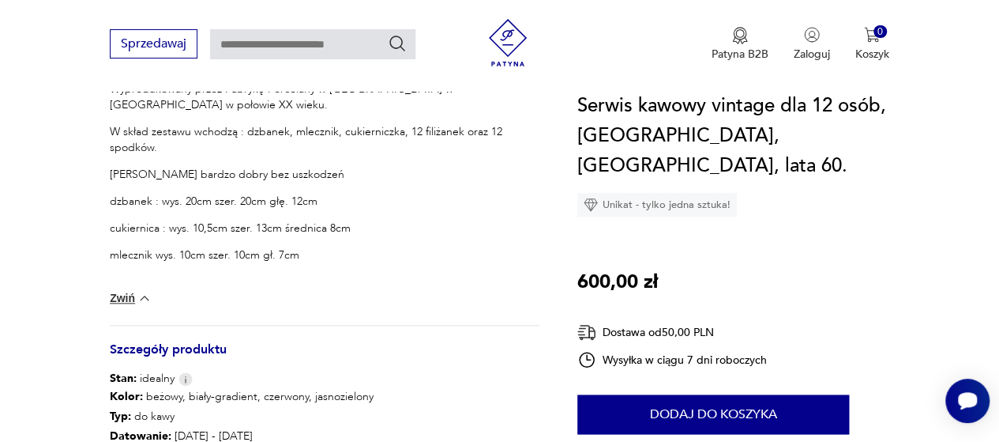
drag, startPoint x: 175, startPoint y: 266, endPoint x: 282, endPoint y: 265, distance: 106.6
click at [282, 274] on p "filiżanka wys. 4,5cm średnica 7,5cm" at bounding box center [325, 282] width 430 height 16
click at [285, 274] on p "filiżanka wys. 4,5cm średnica 7,5cm" at bounding box center [325, 282] width 430 height 16
click at [278, 274] on p "filiżanka wys. 4,5cm średnica 7,5cm" at bounding box center [325, 282] width 430 height 16
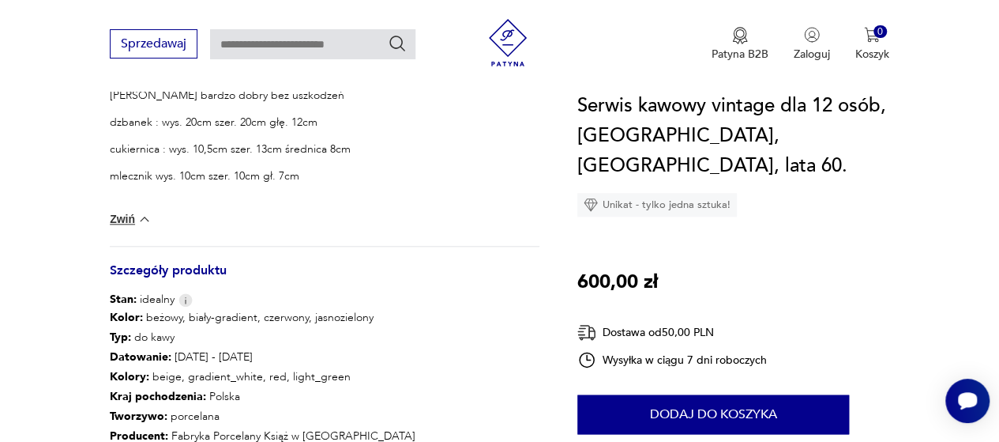
drag, startPoint x: 182, startPoint y: 186, endPoint x: 283, endPoint y: 190, distance: 101.2
click at [283, 195] on p "filiżanka wys. 4,5cm średnica 7,5cm" at bounding box center [325, 203] width 430 height 16
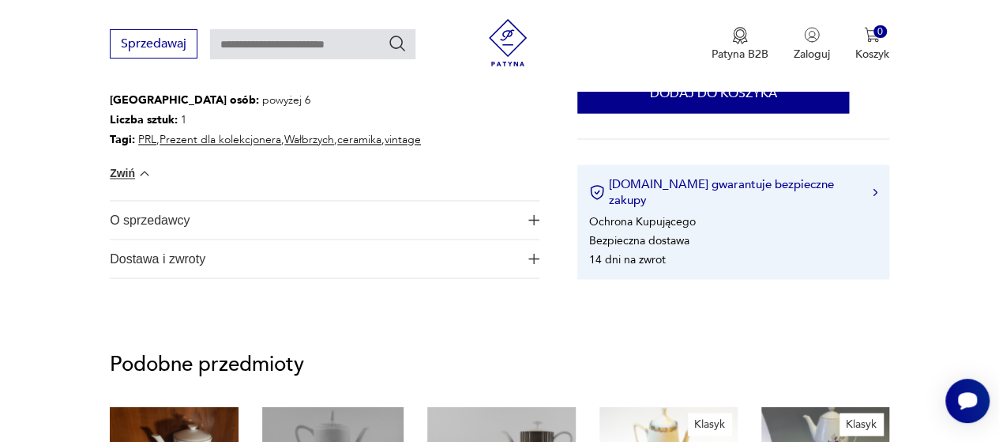
scroll to position [1264, 0]
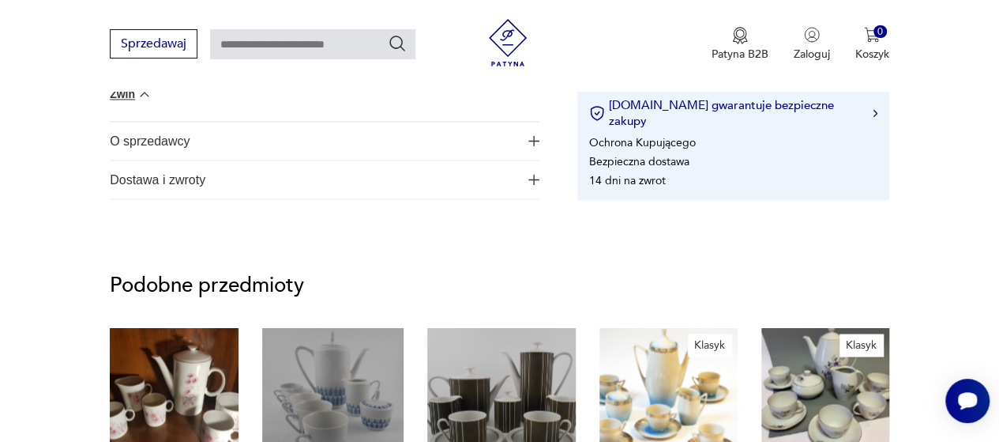
click at [281, 181] on span "Dostawa i zwroty" at bounding box center [314, 179] width 408 height 38
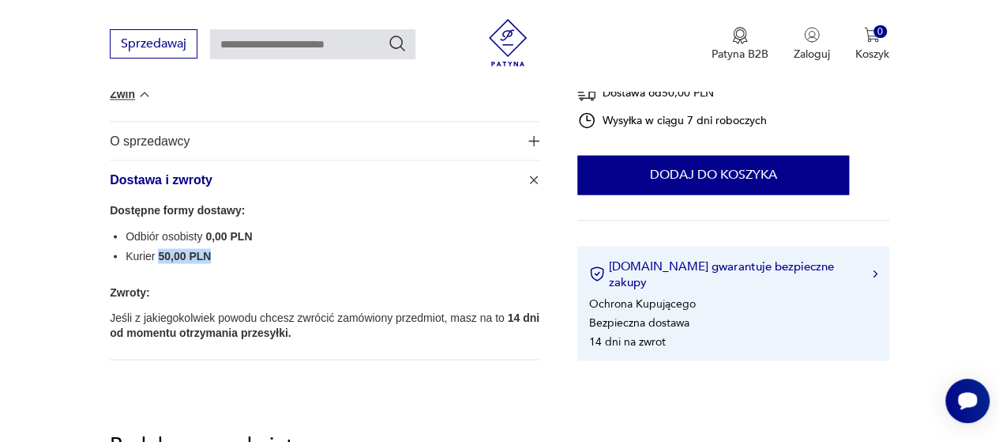
drag, startPoint x: 159, startPoint y: 255, endPoint x: 246, endPoint y: 254, distance: 86.9
click at [246, 254] on li "Kurier 50,00 PLN" at bounding box center [333, 255] width 414 height 15
click at [374, 179] on span "Dostawa i zwroty" at bounding box center [314, 179] width 408 height 38
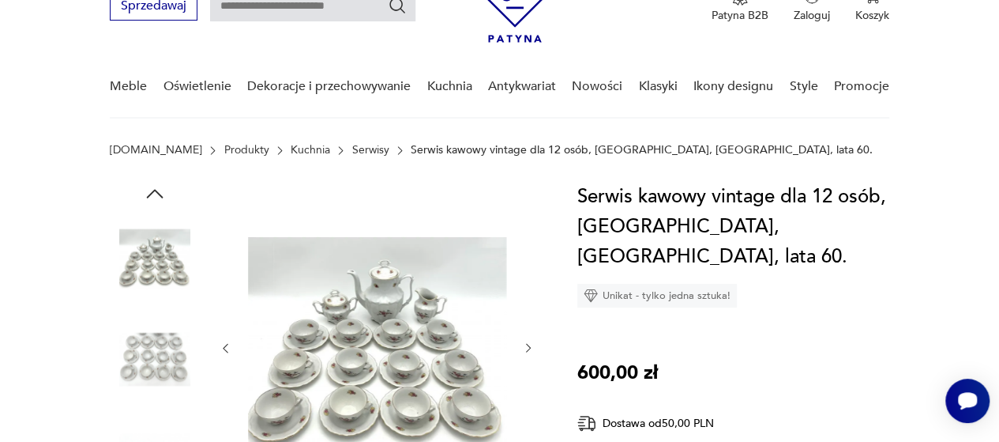
scroll to position [158, 0]
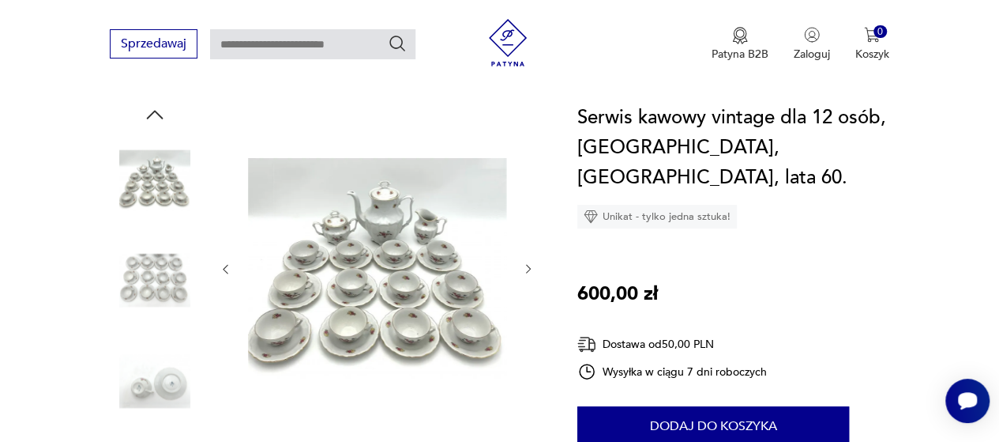
click at [182, 287] on img at bounding box center [155, 280] width 90 height 90
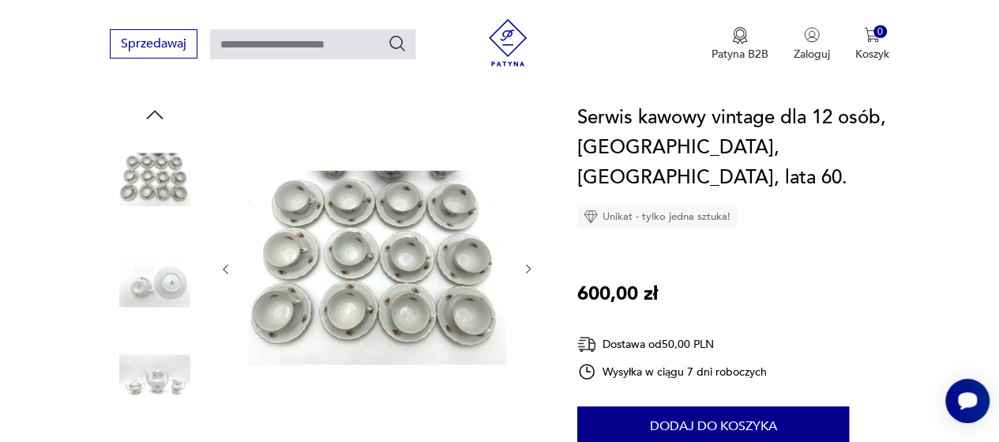
click at [179, 357] on img at bounding box center [155, 381] width 90 height 90
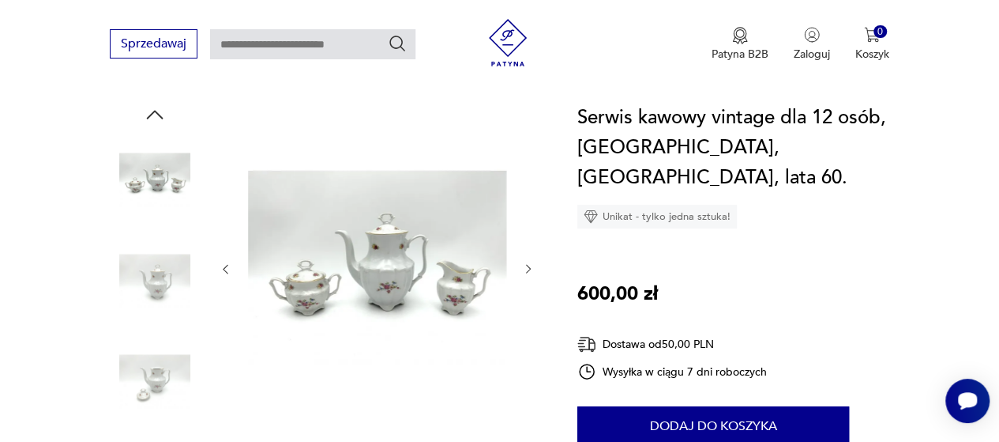
scroll to position [237, 0]
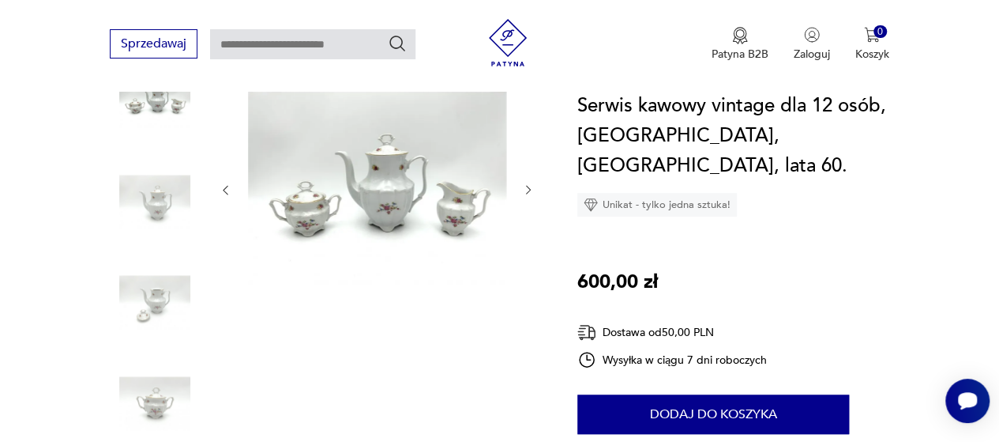
click at [175, 383] on img at bounding box center [155, 403] width 90 height 90
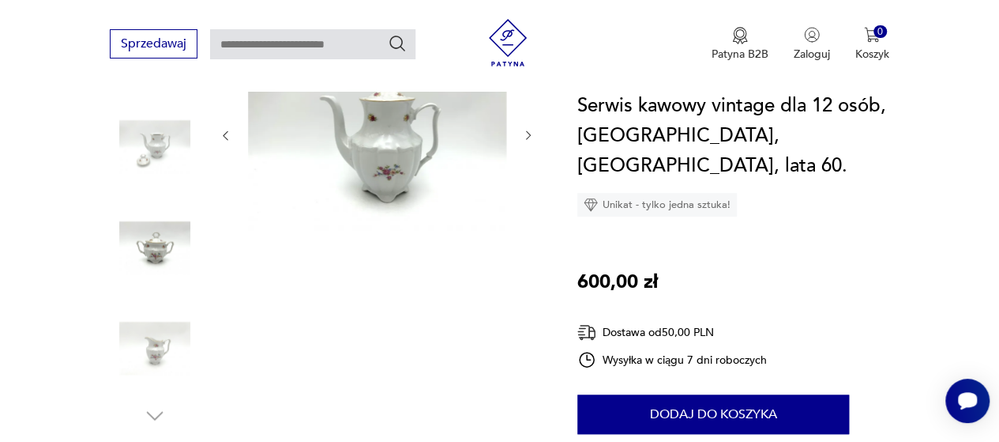
scroll to position [316, 0]
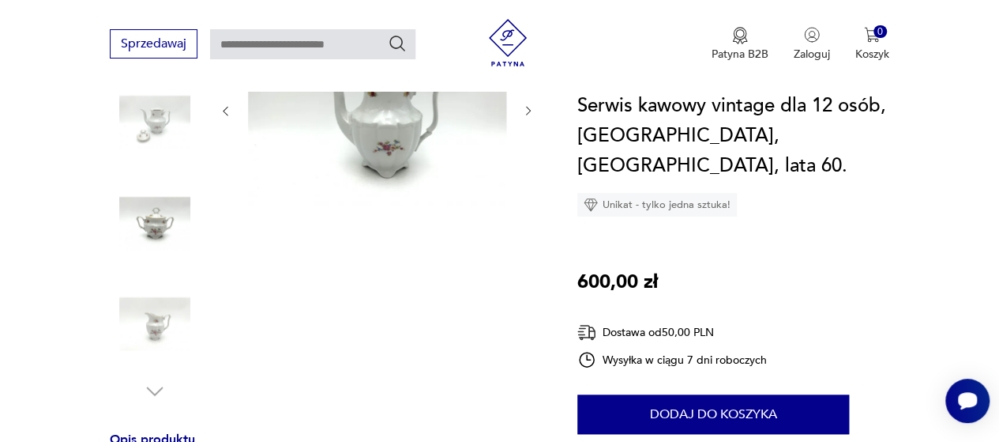
click at [173, 340] on img at bounding box center [155, 324] width 90 height 90
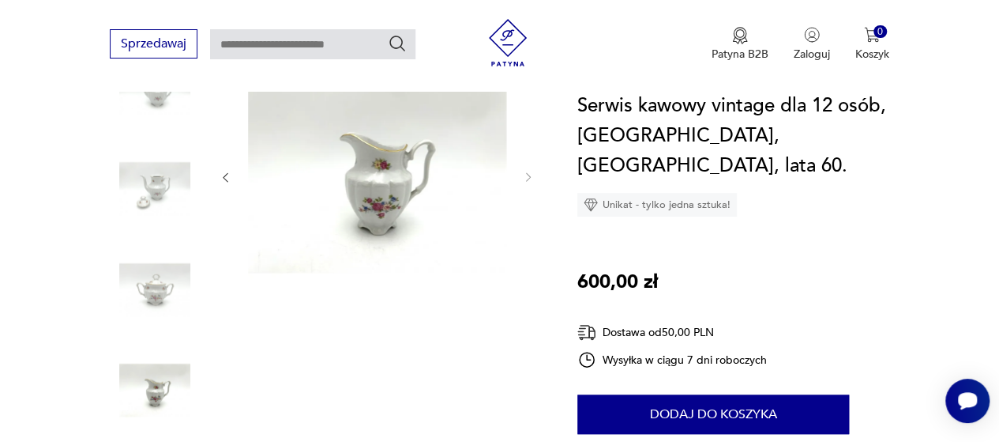
scroll to position [158, 0]
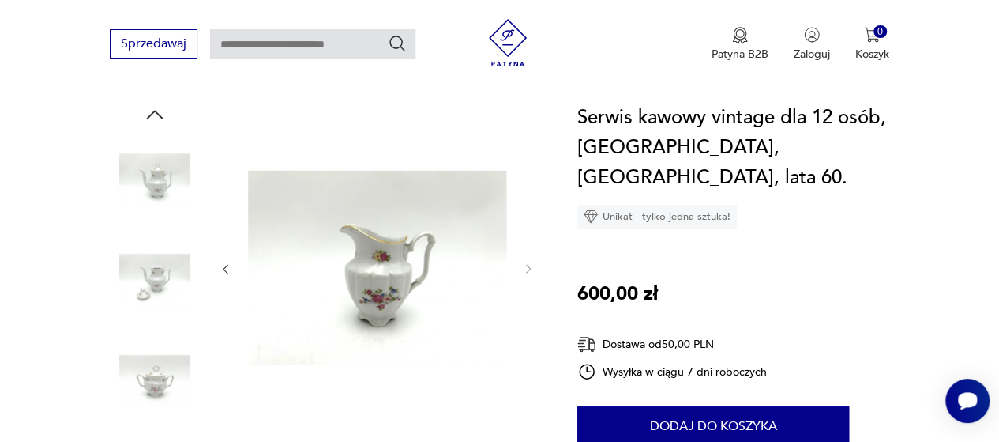
click at [169, 275] on img at bounding box center [155, 280] width 90 height 90
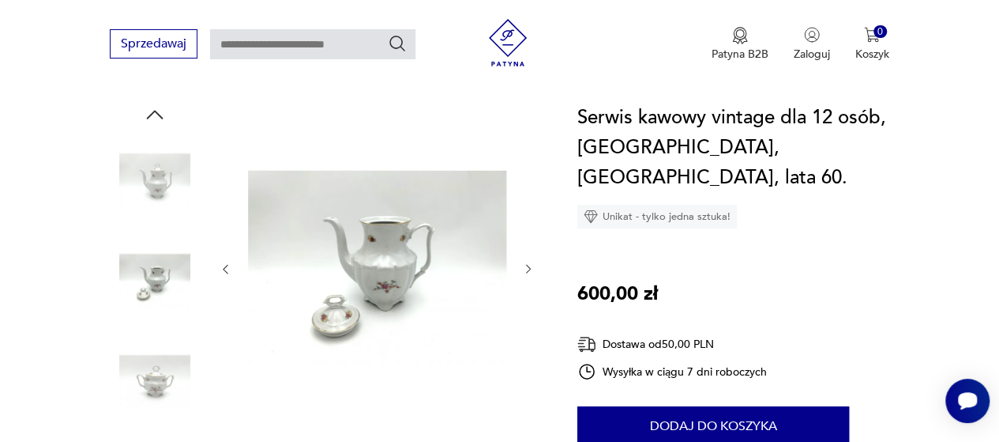
click at [153, 192] on img at bounding box center [155, 179] width 90 height 90
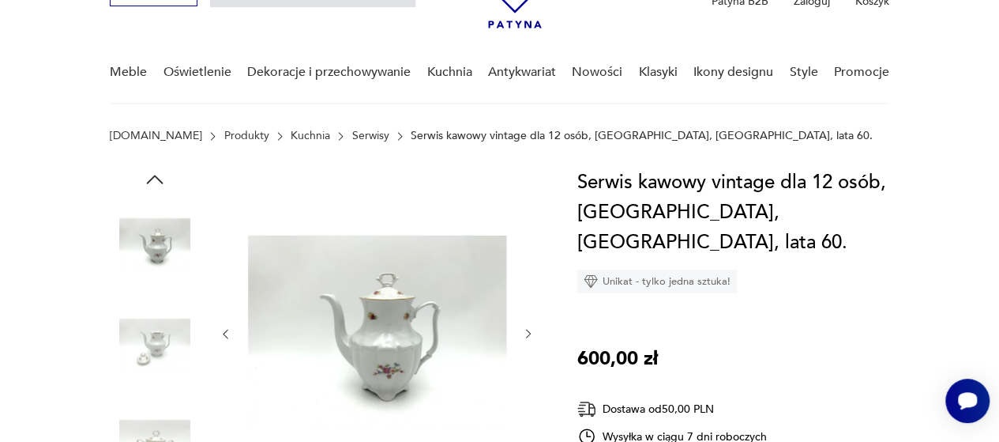
scroll to position [79, 0]
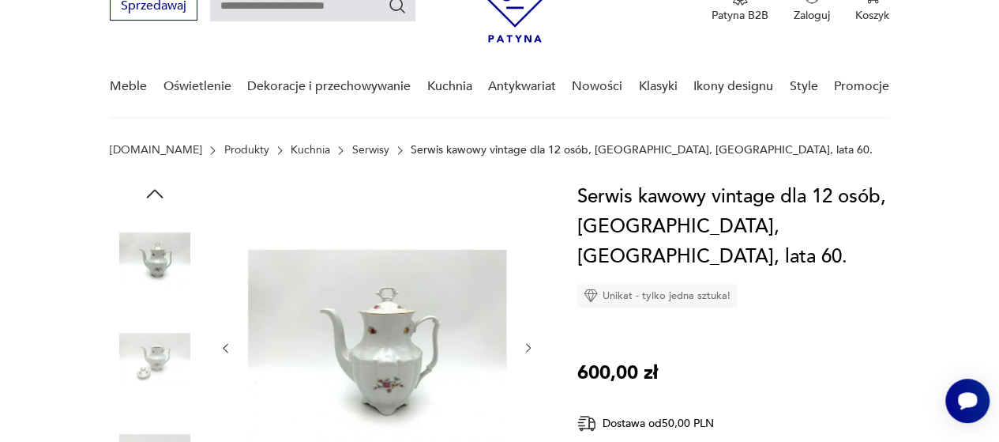
click at [148, 192] on icon "button" at bounding box center [155, 194] width 24 height 24
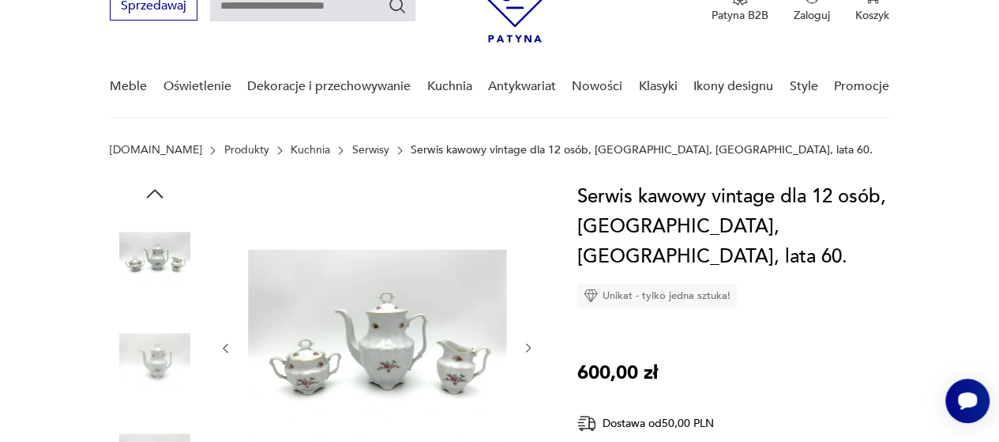
click at [156, 244] on img at bounding box center [155, 258] width 90 height 90
click at [164, 184] on icon "button" at bounding box center [155, 194] width 24 height 24
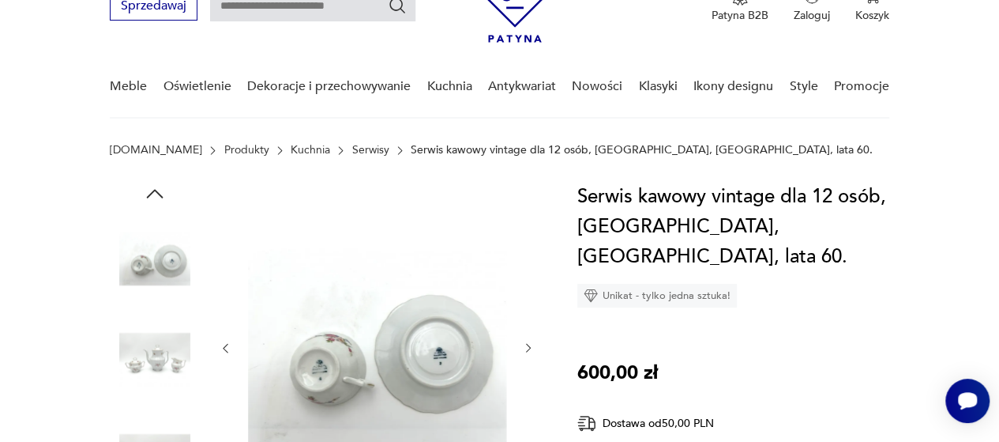
click at [331, 370] on img at bounding box center [377, 346] width 258 height 329
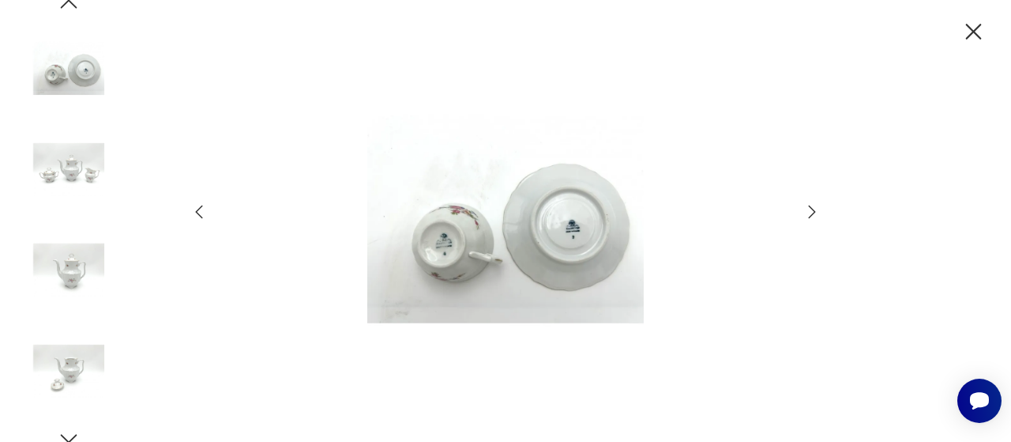
click at [438, 246] on img at bounding box center [505, 219] width 562 height 353
click at [824, 205] on div at bounding box center [505, 221] width 1011 height 442
click at [818, 211] on icon "button" at bounding box center [811, 211] width 19 height 19
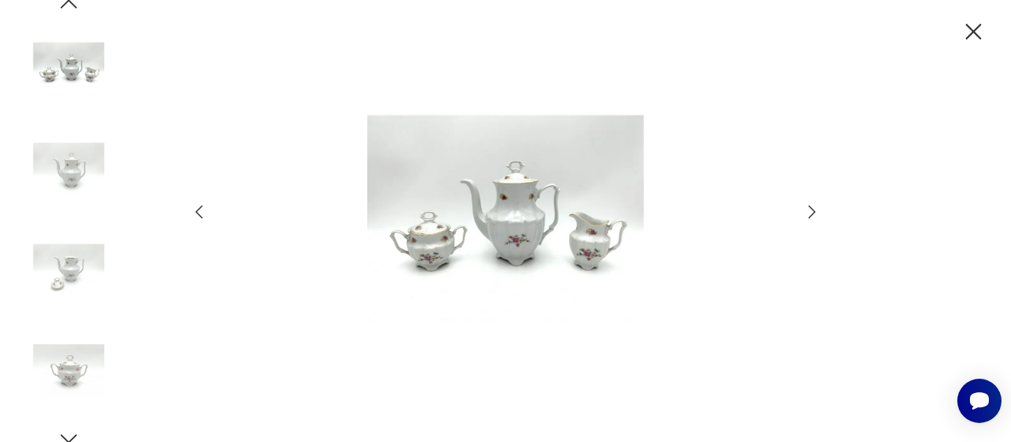
click at [812, 212] on icon "button" at bounding box center [811, 211] width 19 height 19
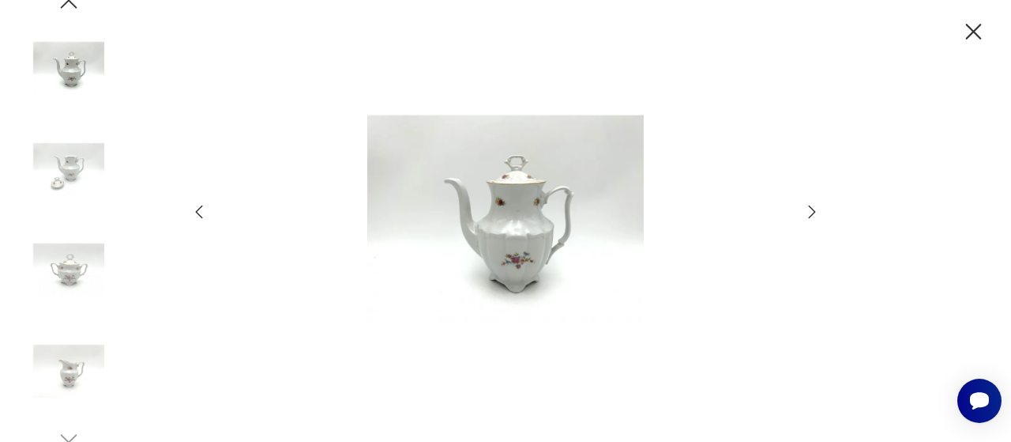
click at [812, 212] on icon "button" at bounding box center [811, 211] width 19 height 19
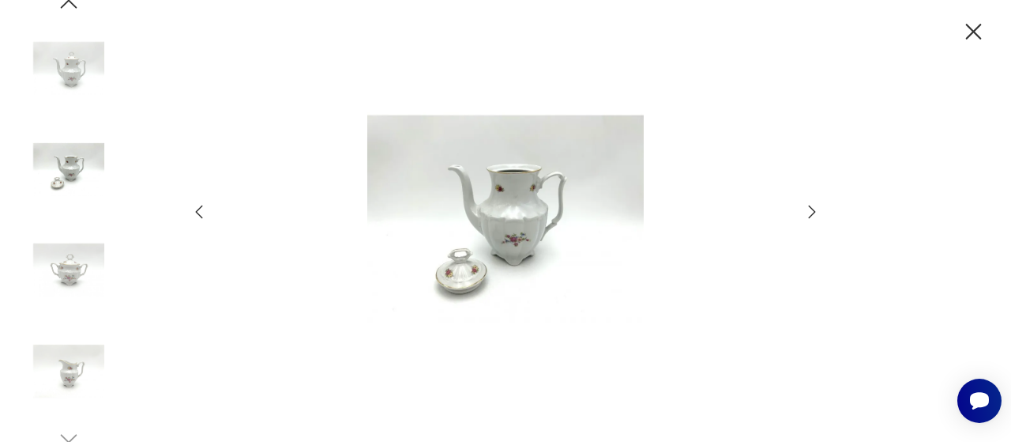
click at [812, 212] on icon "button" at bounding box center [811, 211] width 19 height 19
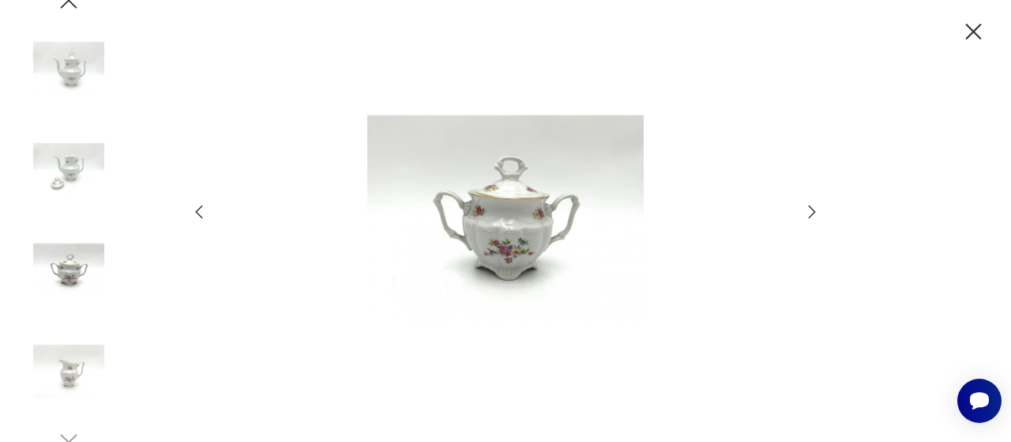
click at [812, 212] on icon "button" at bounding box center [811, 211] width 19 height 19
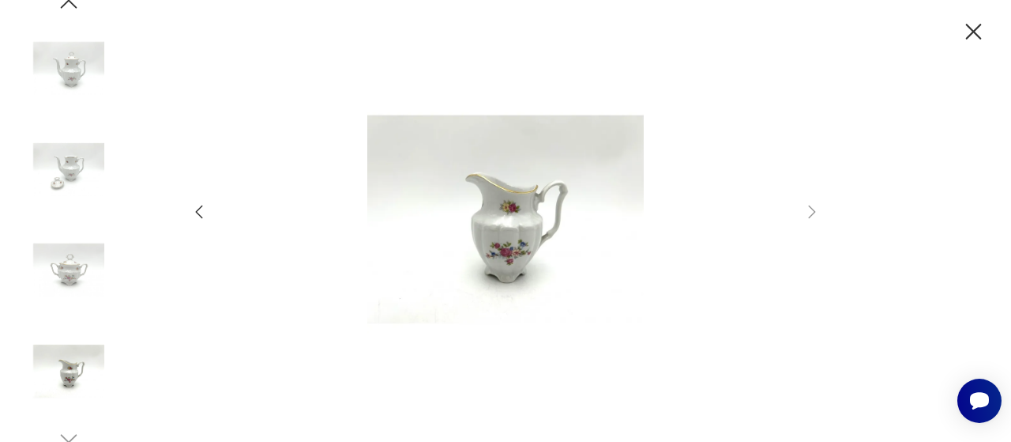
click at [967, 28] on icon "button" at bounding box center [974, 32] width 28 height 28
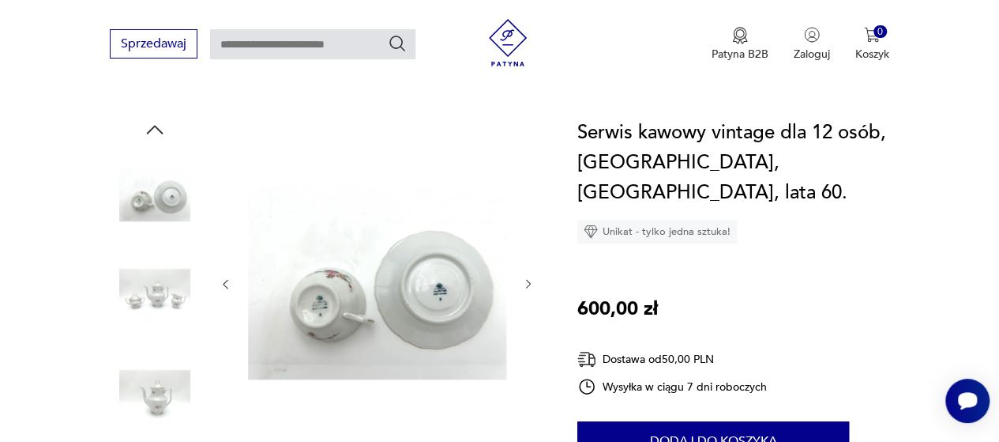
scroll to position [158, 0]
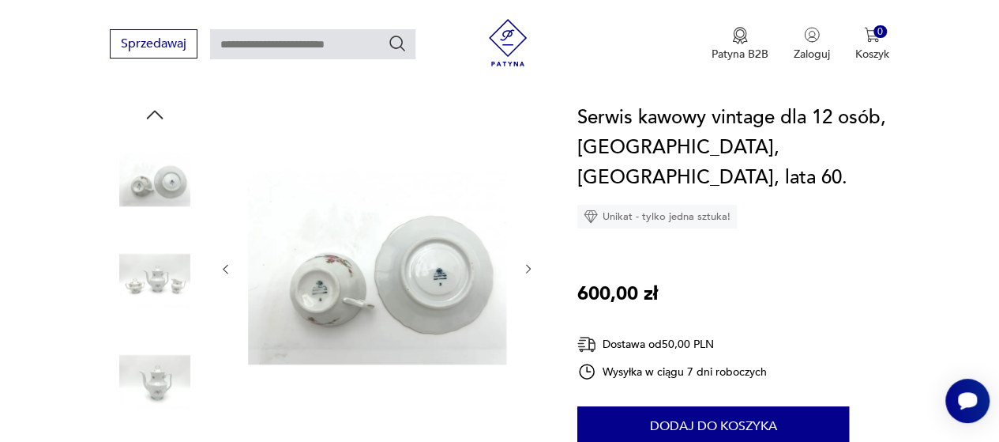
click at [529, 271] on icon "button" at bounding box center [528, 268] width 13 height 13
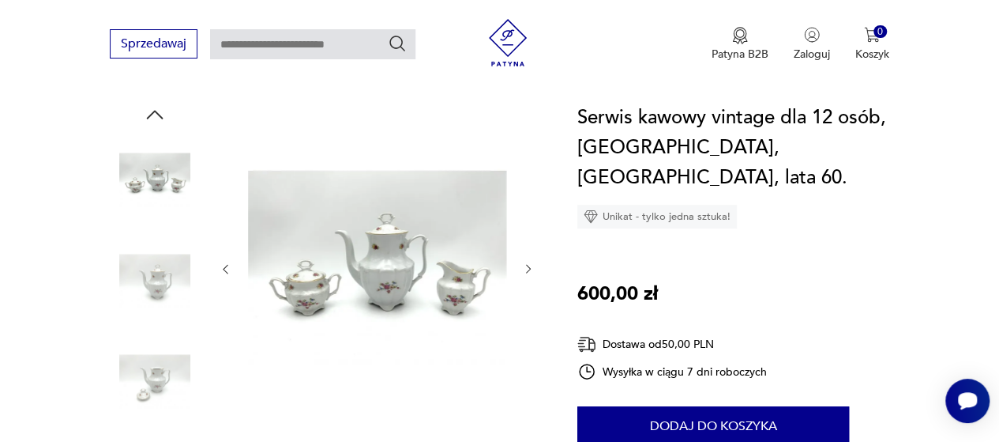
click at [529, 271] on icon "button" at bounding box center [528, 268] width 13 height 13
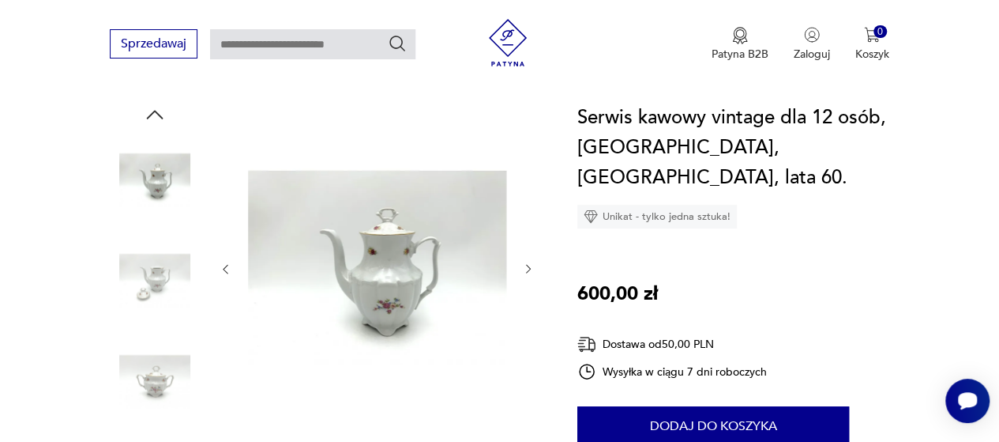
click at [529, 271] on icon "button" at bounding box center [528, 268] width 13 height 13
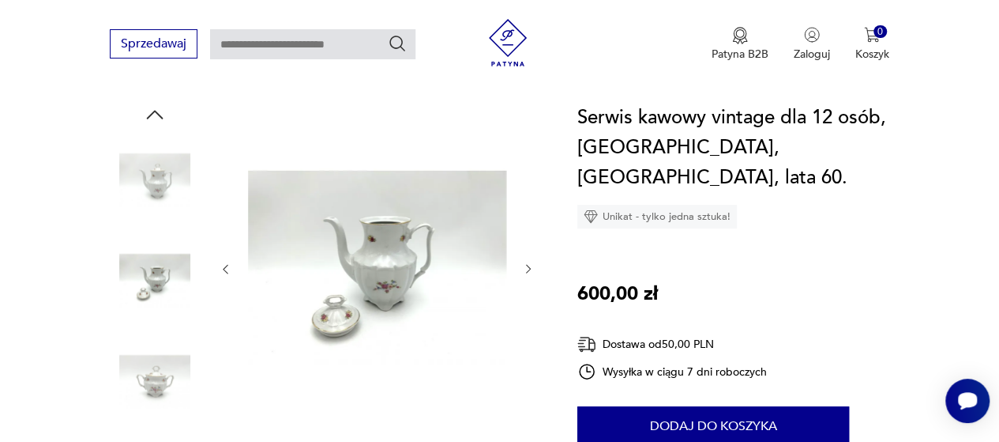
click at [529, 271] on icon "button" at bounding box center [528, 268] width 13 height 13
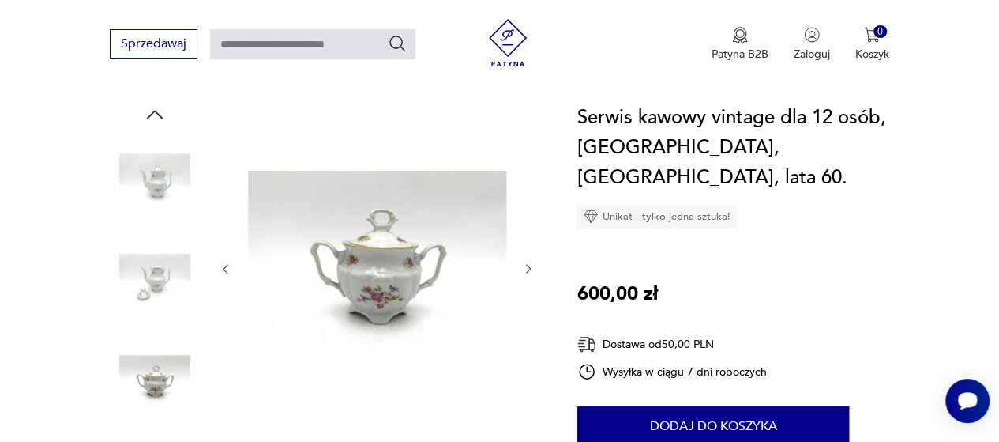
click at [529, 271] on icon "button" at bounding box center [528, 268] width 13 height 13
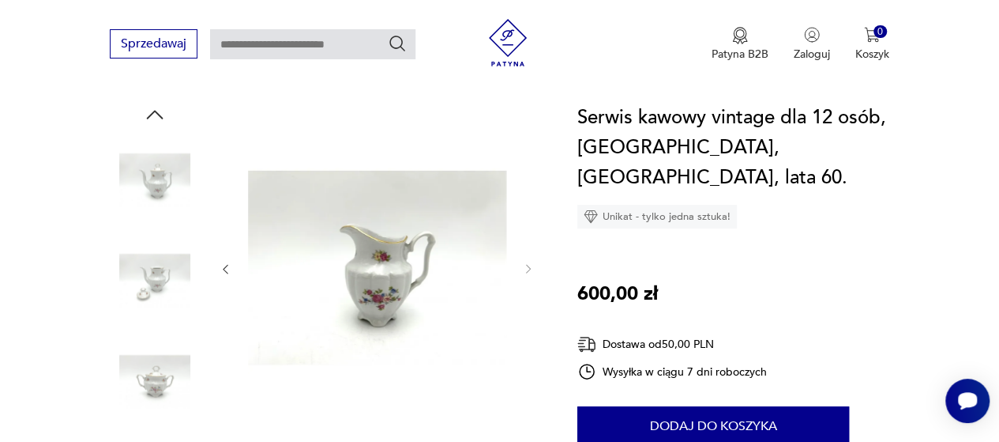
click at [231, 269] on div at bounding box center [377, 269] width 316 height 333
click at [231, 269] on icon "button" at bounding box center [225, 268] width 13 height 13
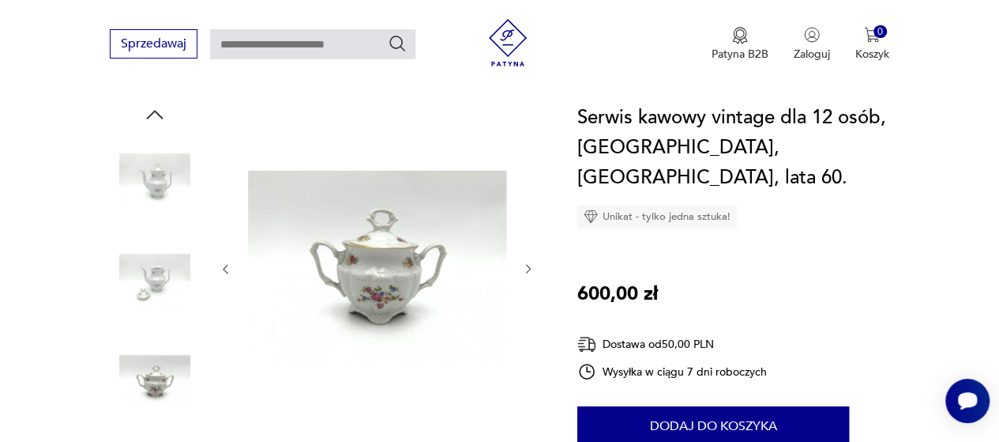
click at [231, 269] on icon "button" at bounding box center [225, 268] width 13 height 13
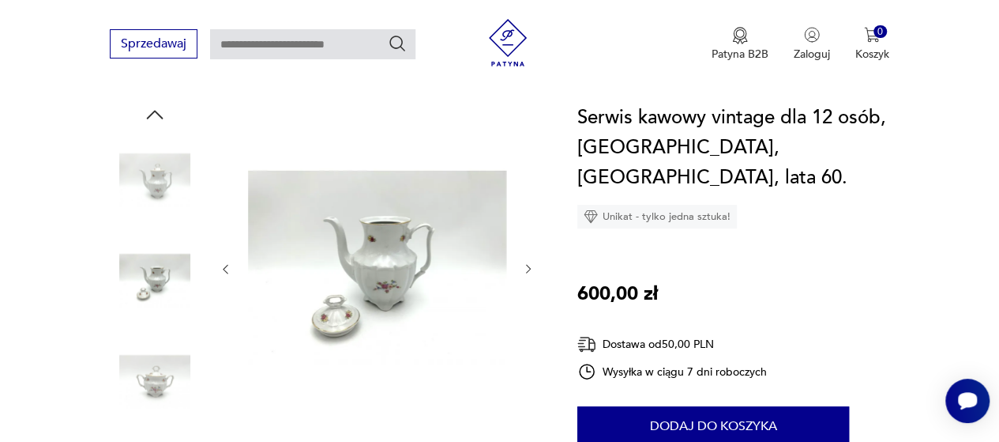
click at [231, 269] on icon "button" at bounding box center [225, 268] width 13 height 13
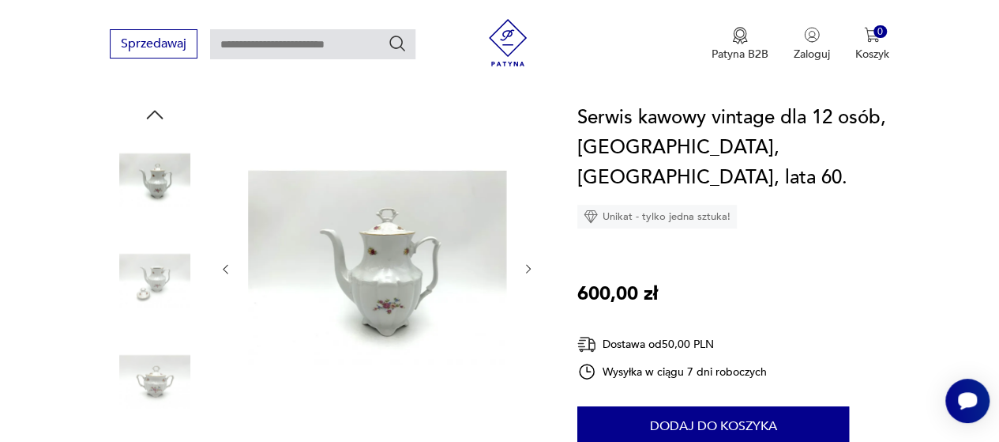
click at [231, 269] on icon "button" at bounding box center [225, 268] width 13 height 13
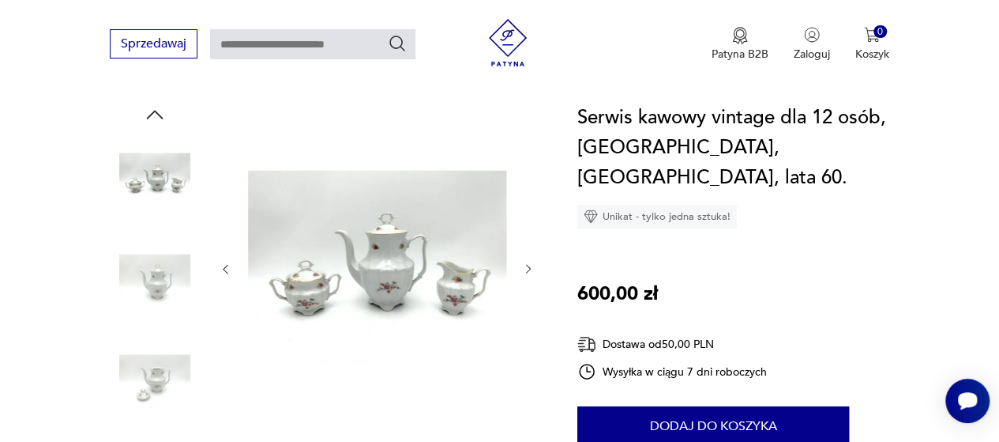
click at [231, 269] on icon "button" at bounding box center [225, 268] width 13 height 13
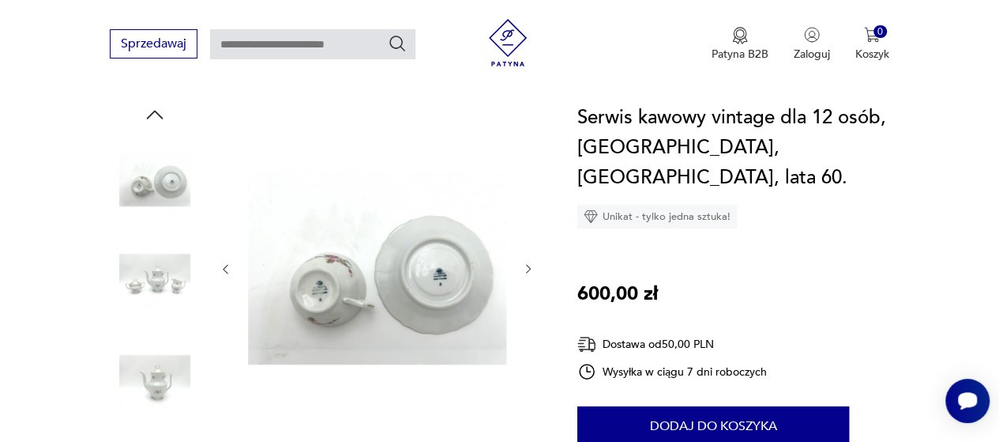
click at [231, 269] on icon "button" at bounding box center [225, 268] width 13 height 13
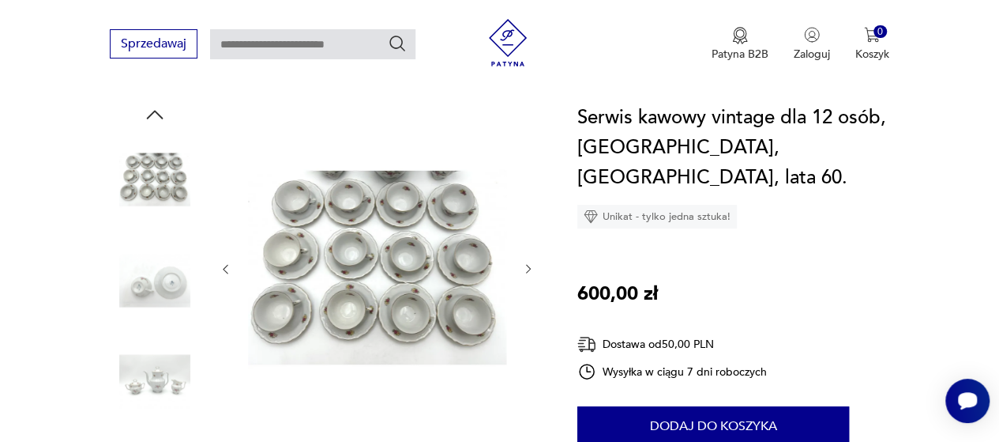
click at [231, 269] on icon "button" at bounding box center [225, 268] width 13 height 13
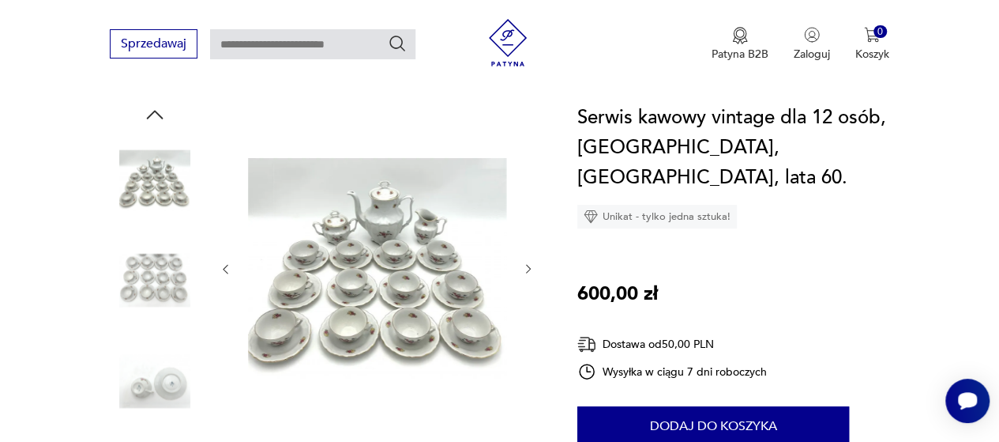
click at [224, 265] on icon "button" at bounding box center [225, 268] width 13 height 13
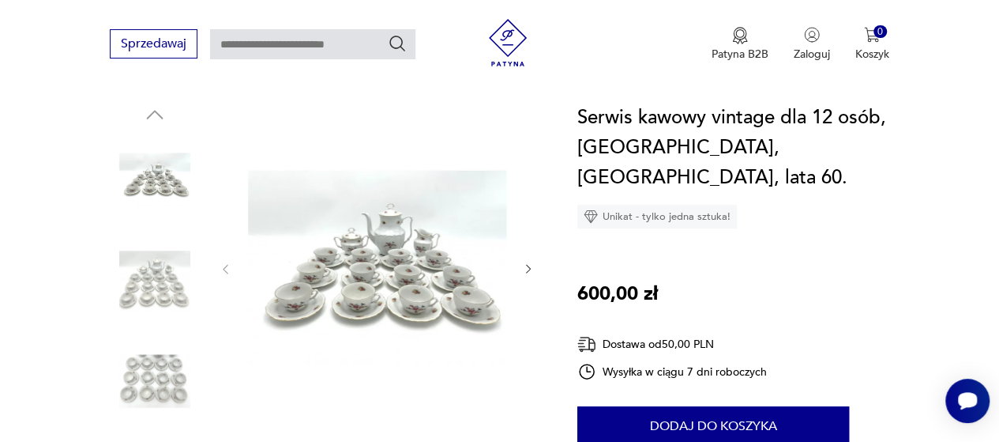
click at [532, 268] on icon "button" at bounding box center [528, 268] width 13 height 13
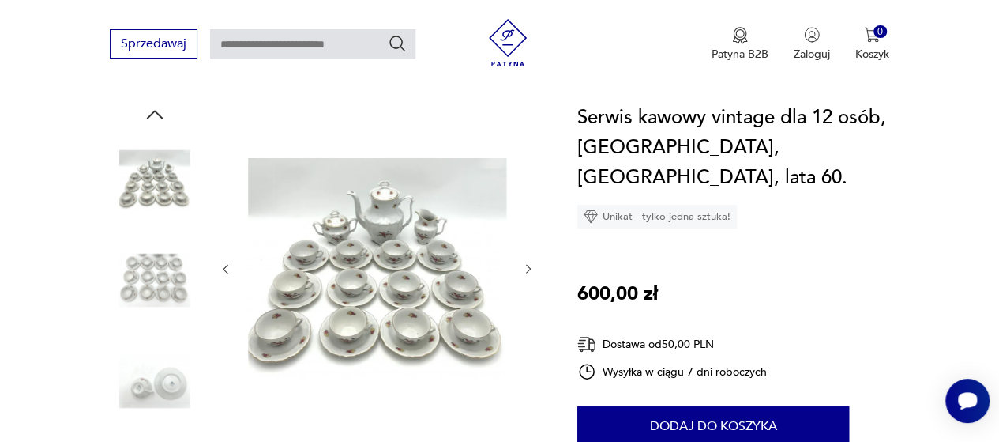
click at [532, 264] on icon "button" at bounding box center [528, 268] width 13 height 13
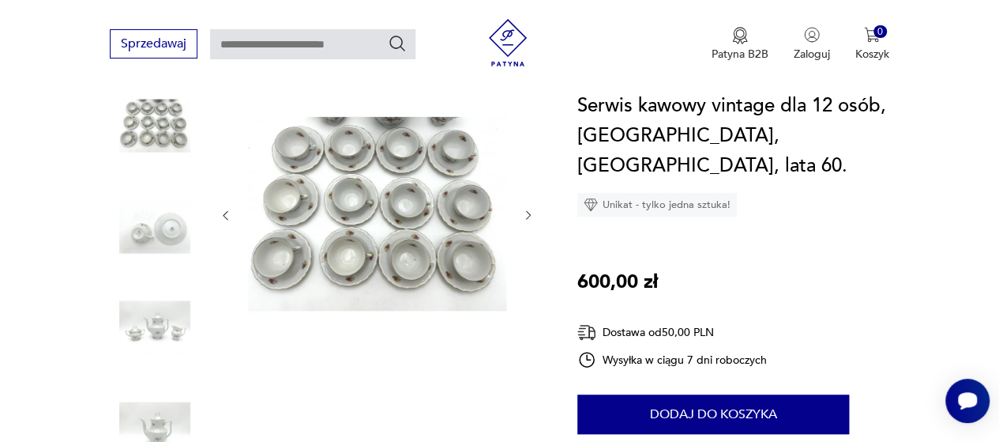
scroll to position [237, 0]
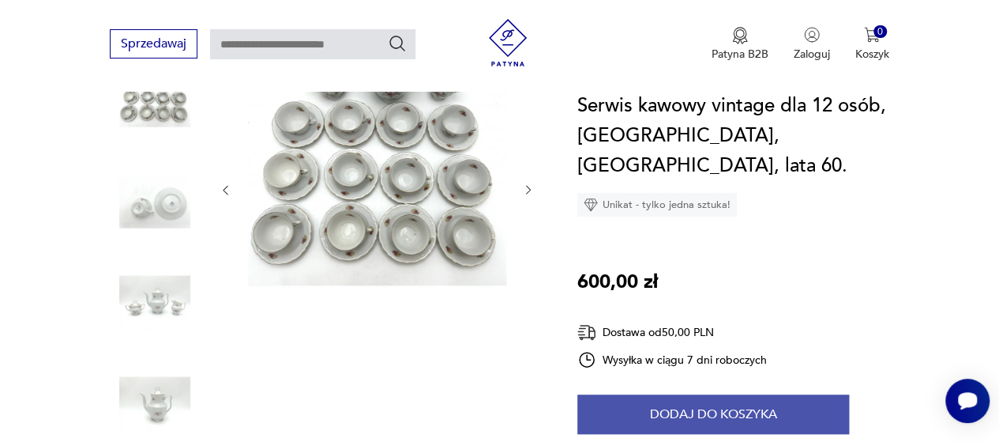
click at [656, 394] on button "Dodaj do koszyka" at bounding box center [713, 413] width 272 height 39
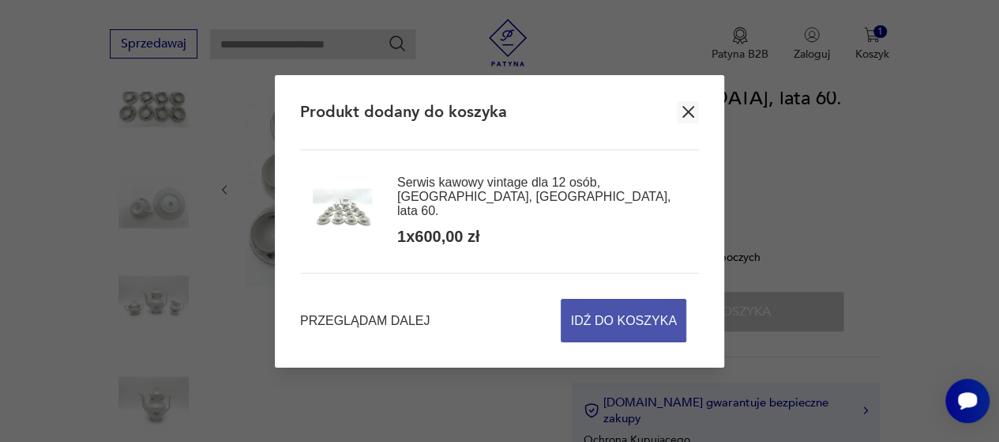
click at [609, 309] on span "Idź do koszyka" at bounding box center [624, 320] width 106 height 42
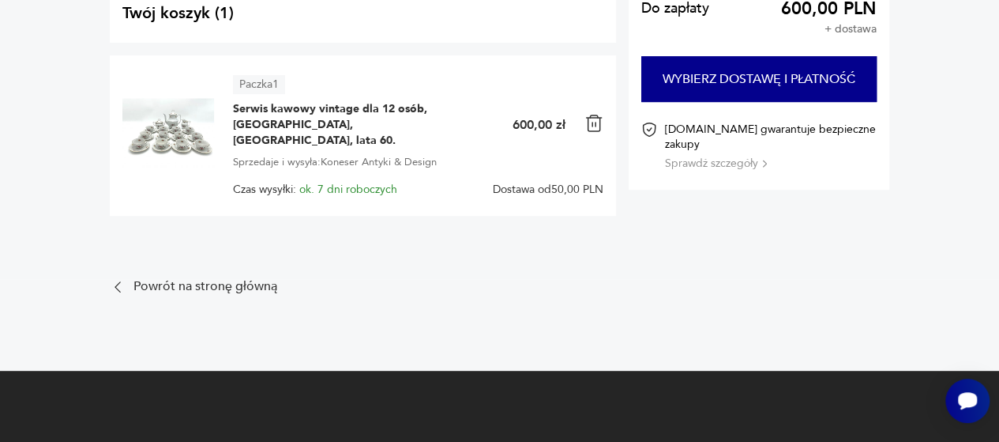
scroll to position [79, 0]
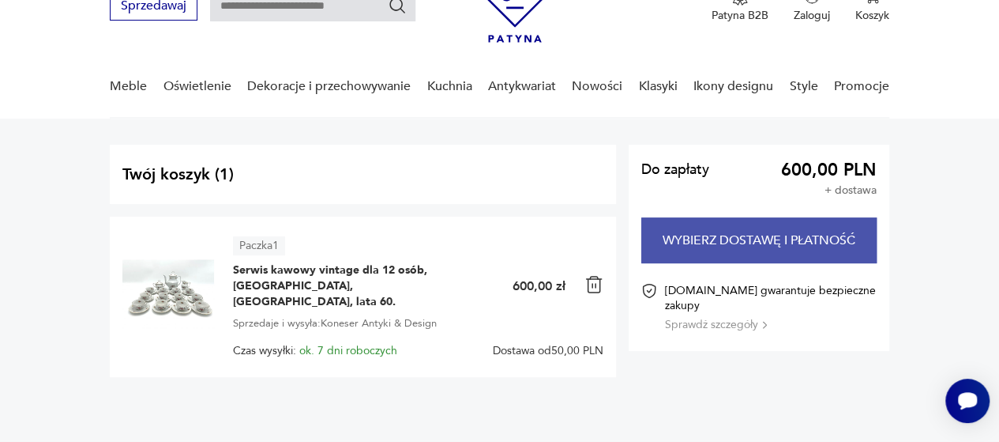
click at [766, 242] on button "Wybierz dostawę i płatność" at bounding box center [758, 240] width 235 height 46
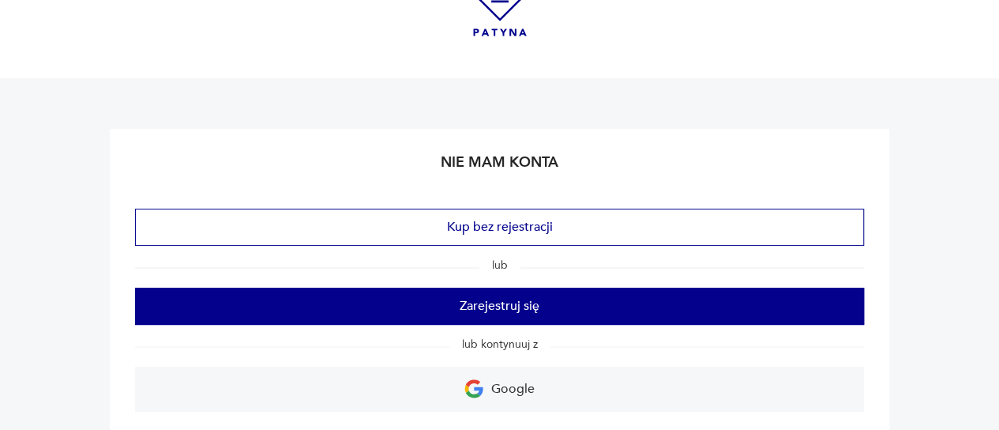
scroll to position [79, 0]
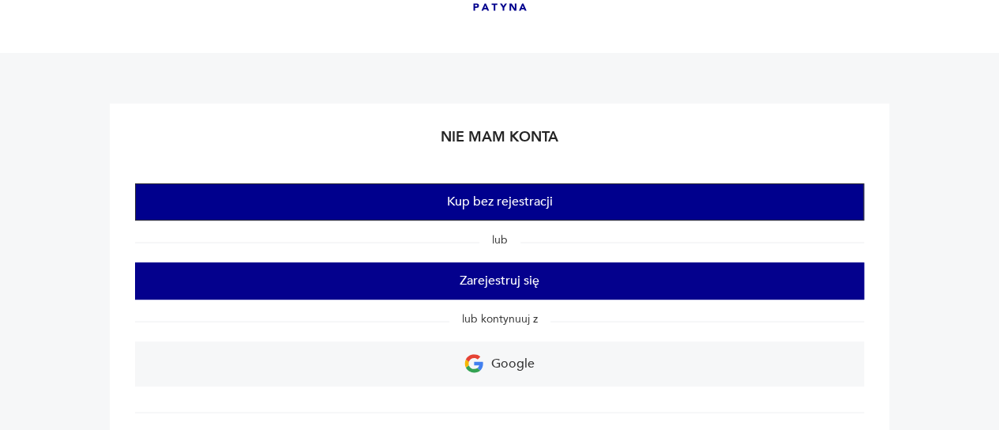
click at [547, 209] on button "Kup bez rejestracji" at bounding box center [499, 201] width 729 height 37
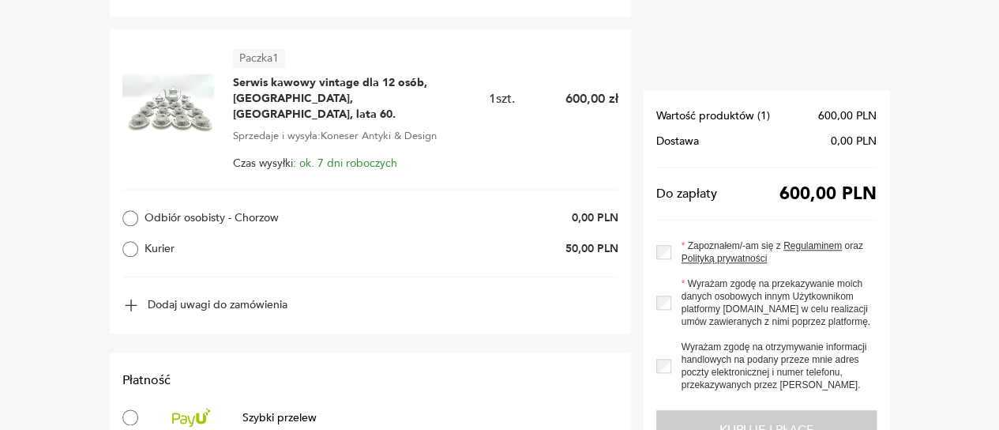
scroll to position [848, 0]
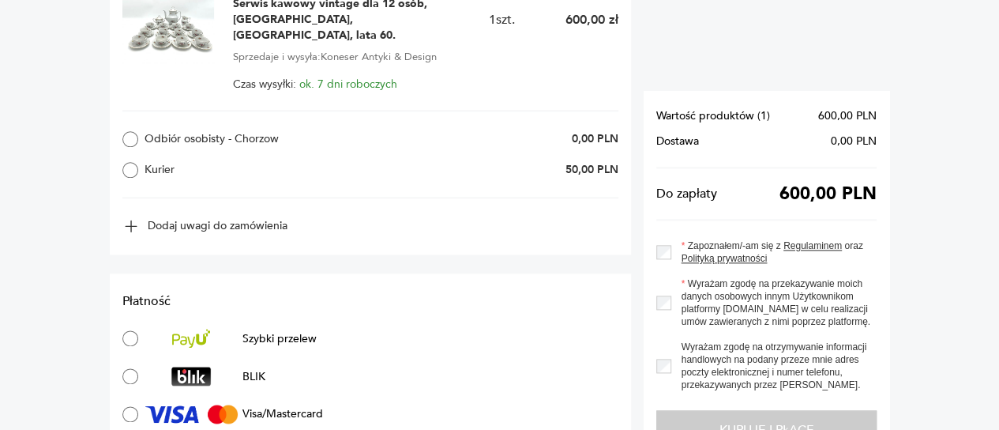
click at [164, 162] on label "Kurier" at bounding box center [227, 170] width 211 height 16
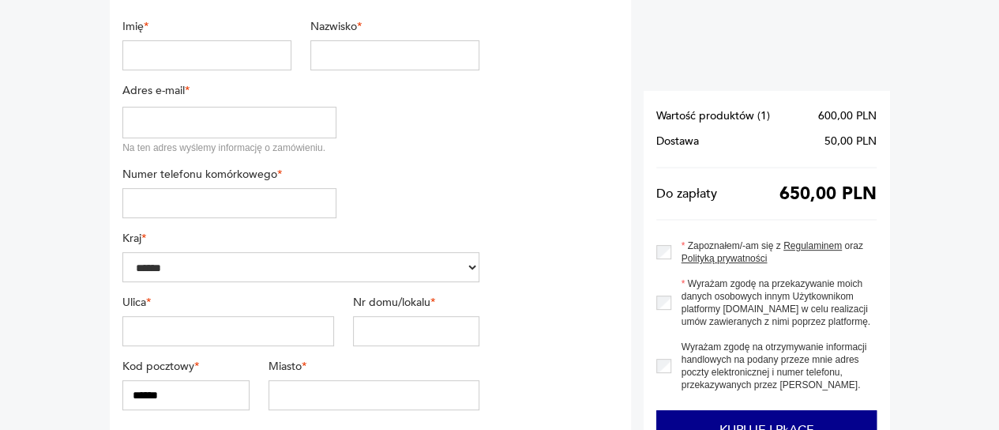
scroll to position [0, 0]
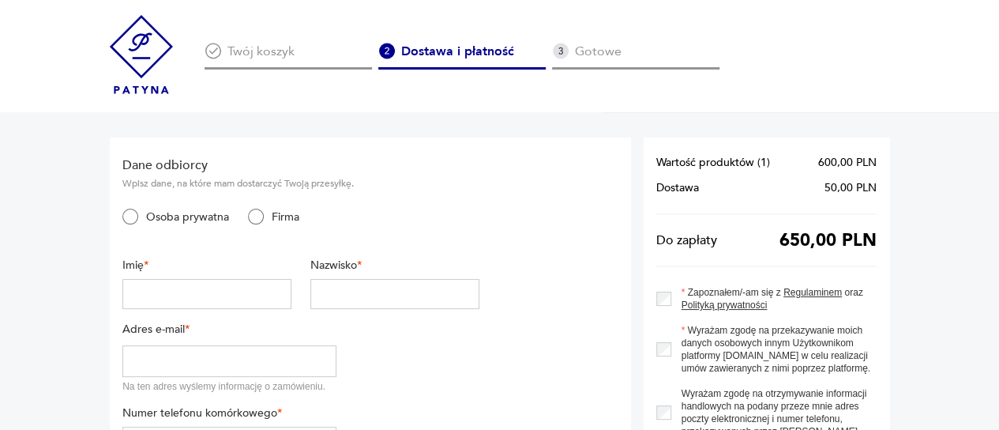
click at [224, 284] on input "text" at bounding box center [206, 294] width 169 height 30
click at [188, 300] on input "text" at bounding box center [206, 294] width 169 height 30
type input "******"
type input "*****"
type input "**********"
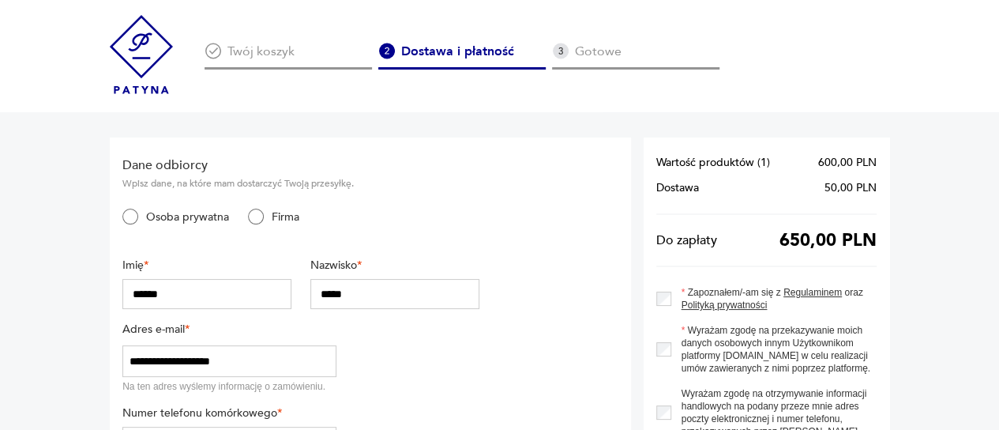
type input "*********"
type input "**********"
type input "*"
type input "**********"
click at [438, 228] on ul "Osoba prywatna Firma" at bounding box center [300, 228] width 357 height 39
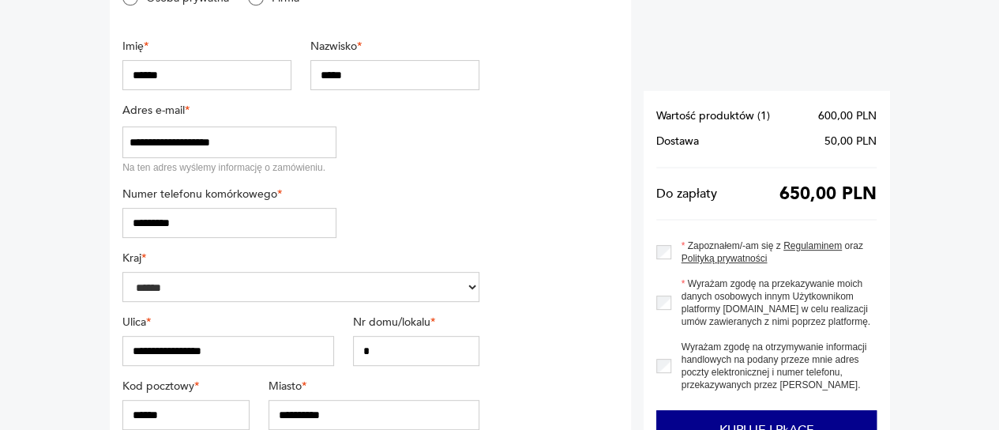
scroll to position [316, 0]
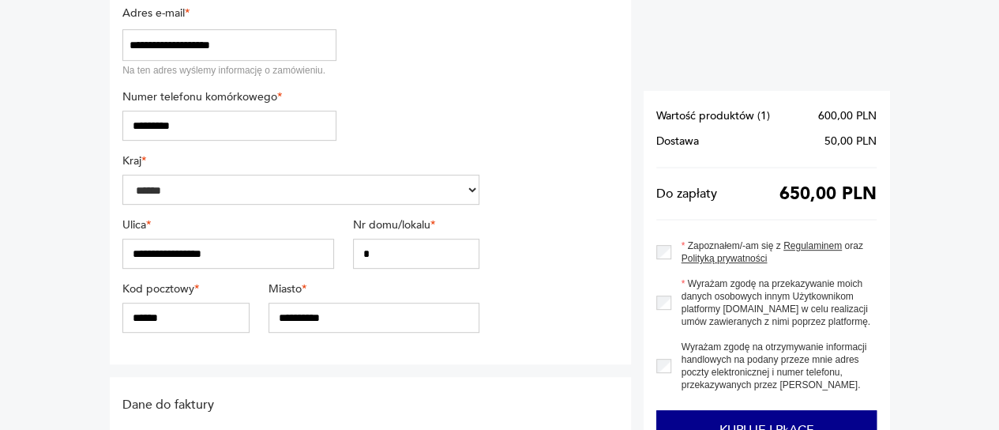
click at [192, 317] on input "******" at bounding box center [185, 318] width 127 height 30
type input "******"
click at [569, 276] on section "**********" at bounding box center [370, 92] width 521 height 543
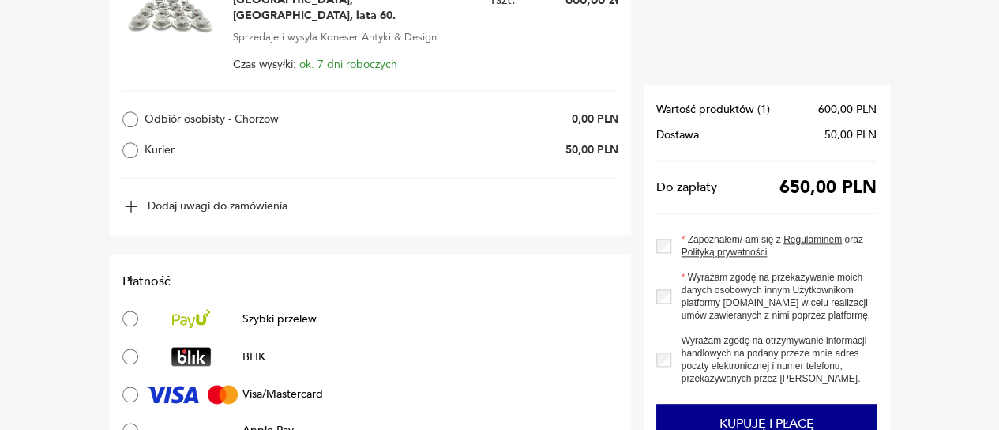
scroll to position [869, 0]
click at [182, 197] on button "Dodaj uwagi do zamówienia" at bounding box center [204, 205] width 165 height 17
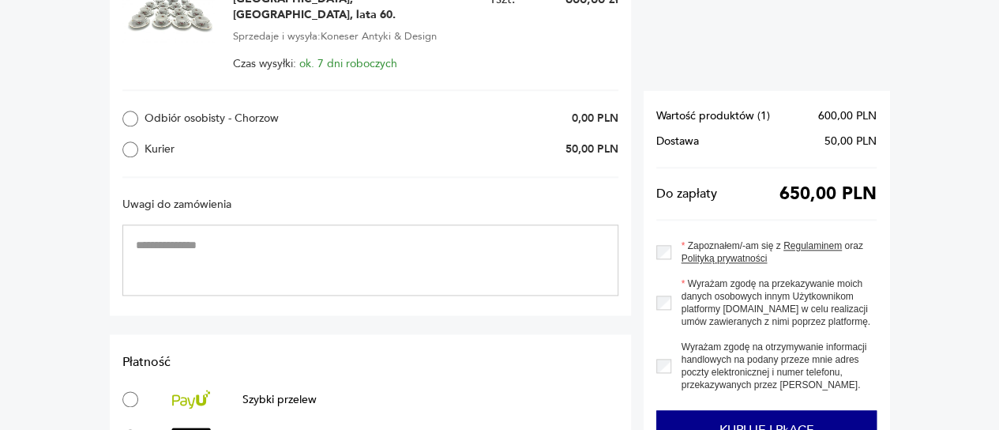
click at [197, 224] on textarea at bounding box center [370, 259] width 496 height 71
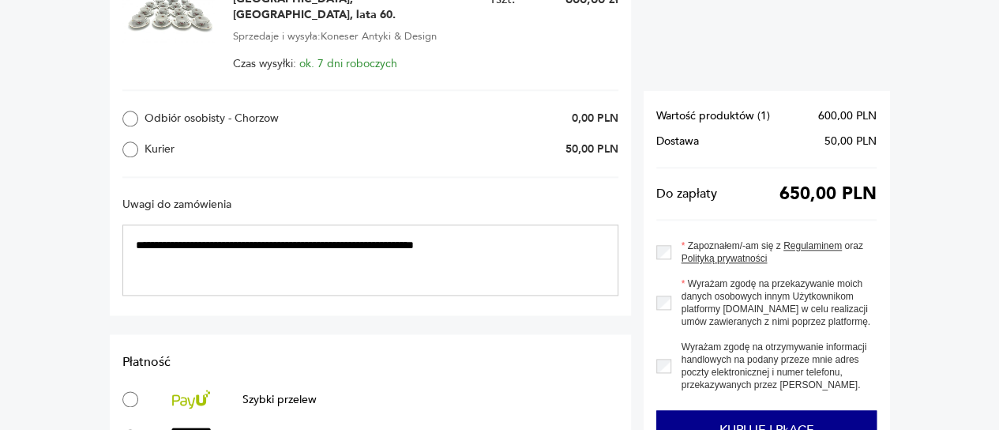
click at [479, 233] on textarea "**********" at bounding box center [370, 259] width 496 height 71
drag, startPoint x: 607, startPoint y: 230, endPoint x: 840, endPoint y: 366, distance: 270.4
click at [607, 230] on textarea "**********" at bounding box center [370, 259] width 496 height 71
click at [605, 235] on textarea "**********" at bounding box center [370, 259] width 496 height 71
drag, startPoint x: 145, startPoint y: 232, endPoint x: 123, endPoint y: 232, distance: 22.1
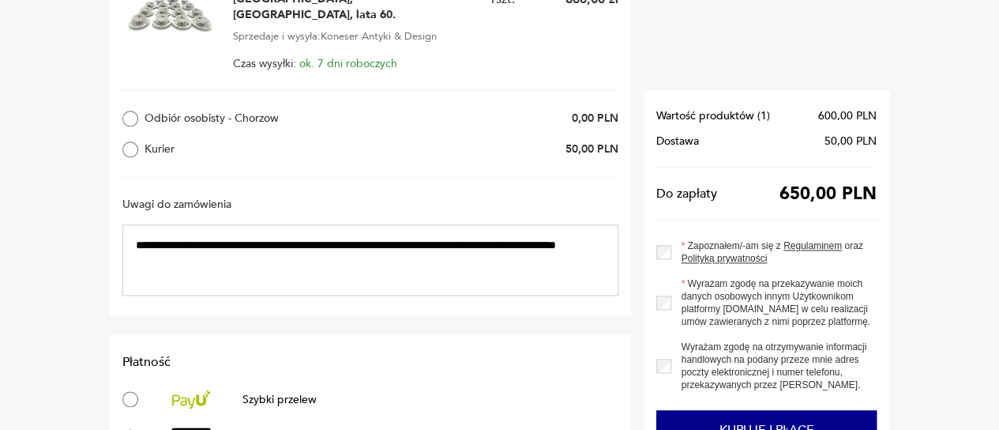
click at [123, 232] on textarea "**********" at bounding box center [370, 259] width 496 height 71
click at [396, 250] on textarea "**********" at bounding box center [370, 259] width 496 height 71
click at [411, 243] on textarea "**********" at bounding box center [370, 259] width 496 height 71
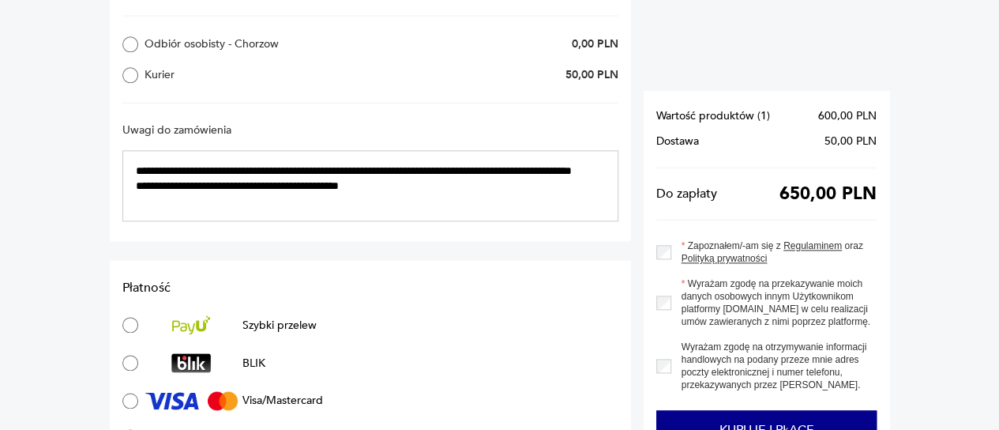
scroll to position [1027, 0]
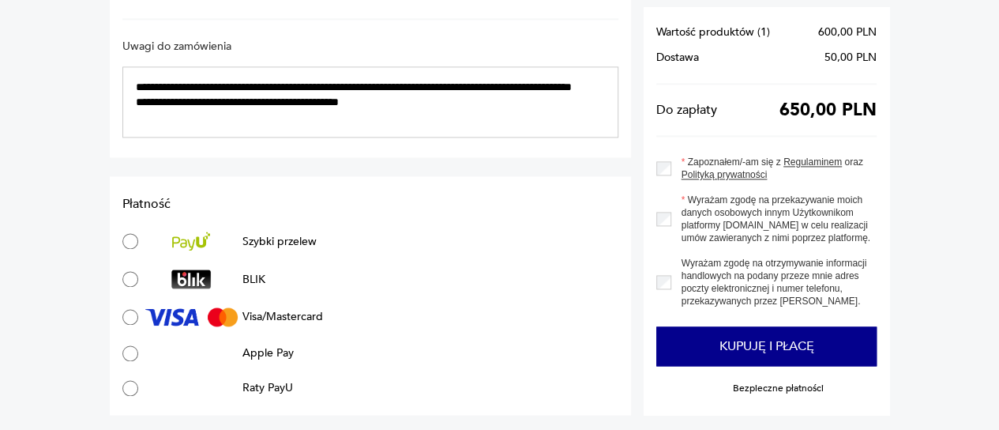
type textarea "**********"
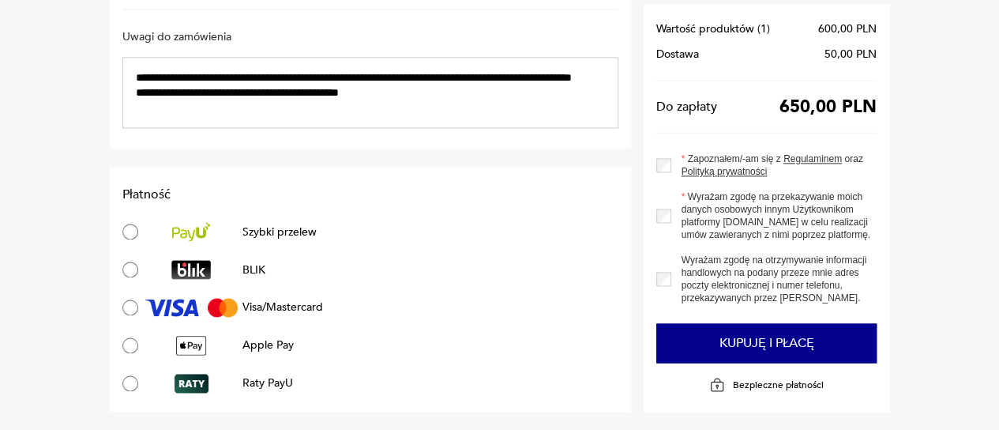
scroll to position [1013, 0]
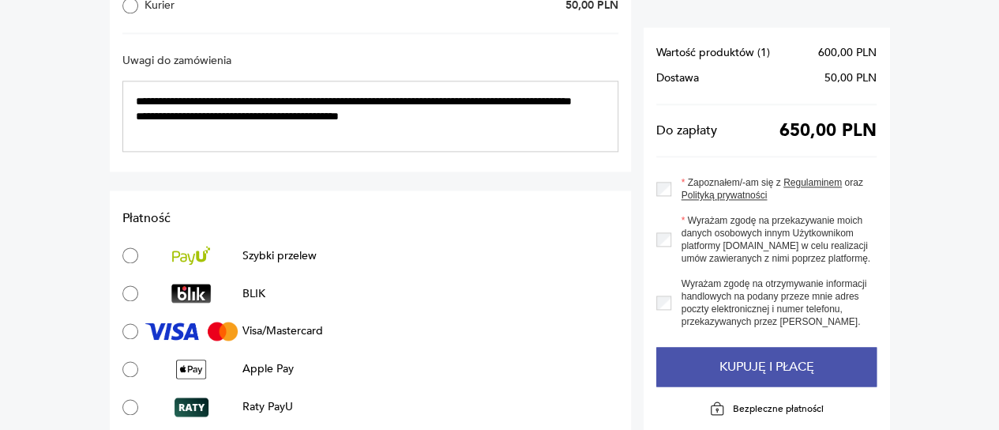
click at [727, 347] on button "Kupuję i płacę" at bounding box center [766, 366] width 220 height 39
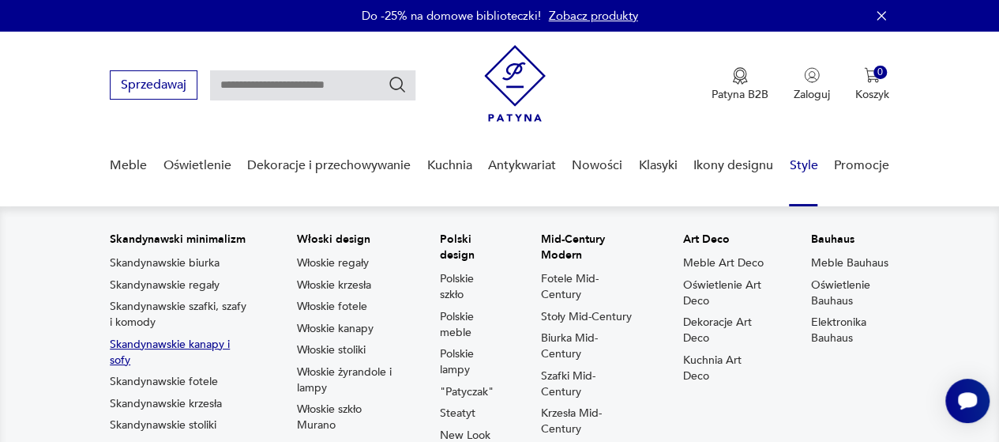
click at [205, 350] on link "Skandynawskie kanapy i sofy" at bounding box center [179, 352] width 139 height 32
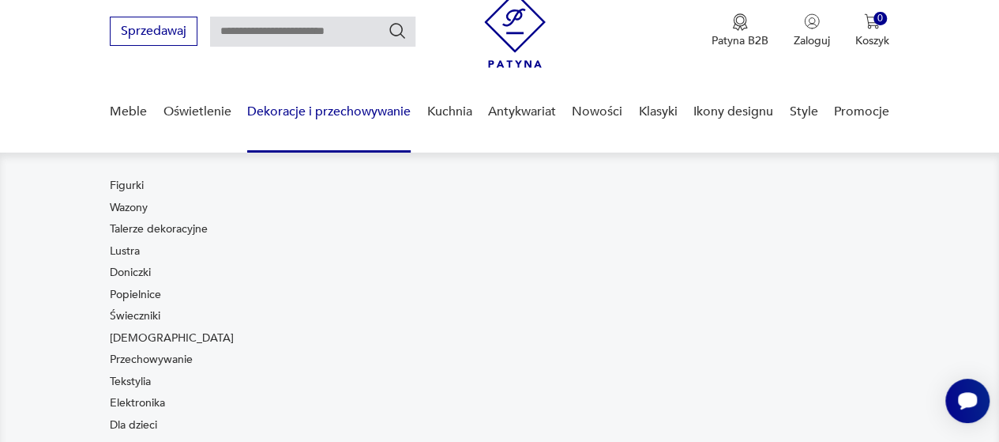
scroll to position [79, 0]
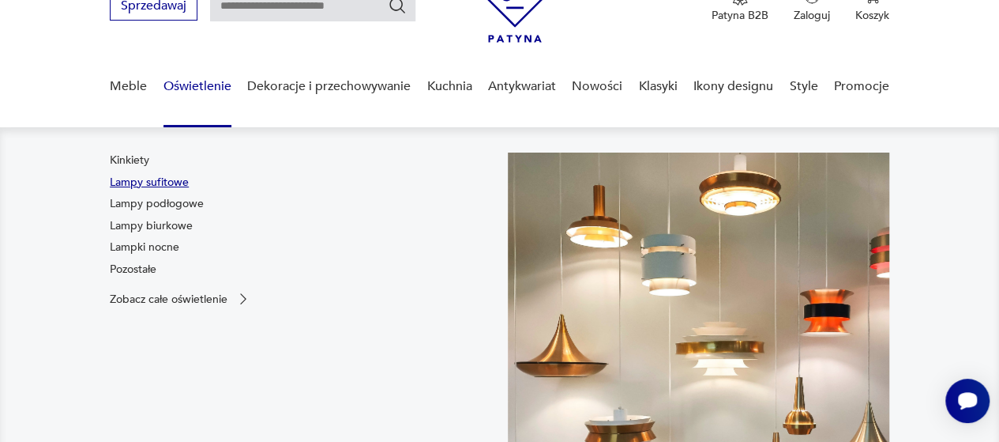
click at [162, 184] on link "Lampy sufitowe" at bounding box center [149, 183] width 79 height 16
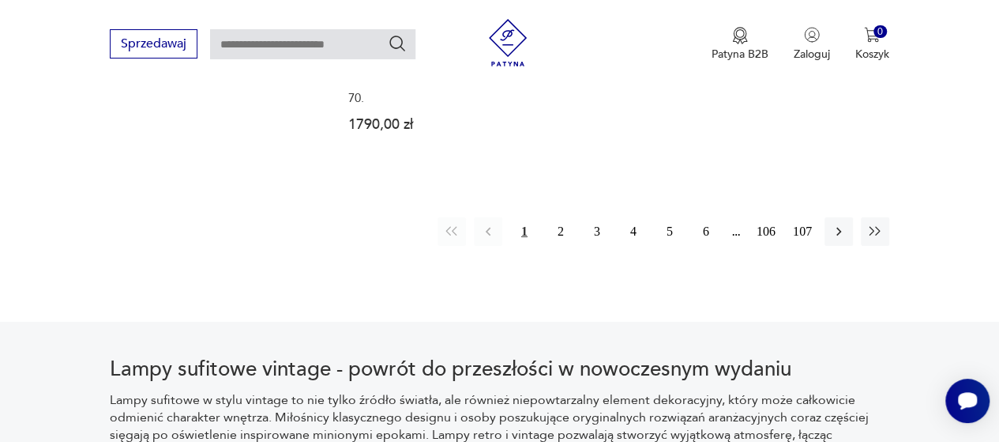
scroll to position [2235, 0]
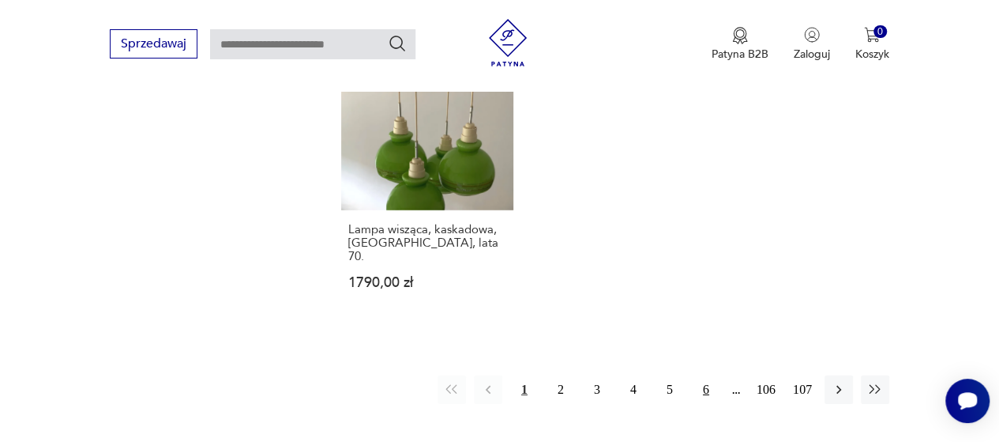
click at [709, 375] on button "6" at bounding box center [706, 389] width 28 height 28
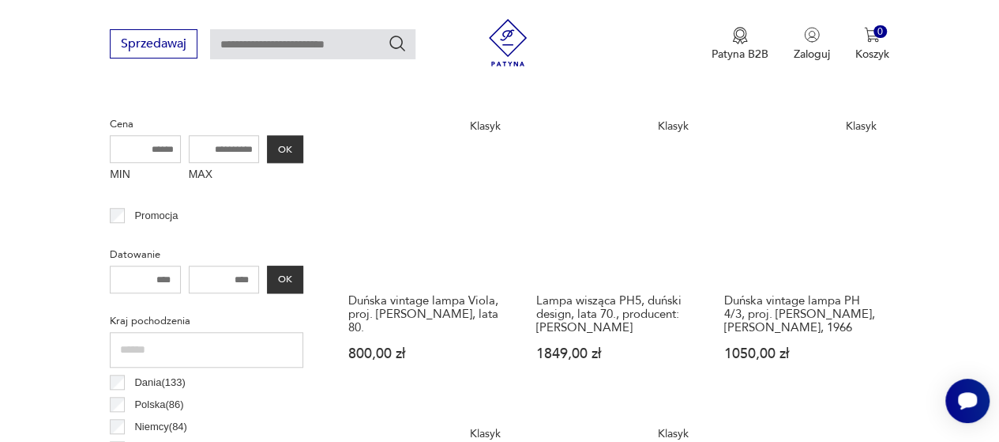
scroll to position [577, 0]
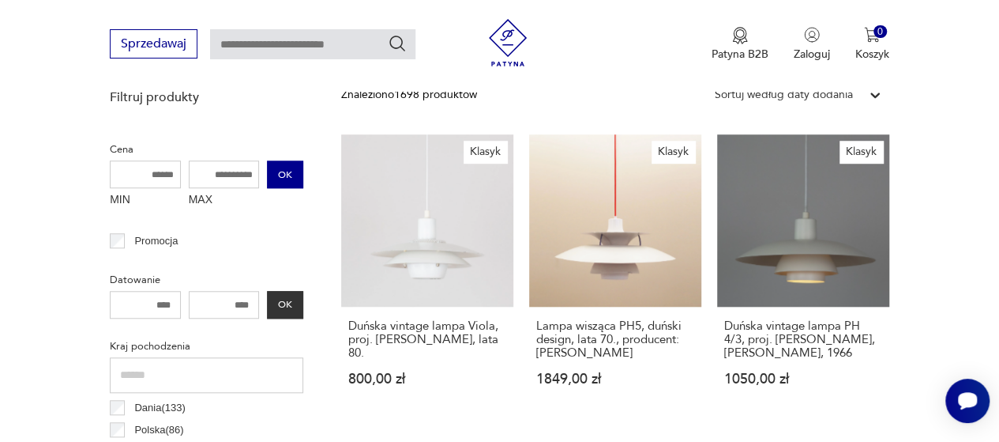
drag, startPoint x: 199, startPoint y: 179, endPoint x: 275, endPoint y: 179, distance: 75.8
click at [275, 179] on div "MIN MAX OK" at bounding box center [207, 186] width 194 height 53
click at [237, 171] on input "MAX" at bounding box center [224, 174] width 71 height 28
click at [282, 178] on button "OK" at bounding box center [285, 174] width 36 height 28
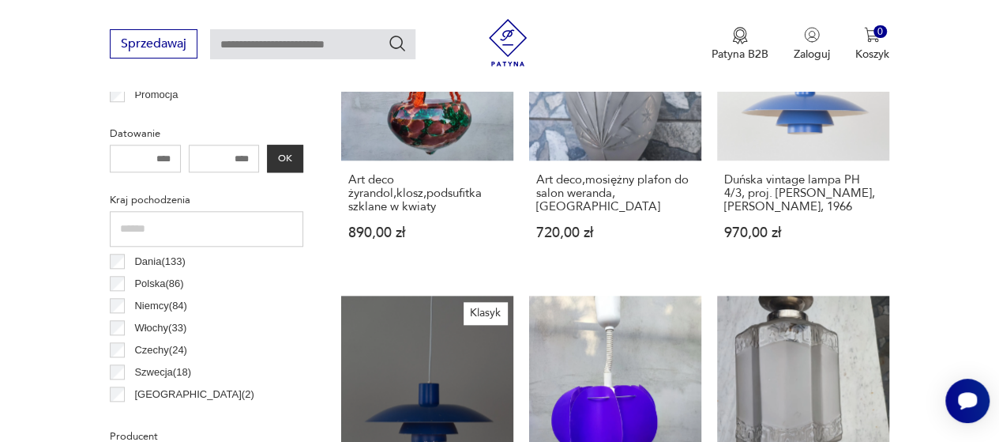
scroll to position [577, 0]
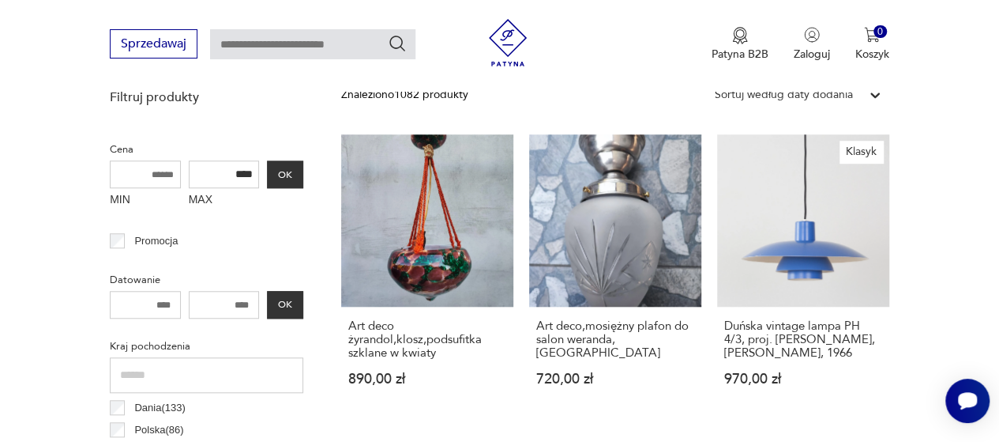
drag, startPoint x: 246, startPoint y: 175, endPoint x: 265, endPoint y: 176, distance: 18.2
click at [265, 176] on div "MIN MAX **** OK" at bounding box center [207, 186] width 194 height 53
type input "***"
click at [275, 173] on button "OK" at bounding box center [285, 174] width 36 height 28
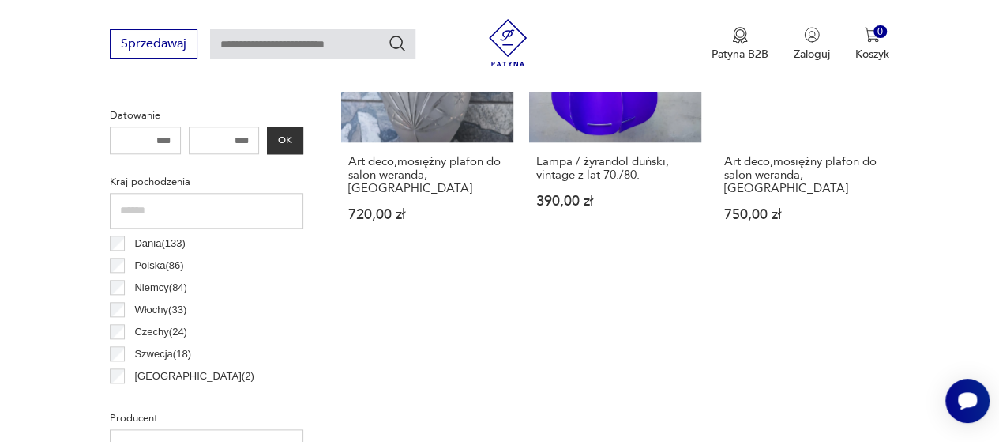
scroll to position [735, 0]
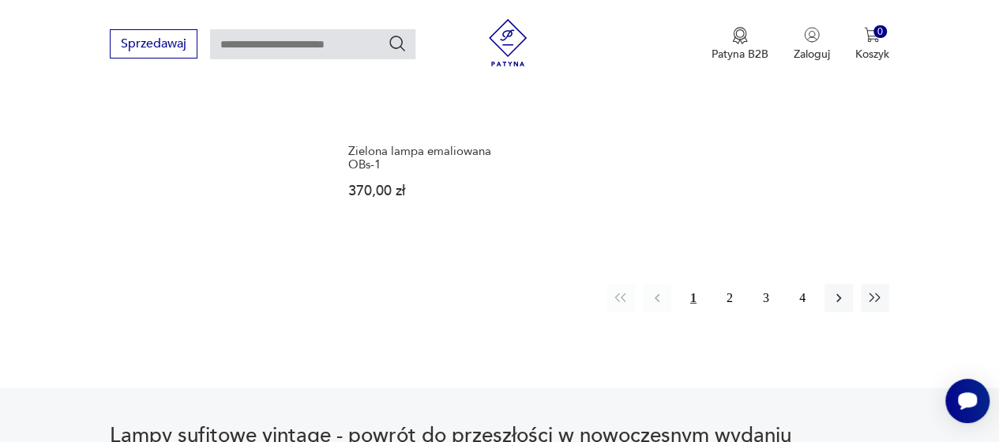
scroll to position [2472, 0]
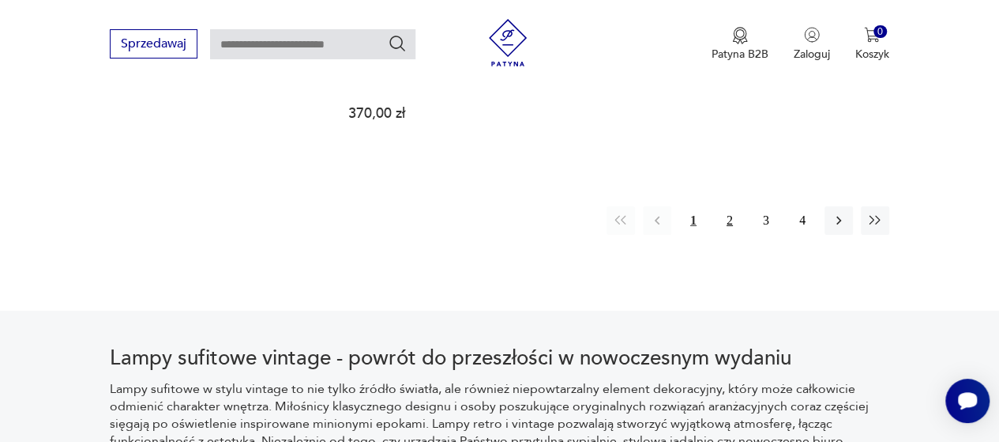
click at [718, 206] on button "2" at bounding box center [730, 220] width 28 height 28
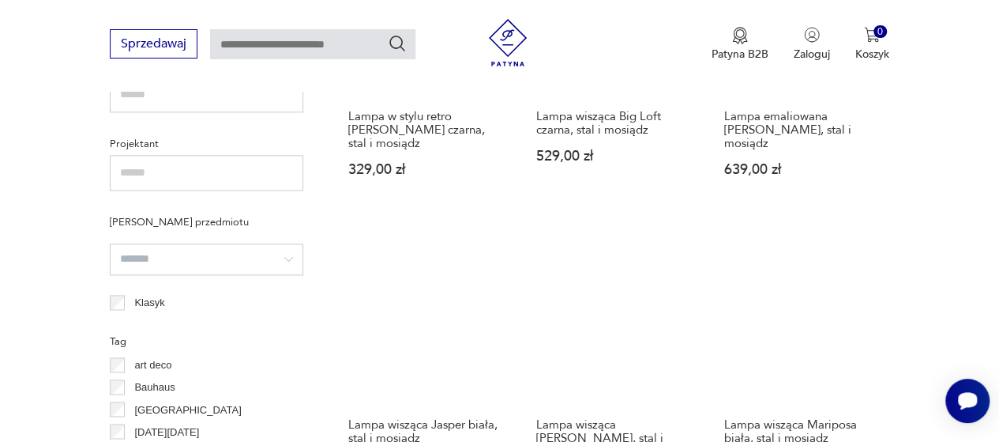
scroll to position [1208, 0]
